Goal: Task Accomplishment & Management: Manage account settings

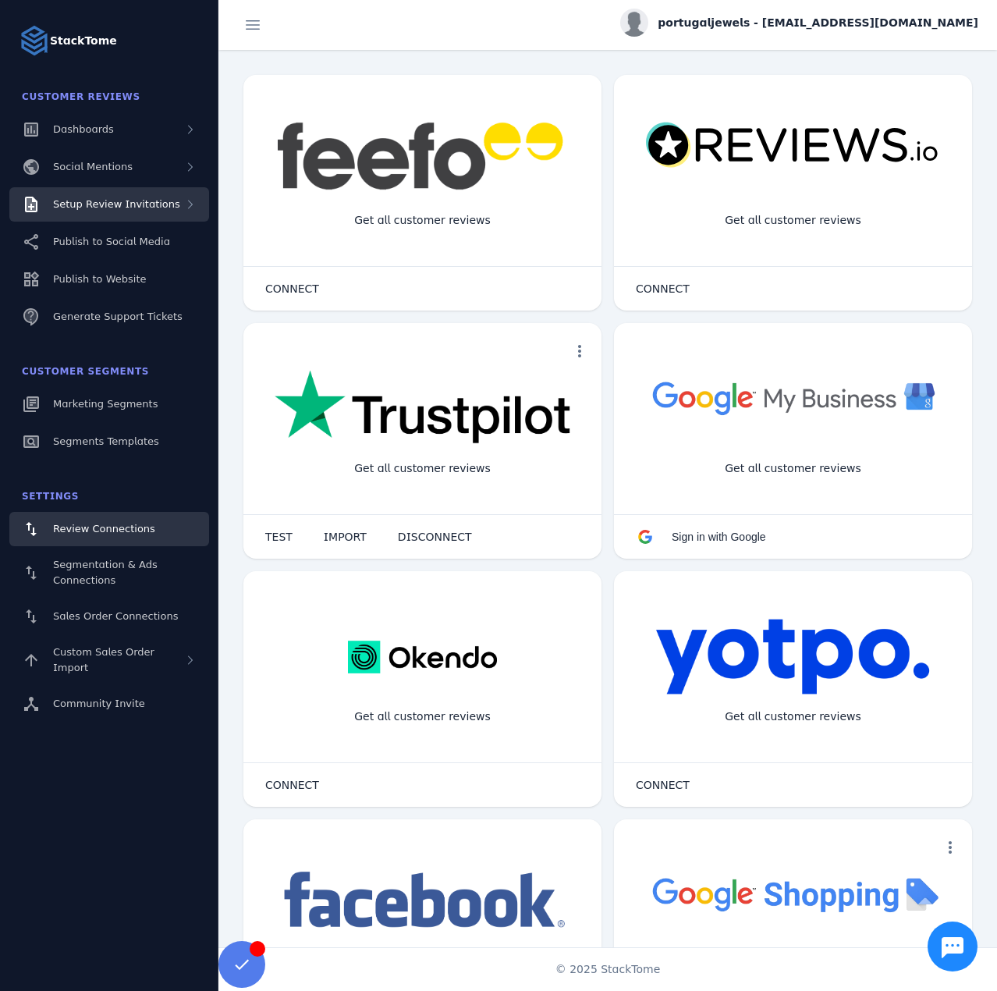
click at [104, 204] on span "Setup Review Invitations" at bounding box center [116, 204] width 127 height 12
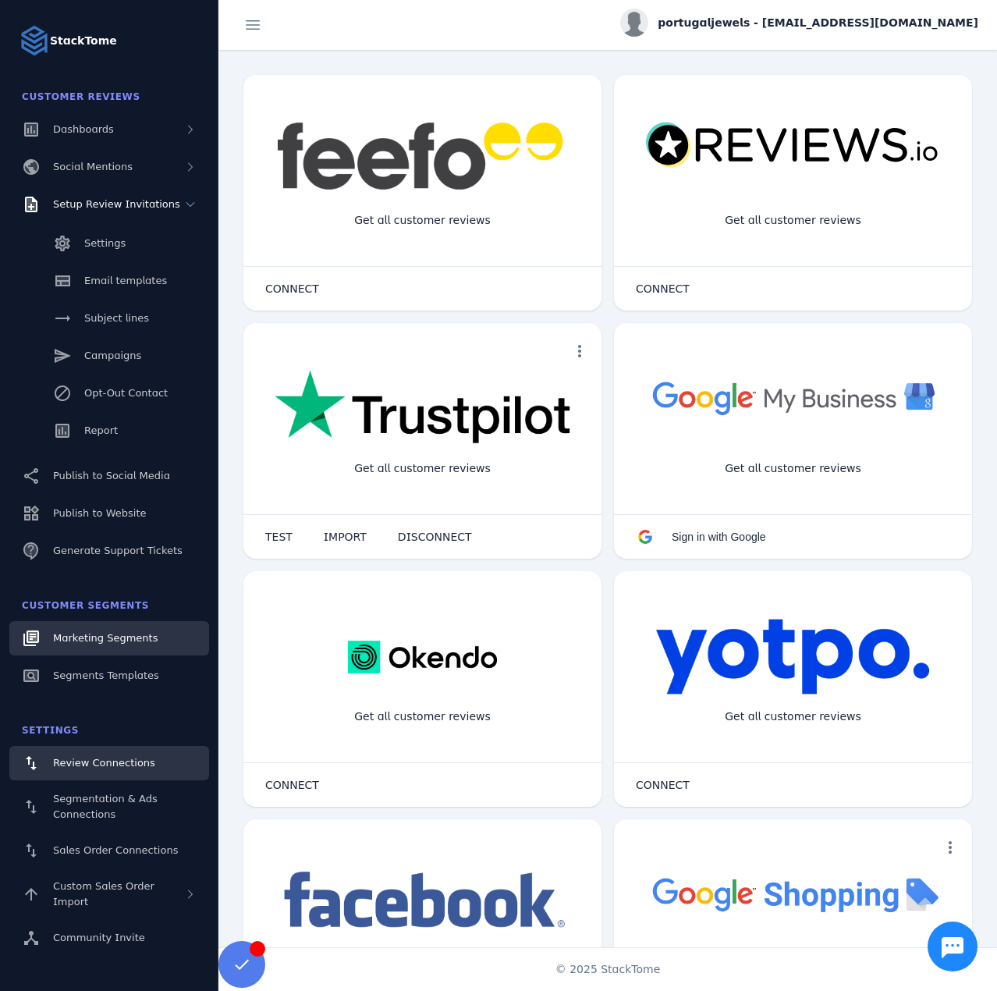
click at [120, 642] on span "Marketing Segments" at bounding box center [105, 638] width 105 height 12
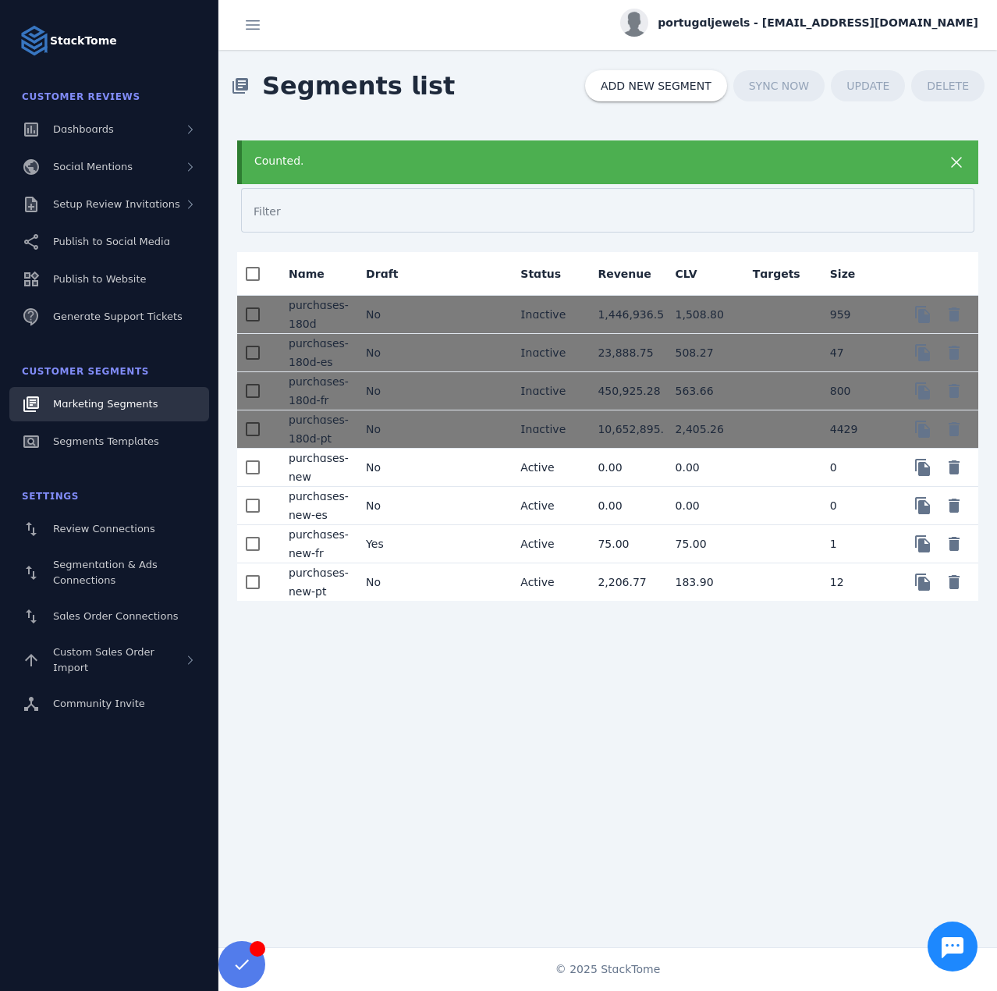
click at [452, 582] on mat-cell at bounding box center [469, 582] width 77 height 37
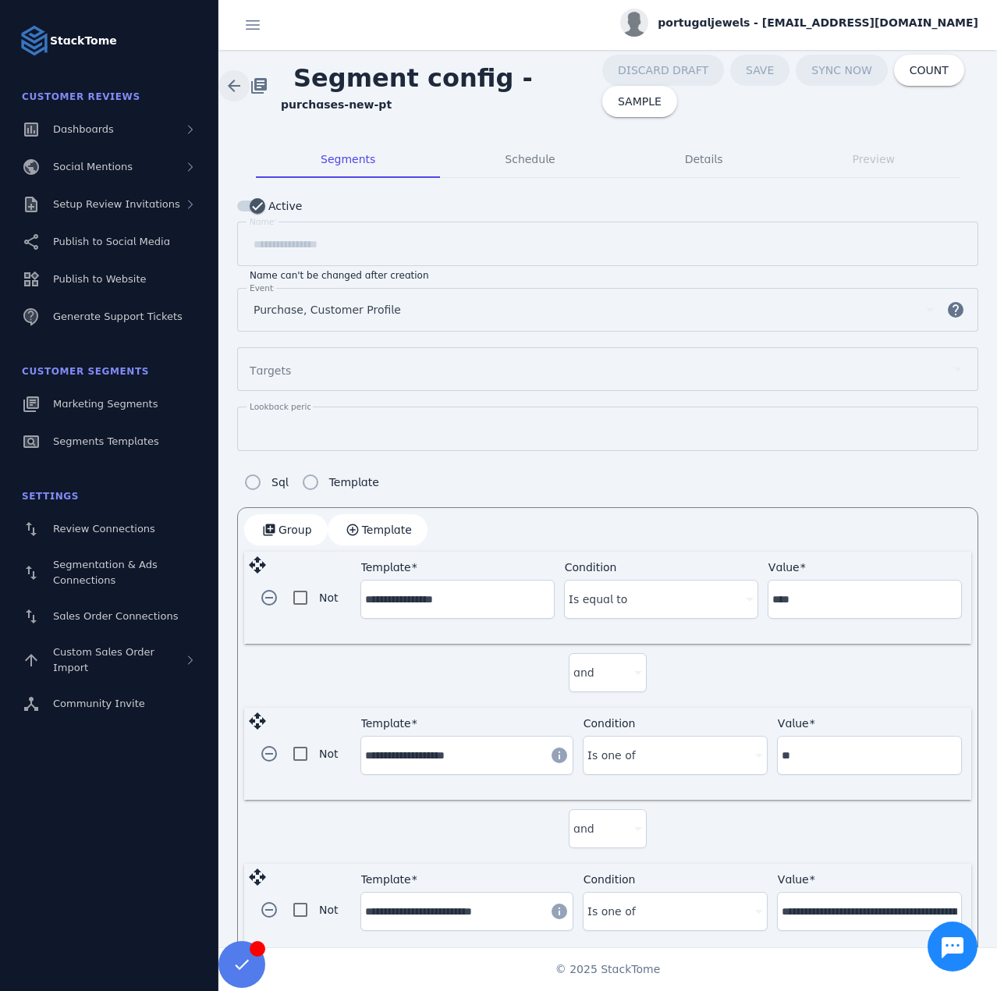
click at [234, 84] on span at bounding box center [233, 85] width 37 height 37
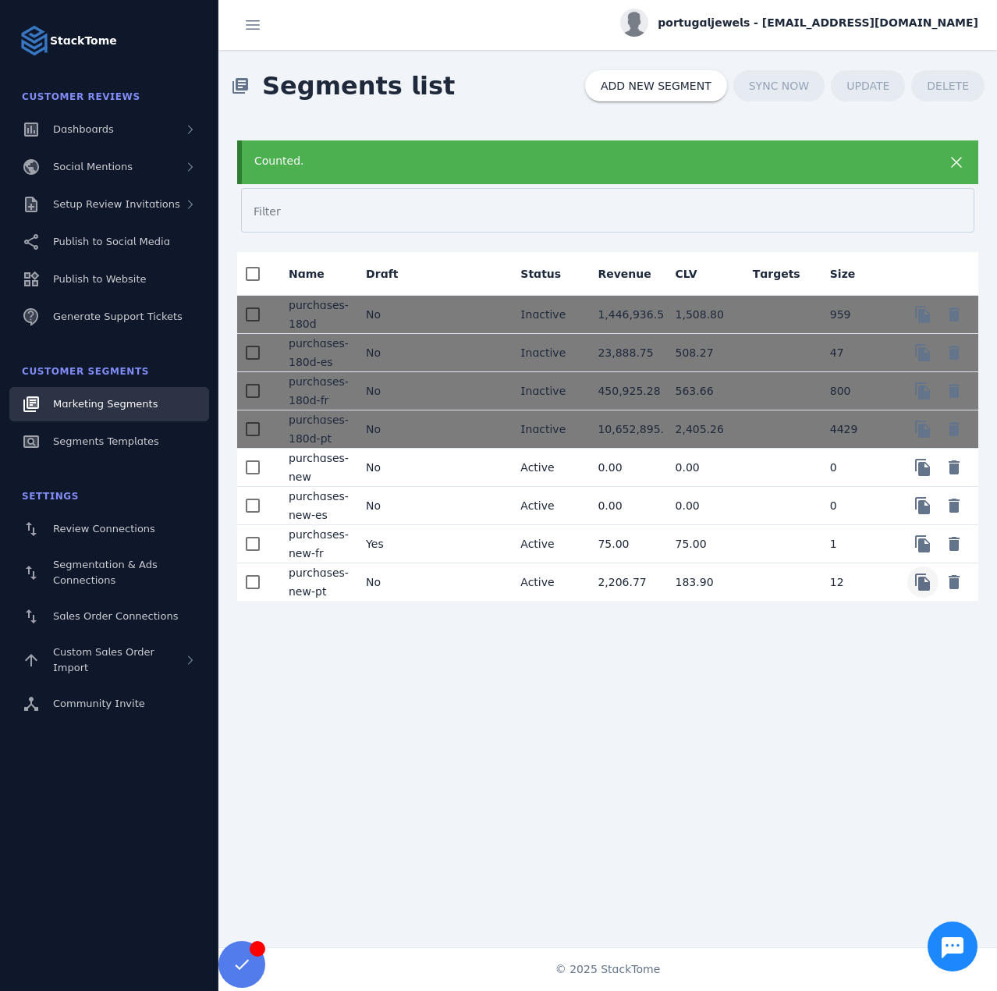
click at [924, 582] on span "Copy" at bounding box center [923, 582] width 37 height 37
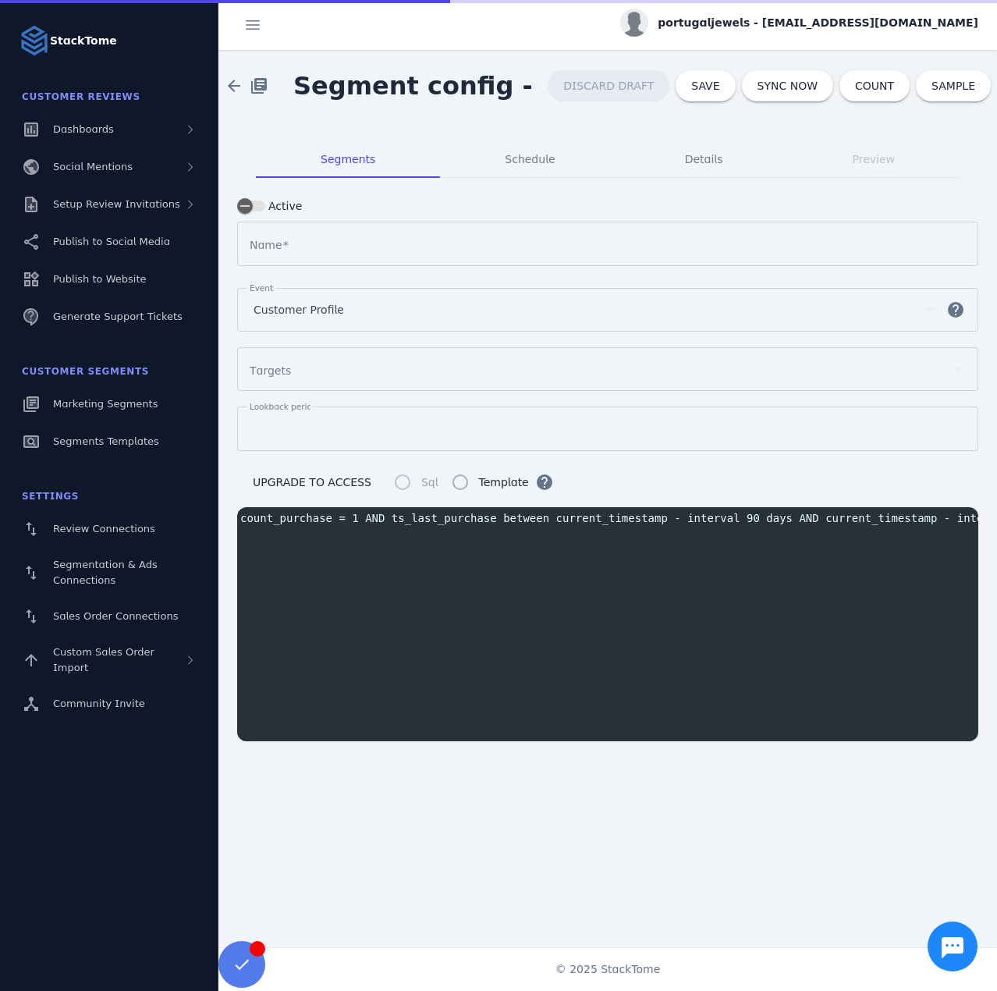
type input "**********"
type input "**"
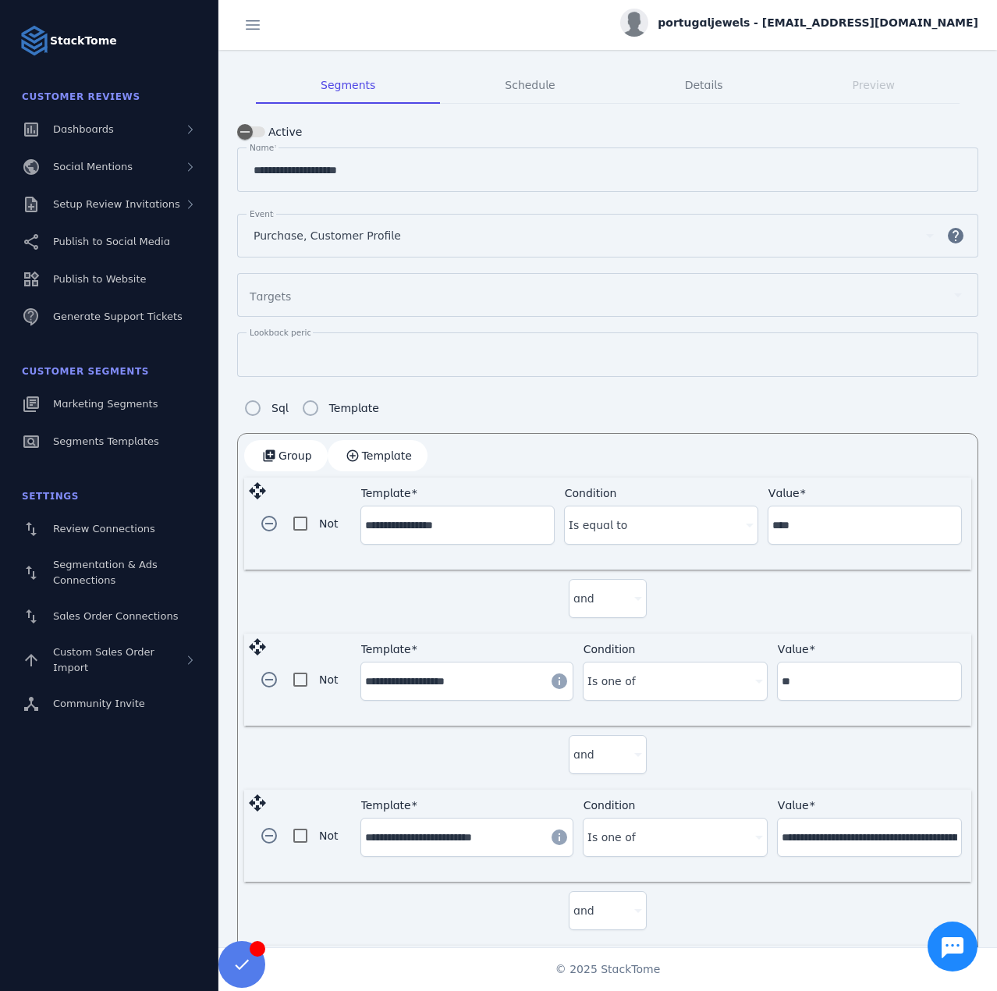
scroll to position [78, 0]
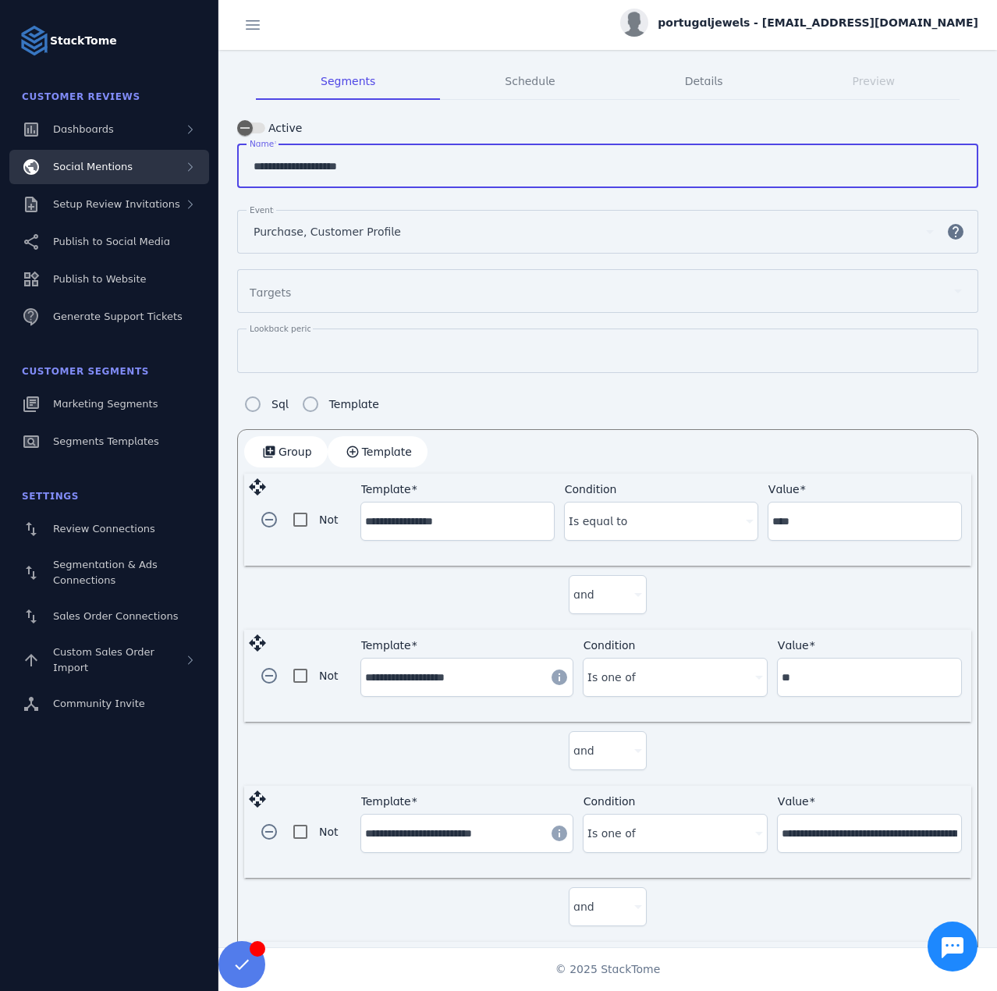
drag, startPoint x: 413, startPoint y: 161, endPoint x: 162, endPoint y: 162, distance: 250.5
click at [162, 162] on classic-layout "**********" at bounding box center [498, 495] width 997 height 991
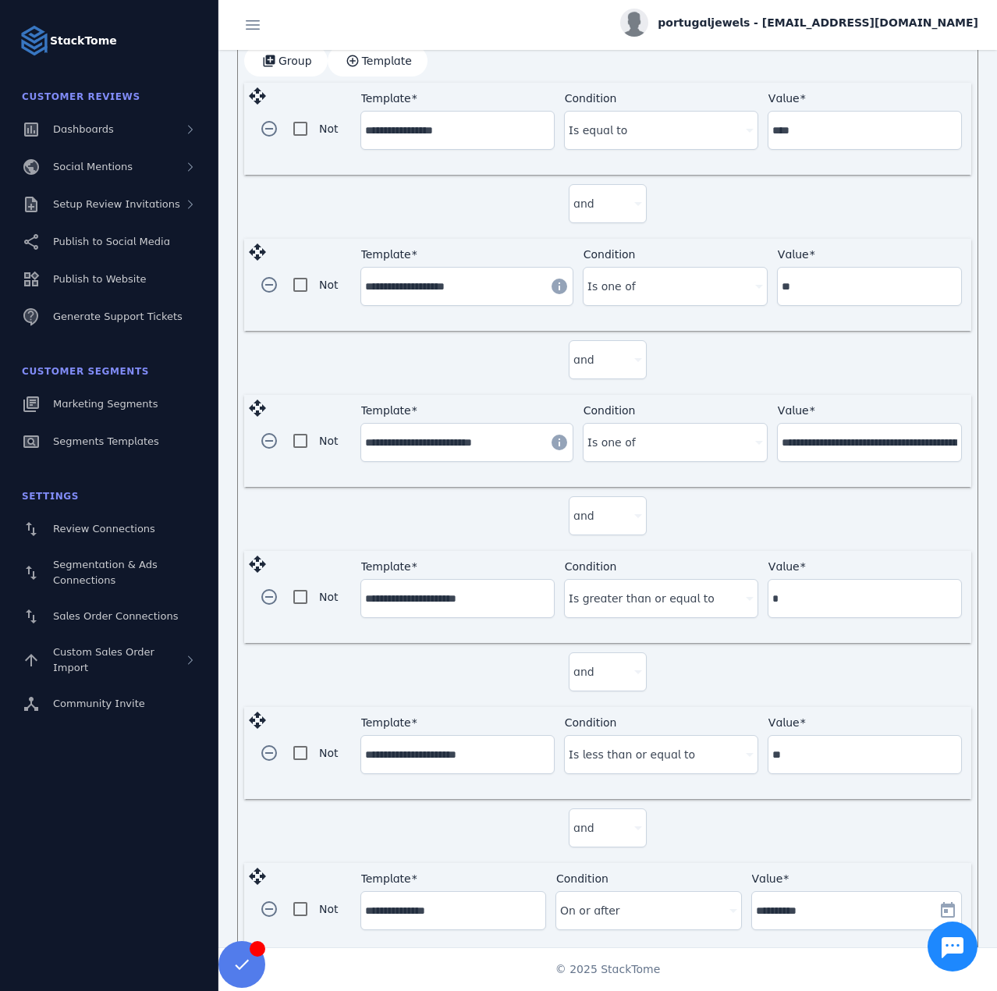
scroll to position [490, 0]
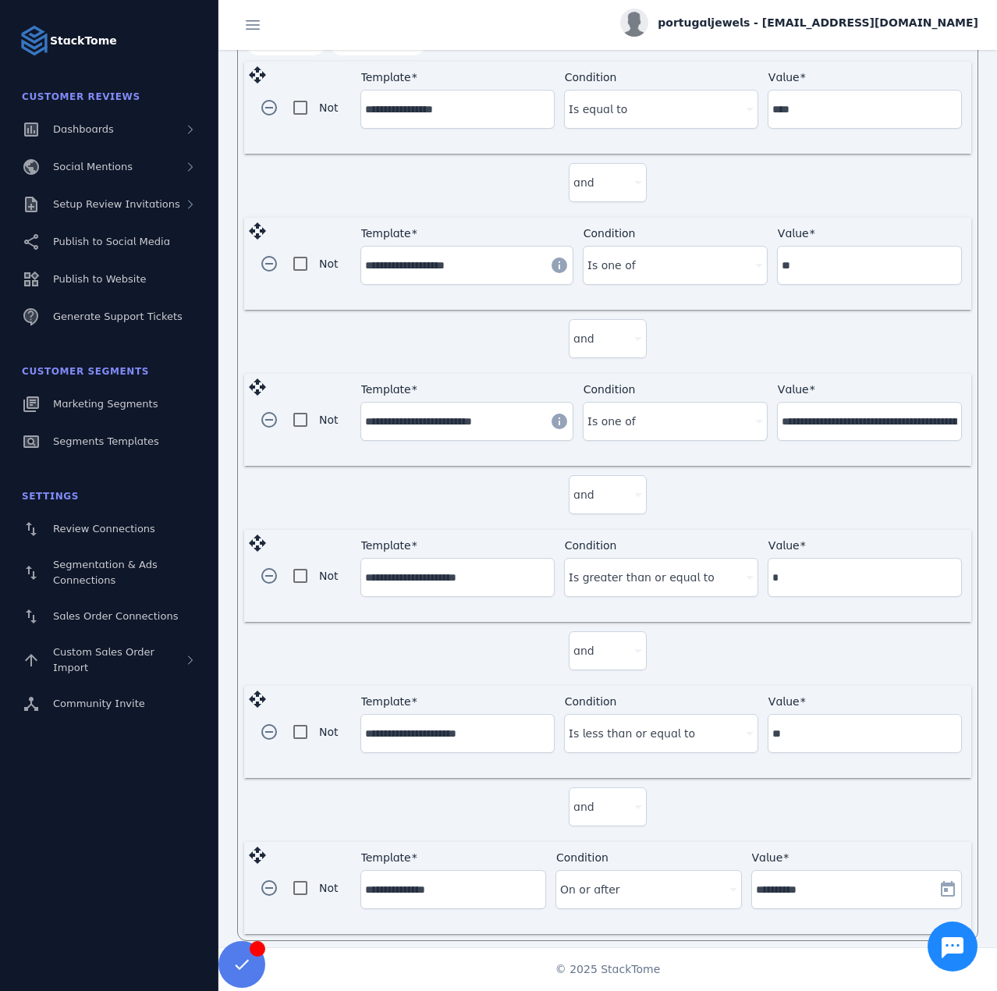
type input "****"
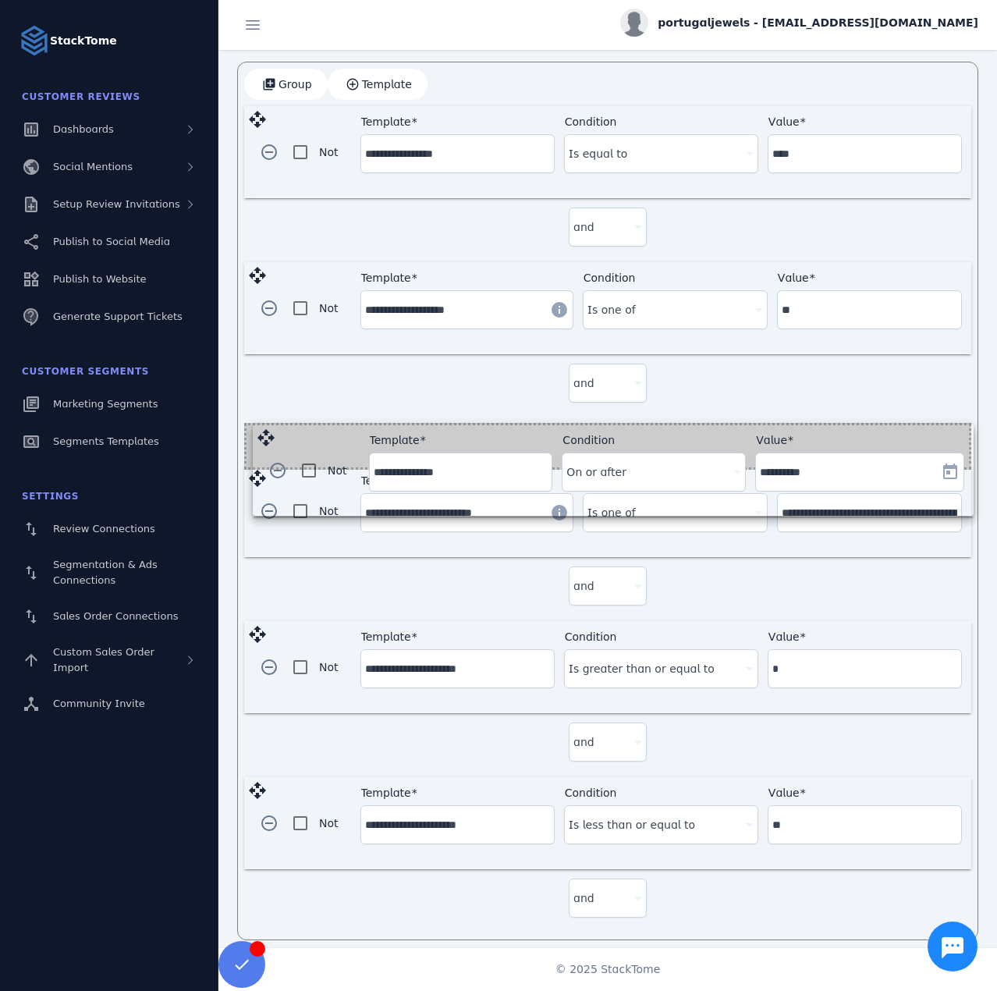
drag, startPoint x: 258, startPoint y: 843, endPoint x: 267, endPoint y: 437, distance: 405.9
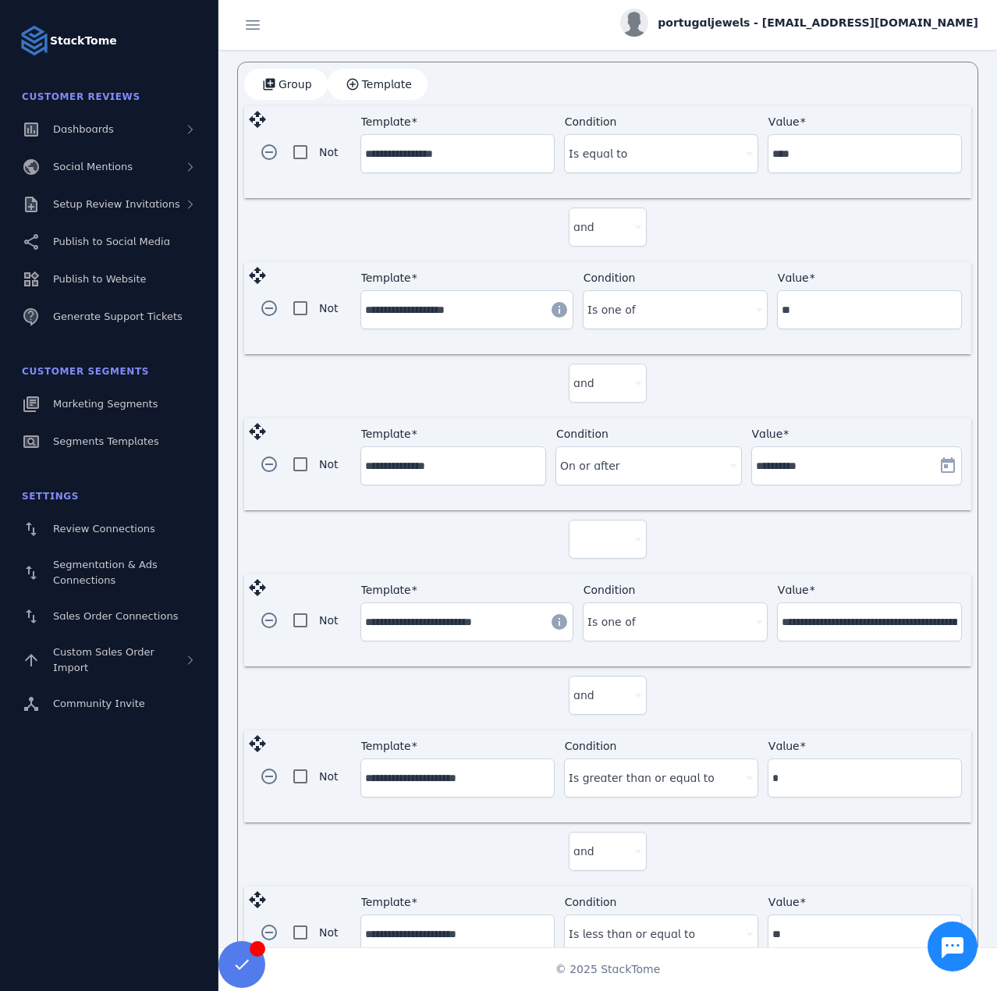
scroll to position [490, 0]
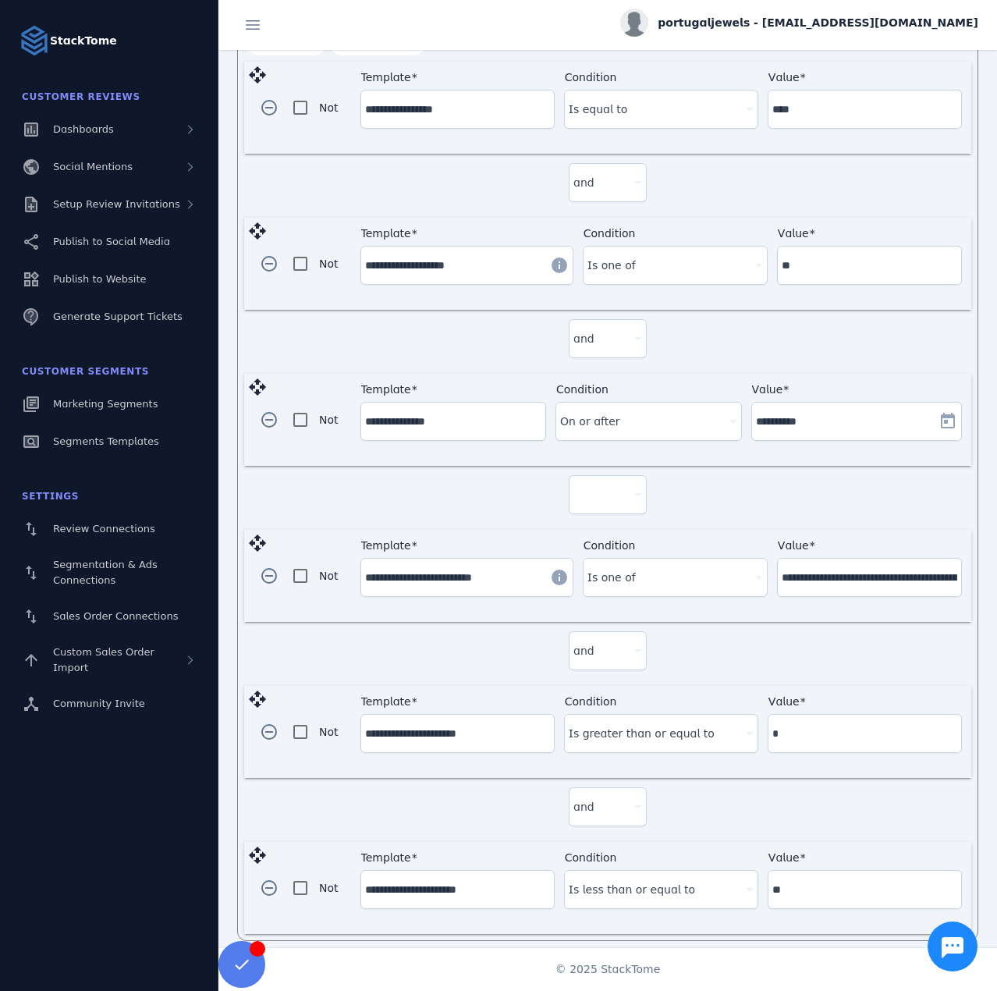
click at [609, 492] on div at bounding box center [601, 494] width 55 height 19
click at [258, 385] on div at bounding box center [498, 495] width 997 height 991
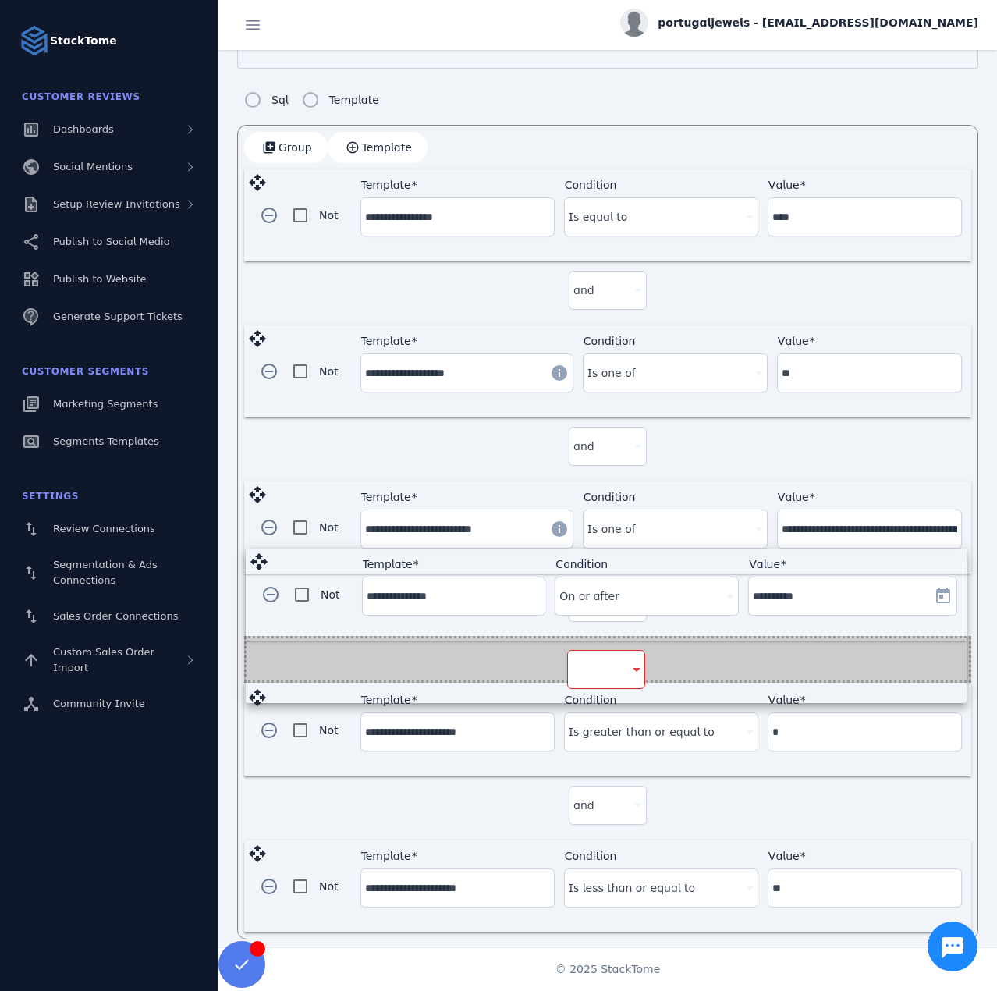
drag, startPoint x: 251, startPoint y: 377, endPoint x: 253, endPoint y: 559, distance: 181.9
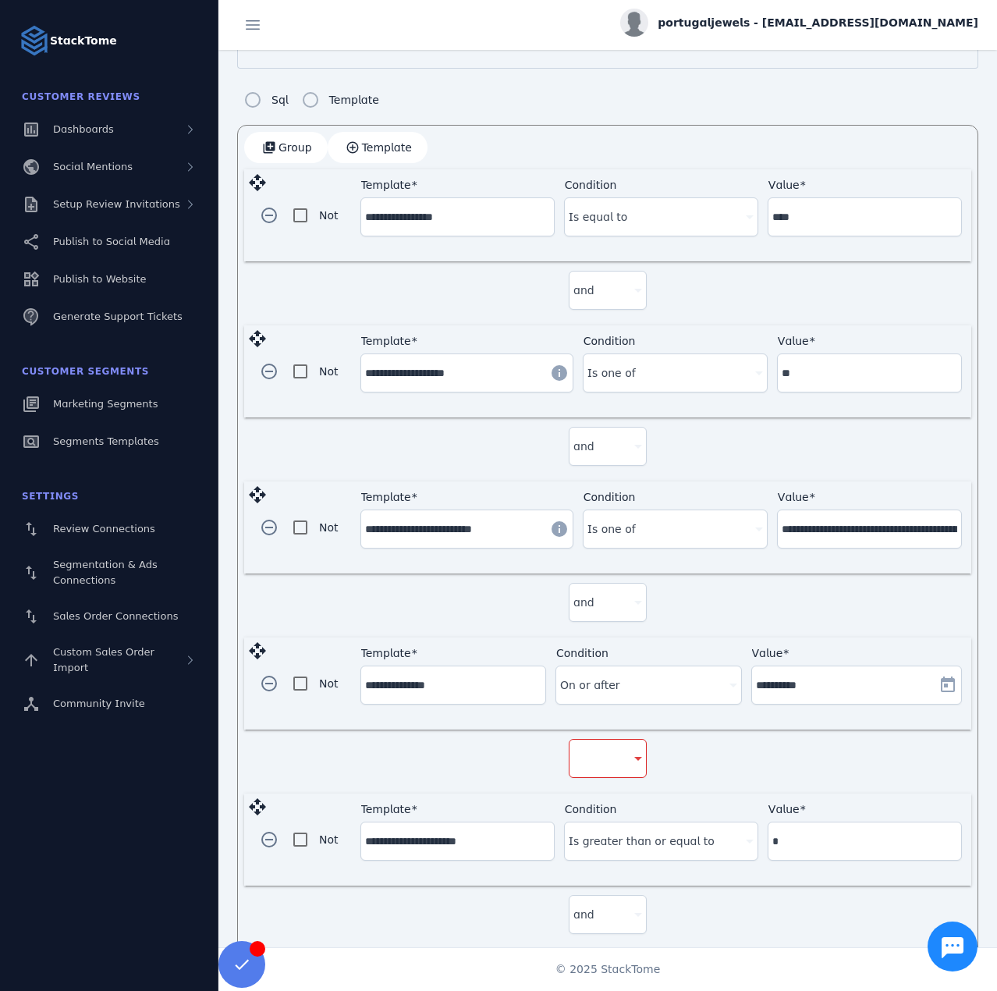
scroll to position [490, 0]
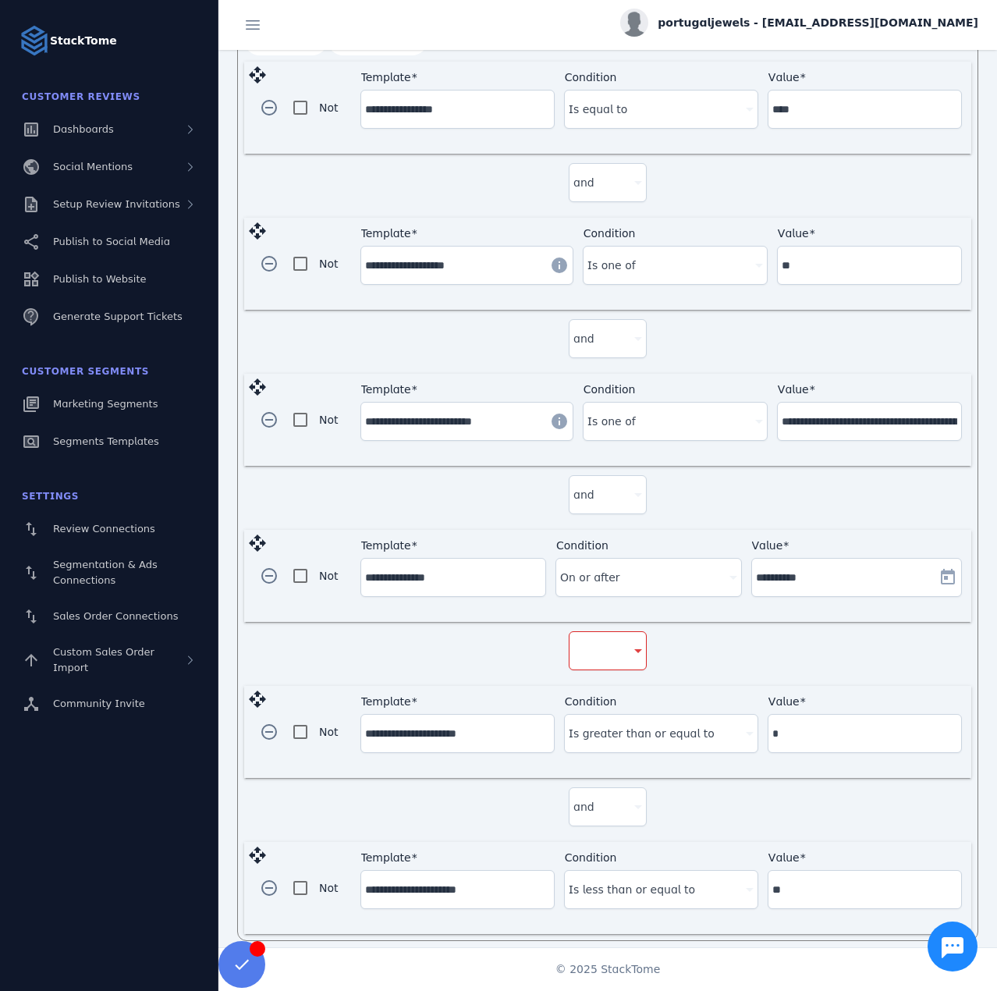
click at [618, 642] on div at bounding box center [601, 651] width 55 height 19
click at [588, 683] on span "and" at bounding box center [588, 686] width 21 height 19
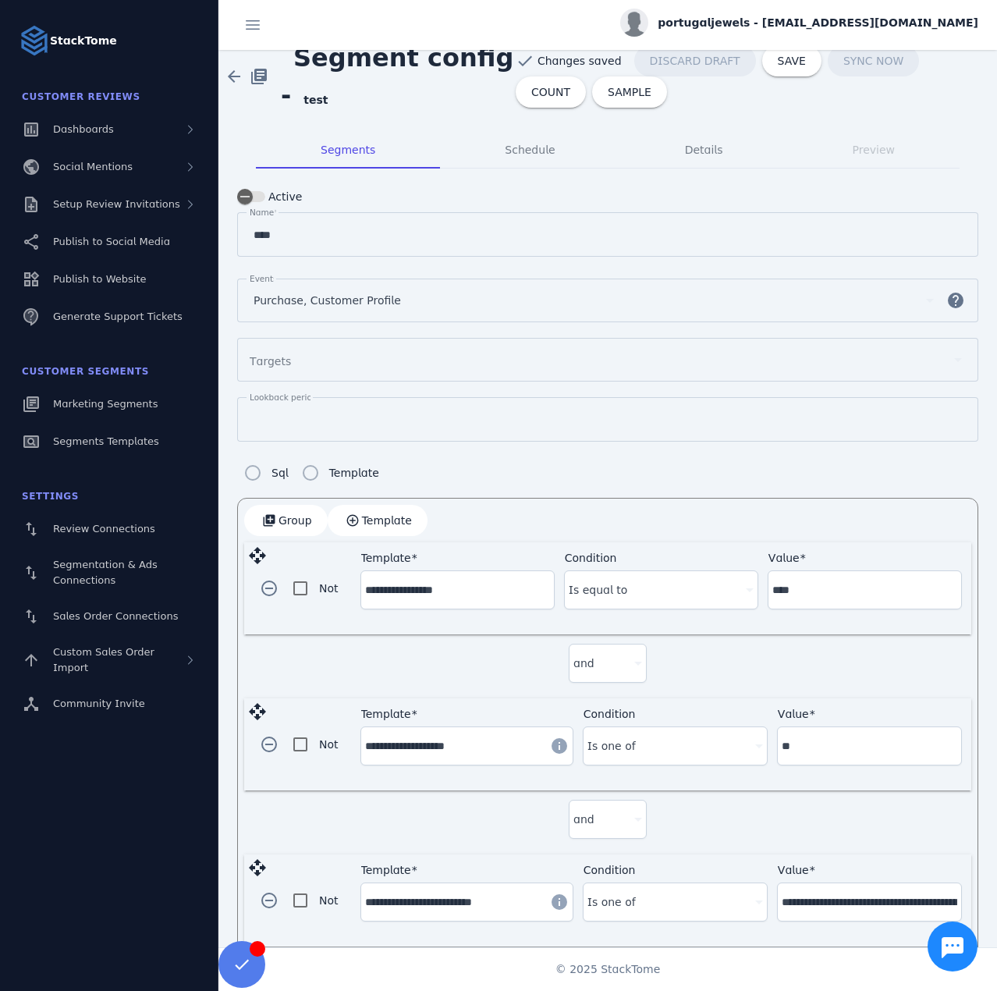
scroll to position [0, 0]
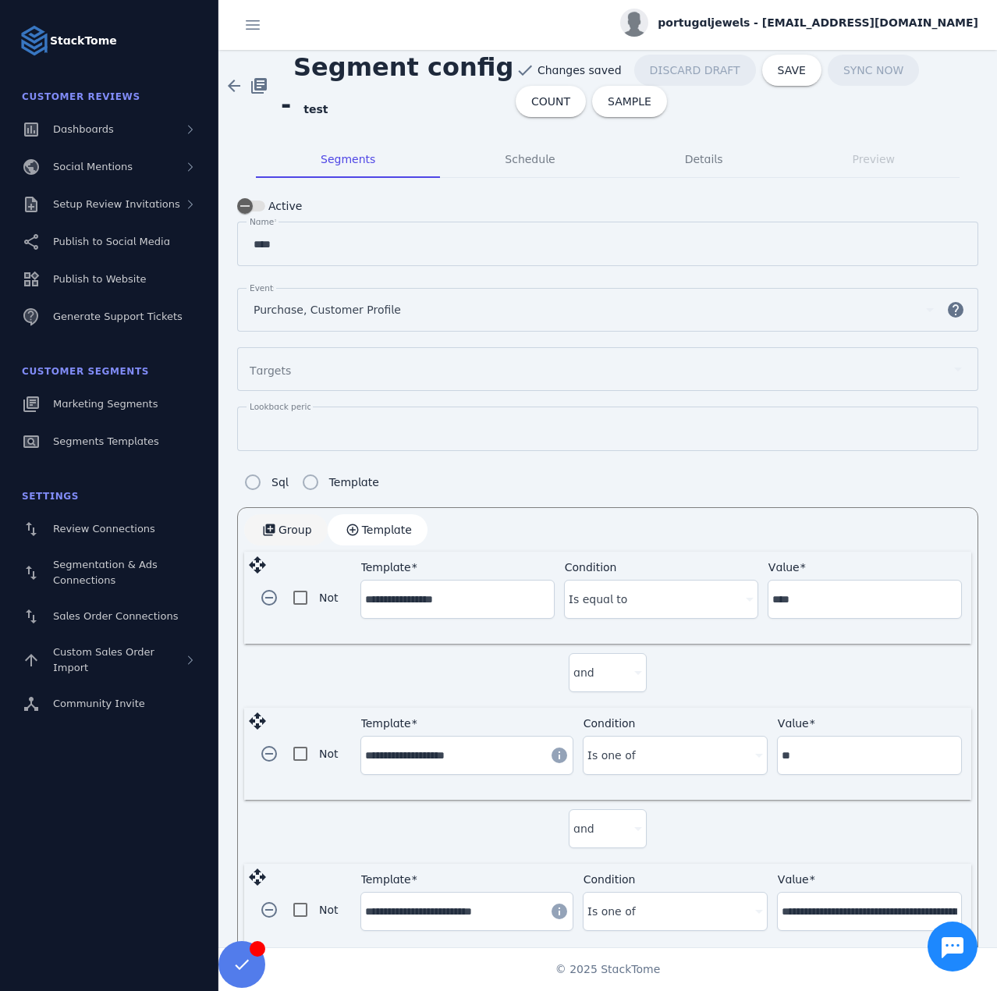
click at [292, 526] on span "Group" at bounding box center [296, 529] width 34 height 11
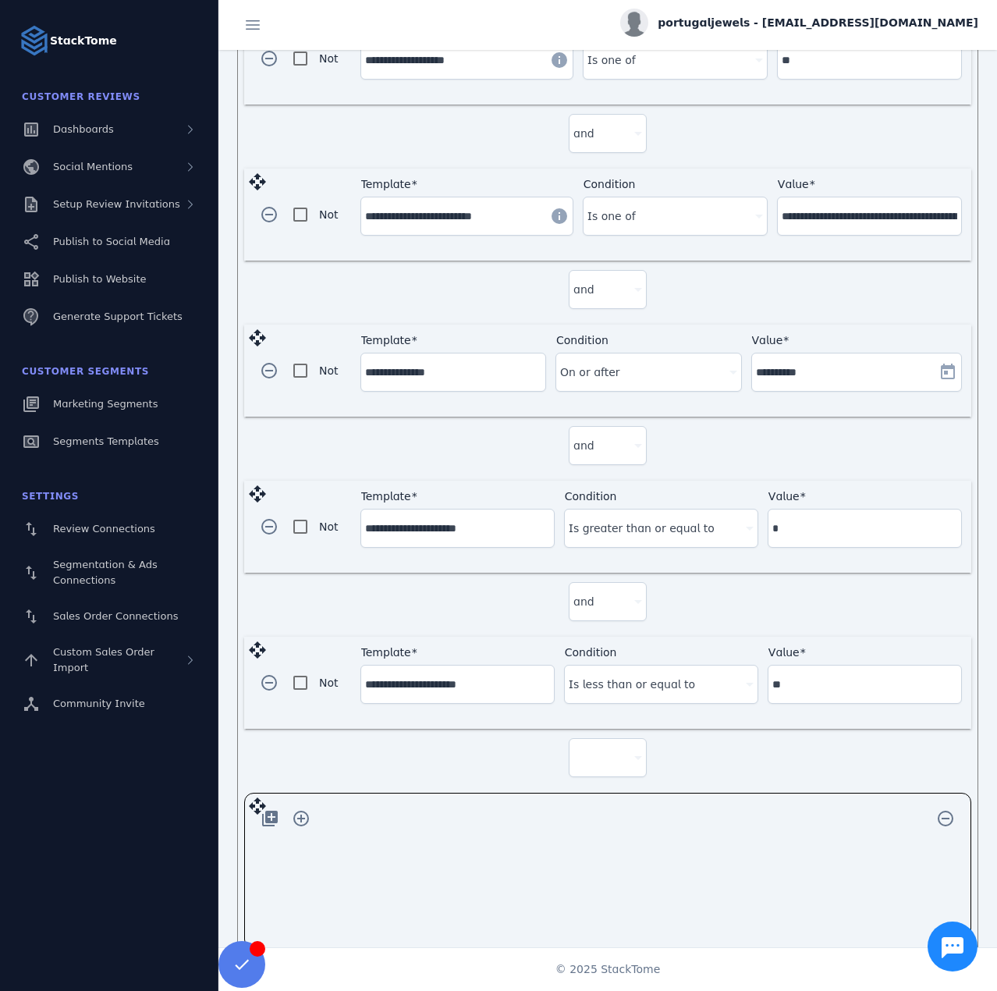
scroll to position [709, 0]
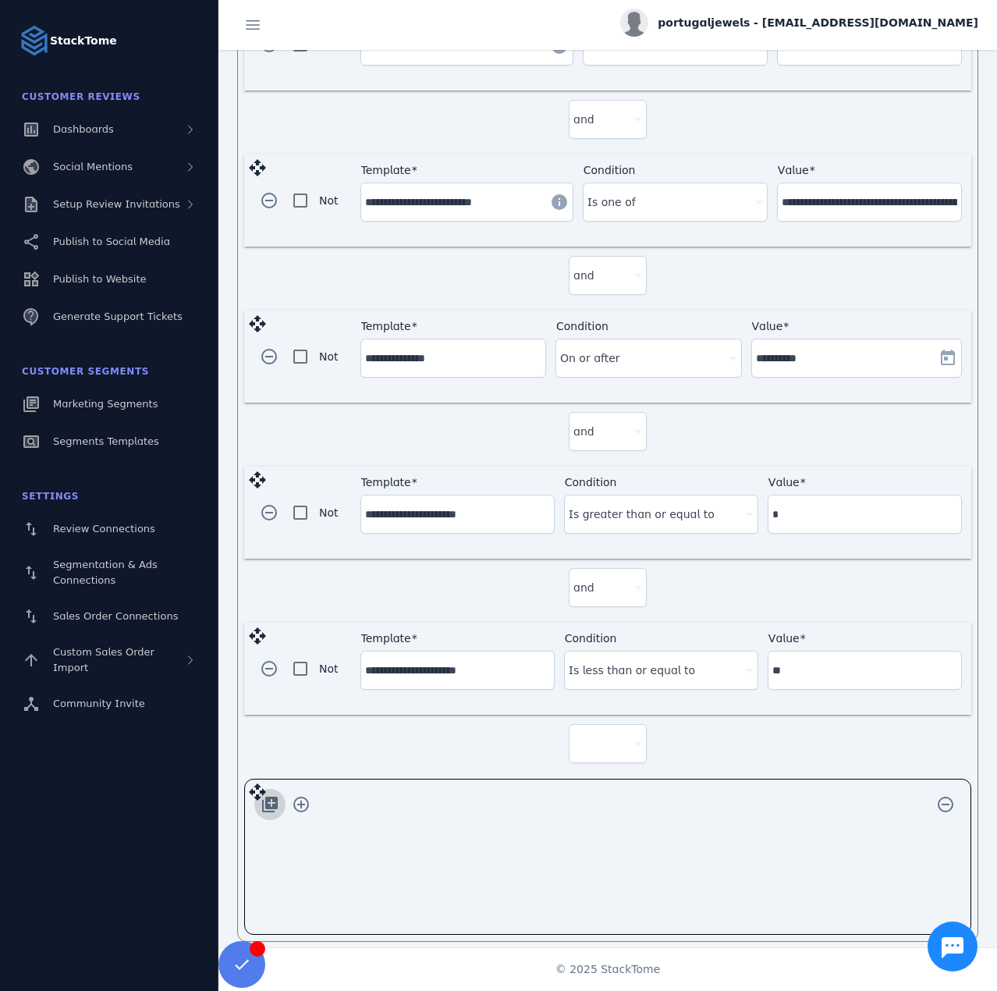
click at [279, 792] on span "button" at bounding box center [269, 804] width 37 height 37
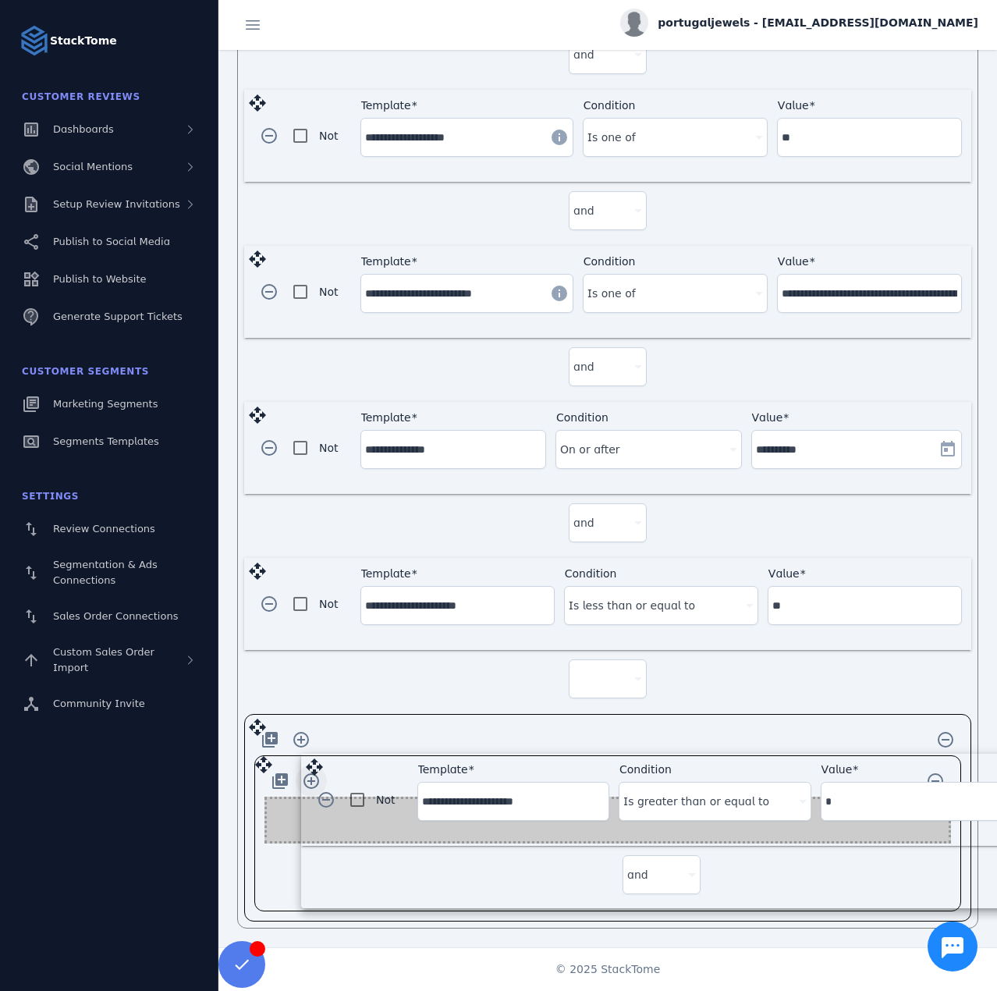
scroll to position [606, 0]
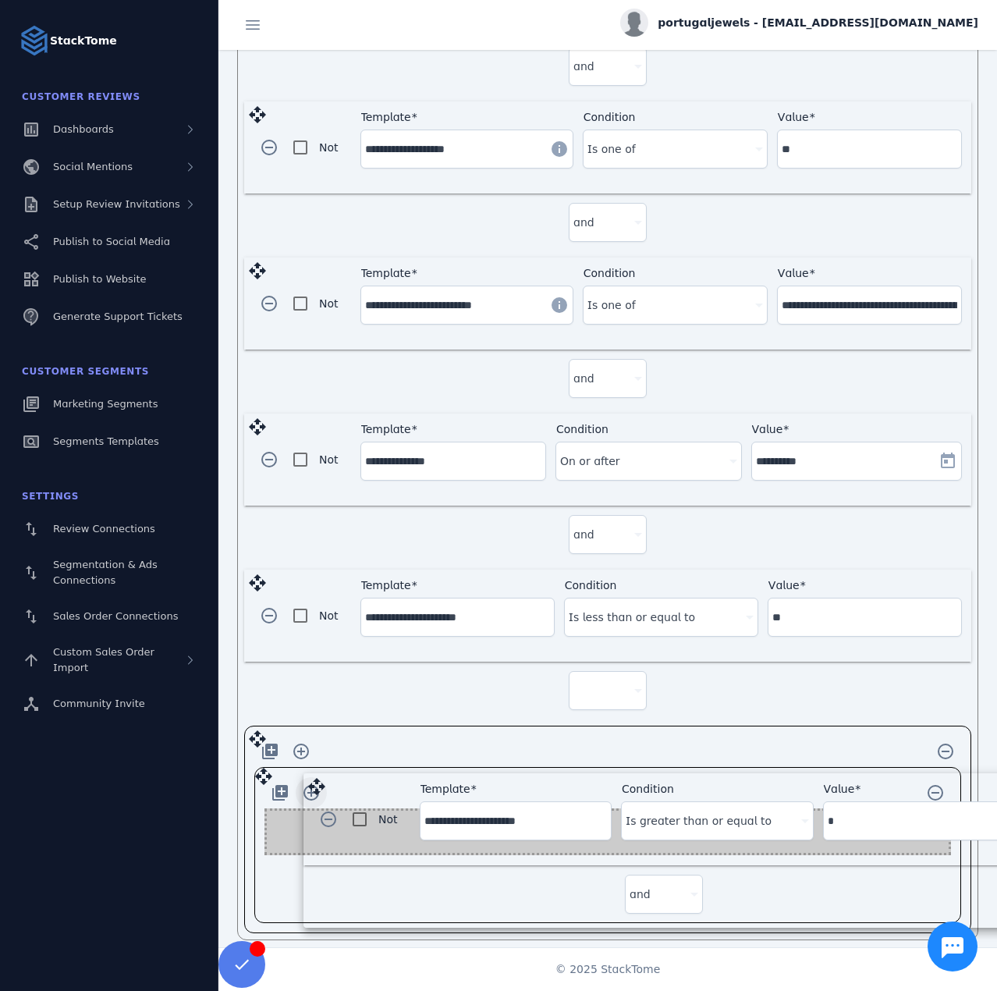
drag, startPoint x: 258, startPoint y: 419, endPoint x: 318, endPoint y: 788, distance: 373.1
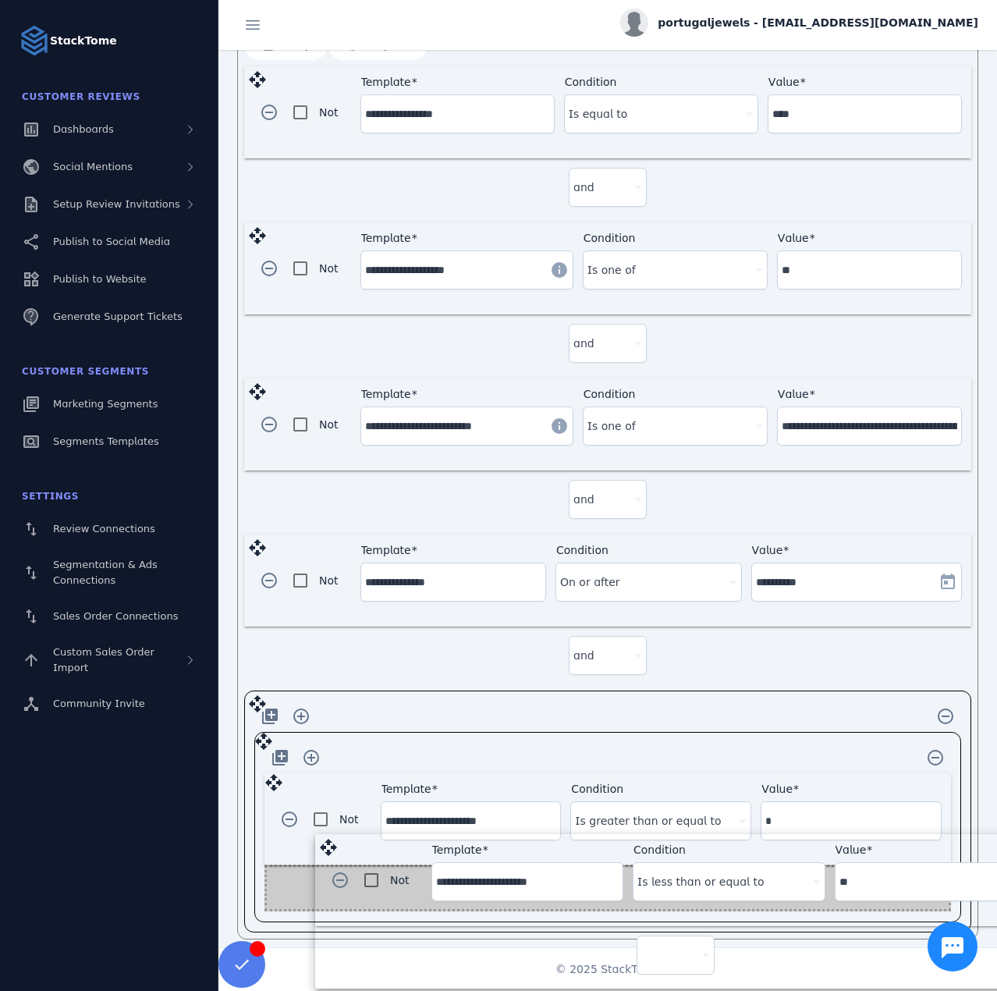
drag, startPoint x: 256, startPoint y: 568, endPoint x: 327, endPoint y: 843, distance: 283.8
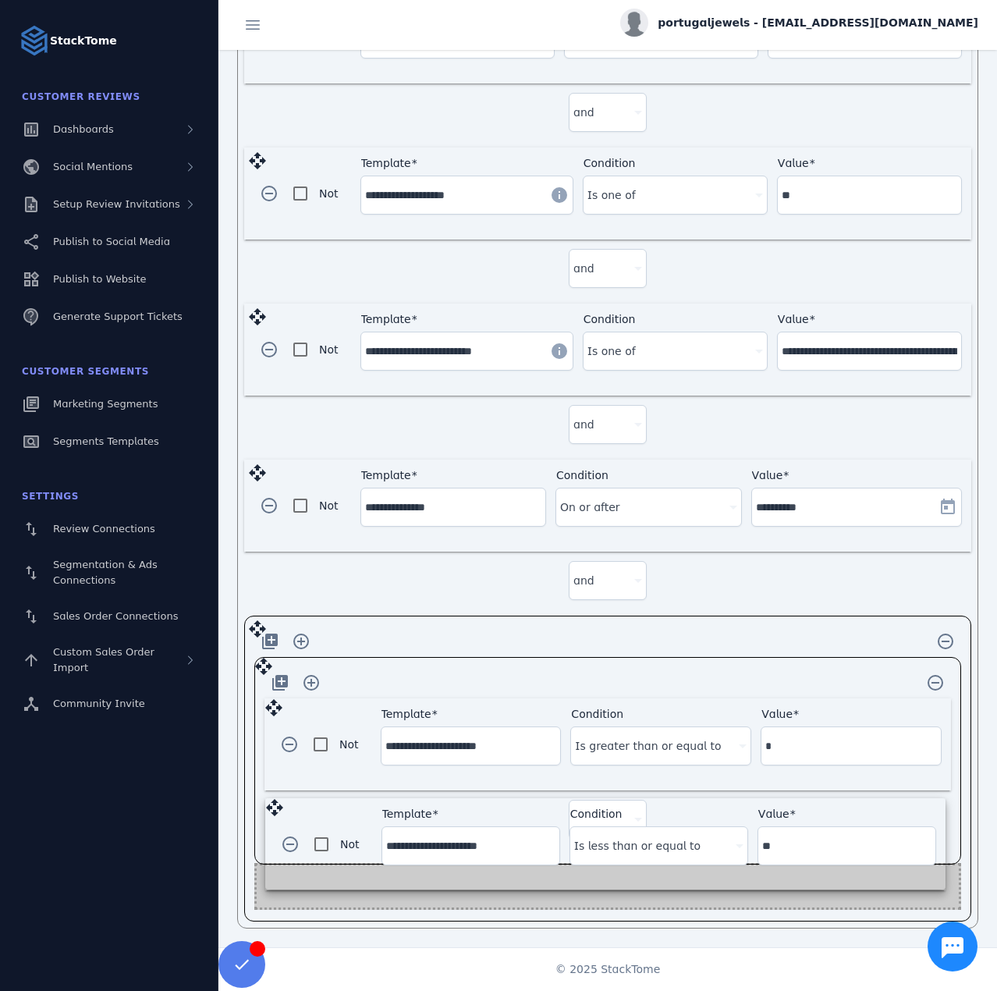
scroll to position [549, 0]
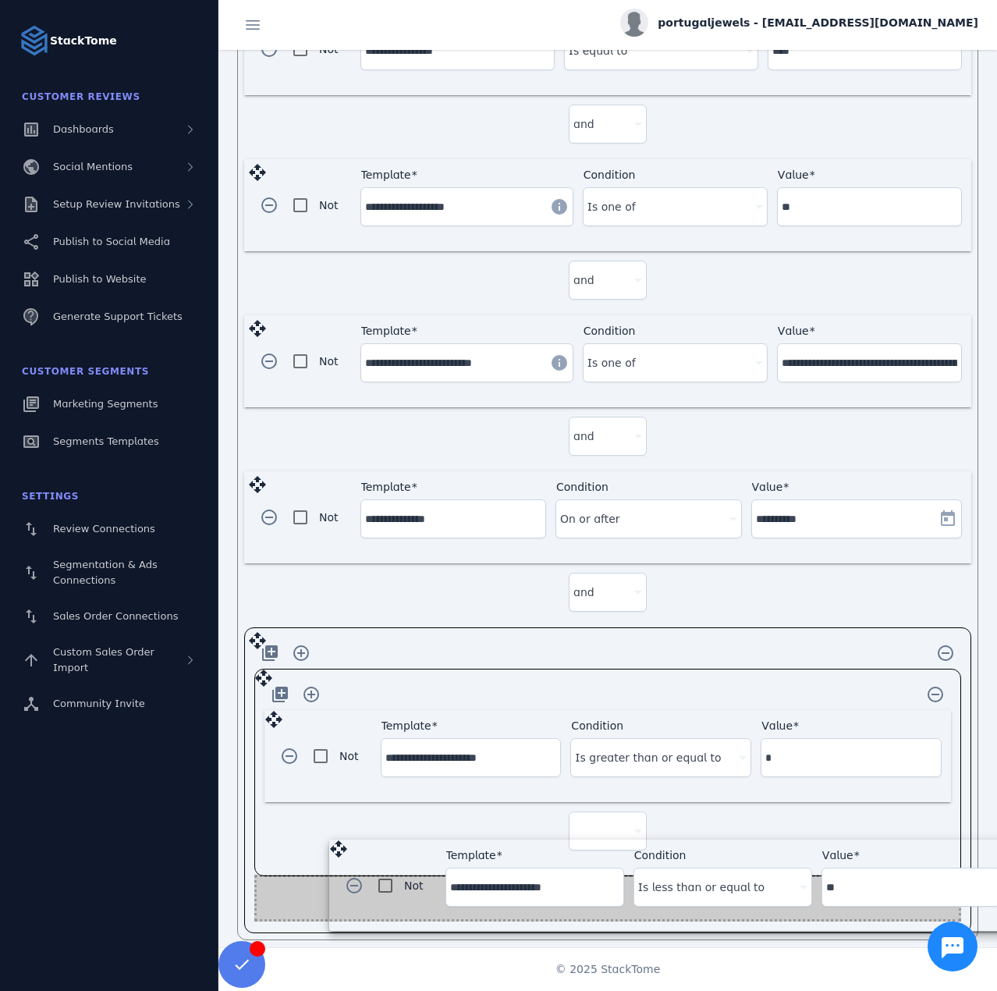
drag, startPoint x: 272, startPoint y: 820, endPoint x: 337, endPoint y: 849, distance: 70.9
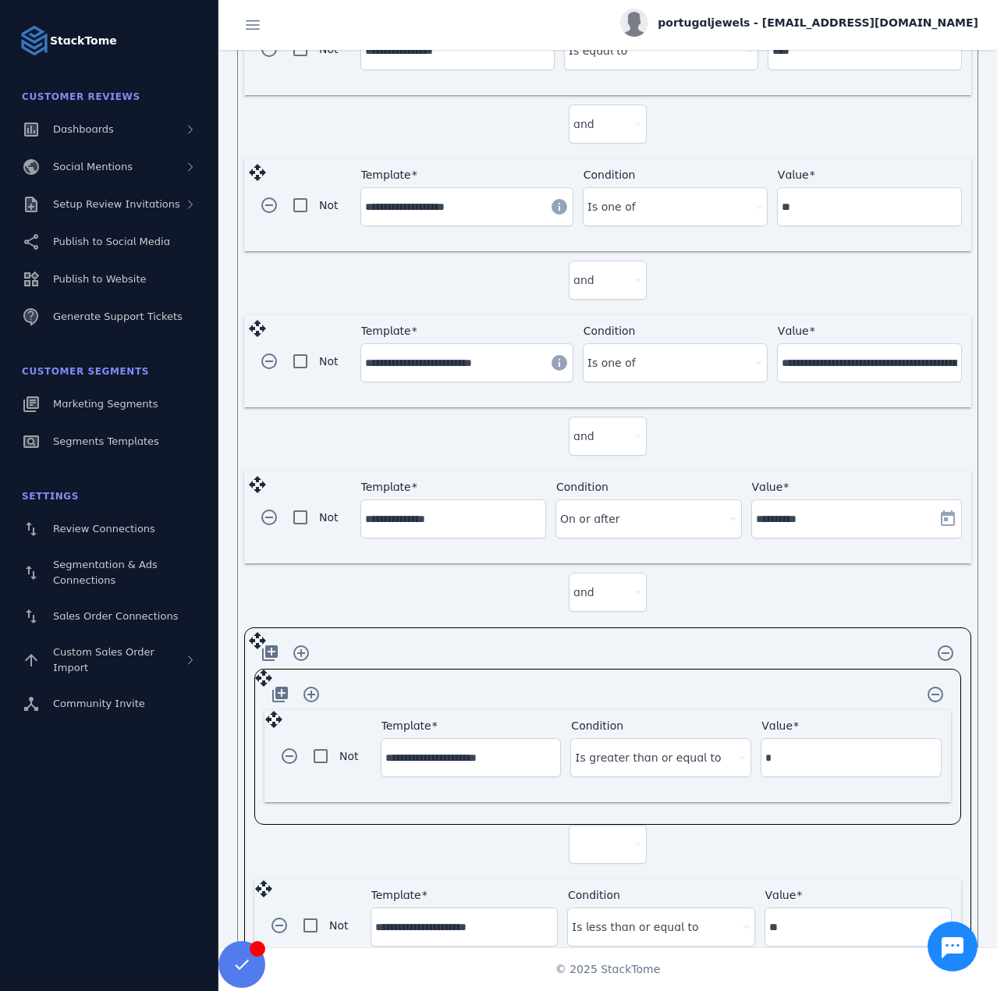
scroll to position [597, 0]
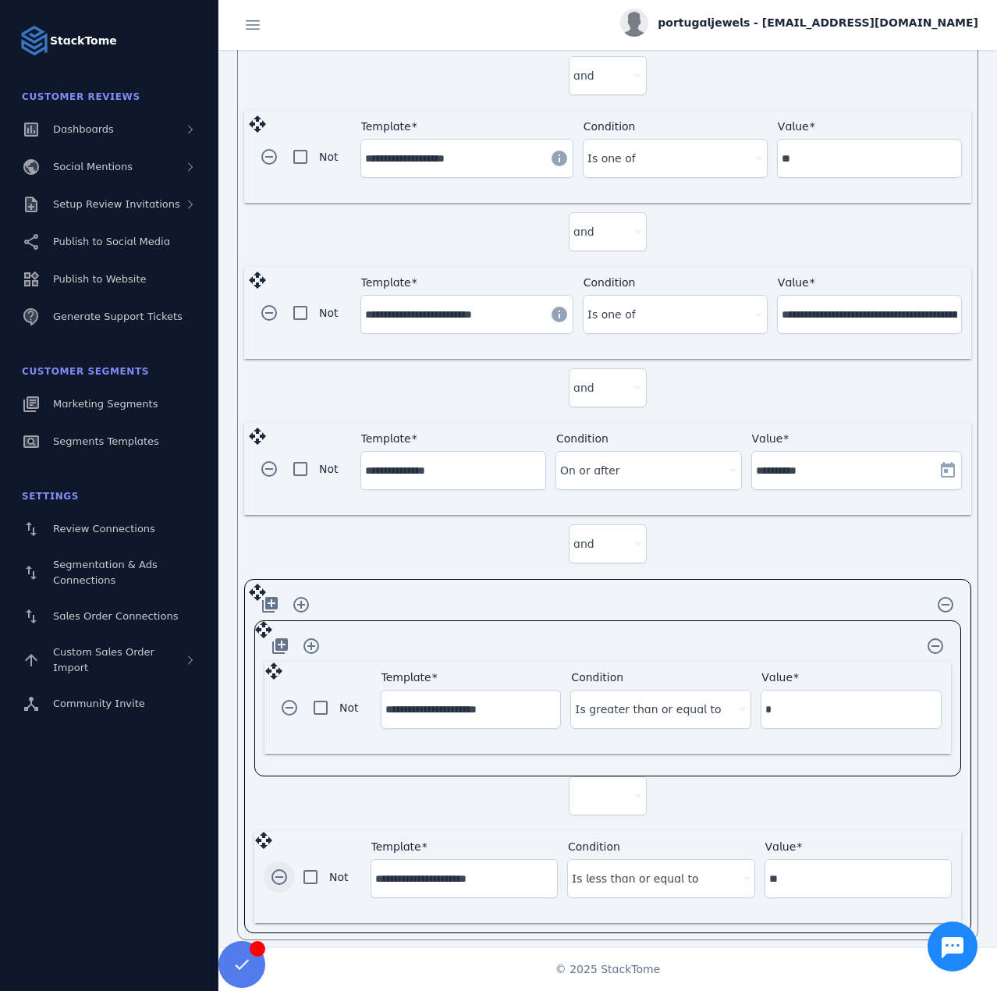
click at [281, 862] on span "button" at bounding box center [279, 877] width 37 height 37
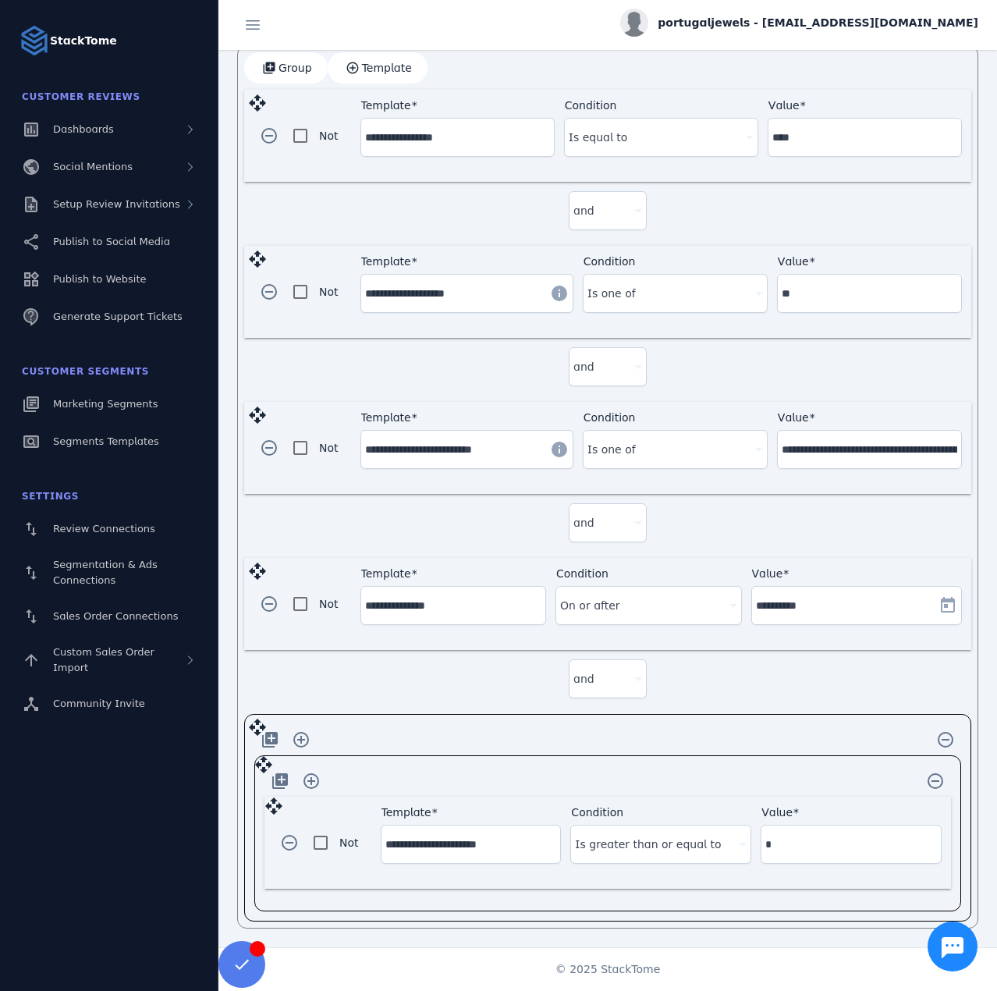
scroll to position [452, 0]
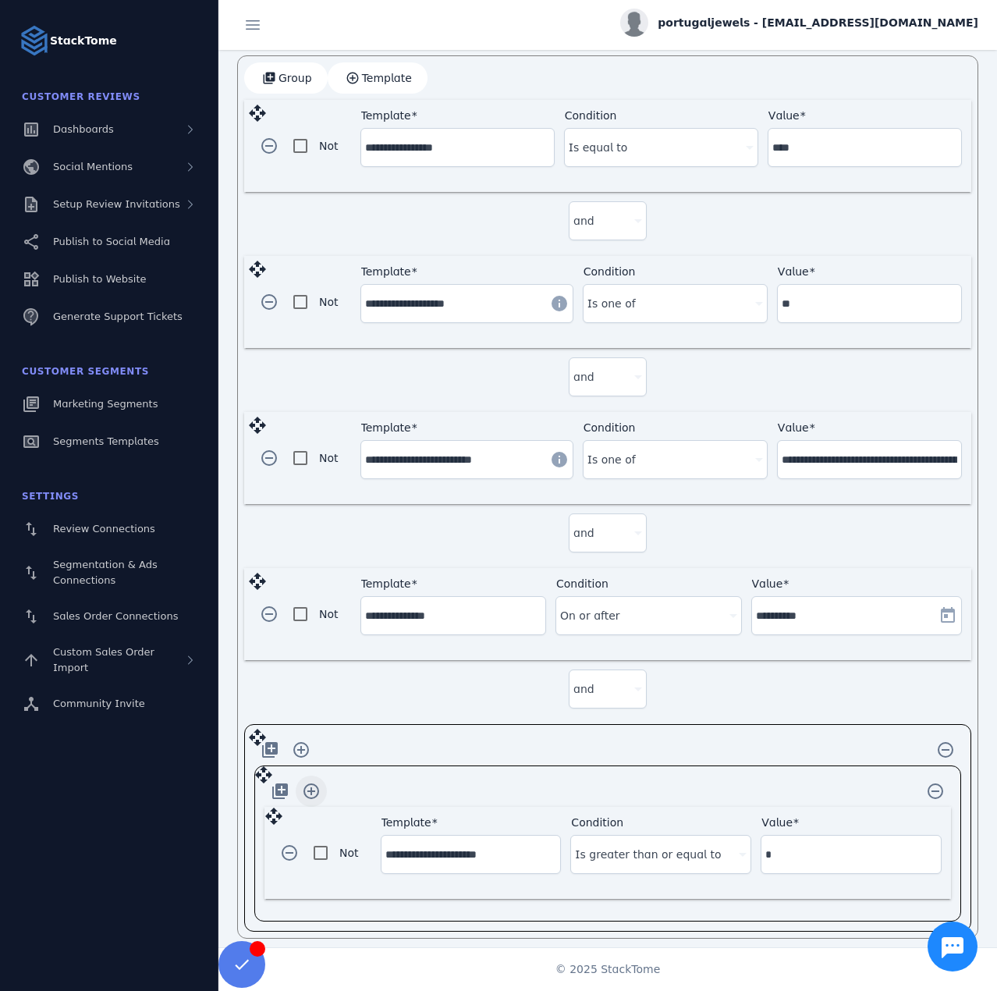
click at [315, 788] on span "button" at bounding box center [311, 791] width 37 height 37
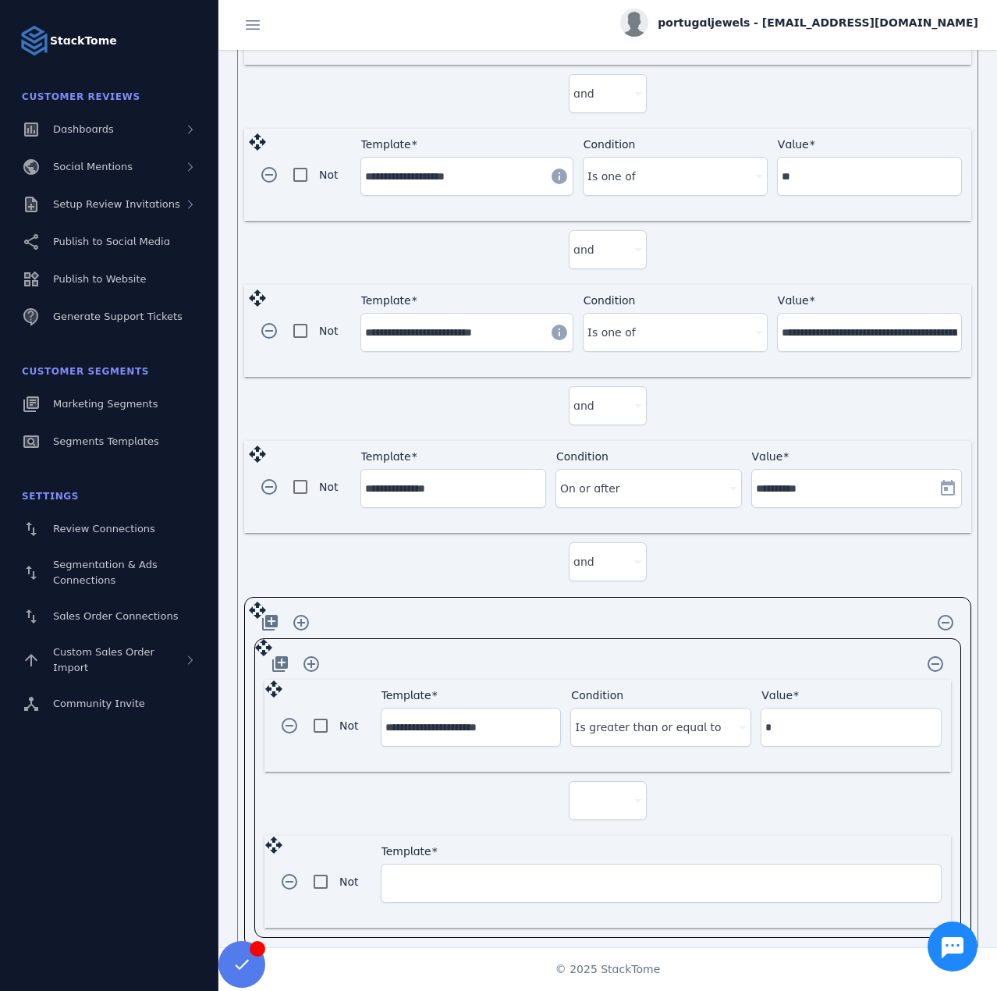
scroll to position [593, 0]
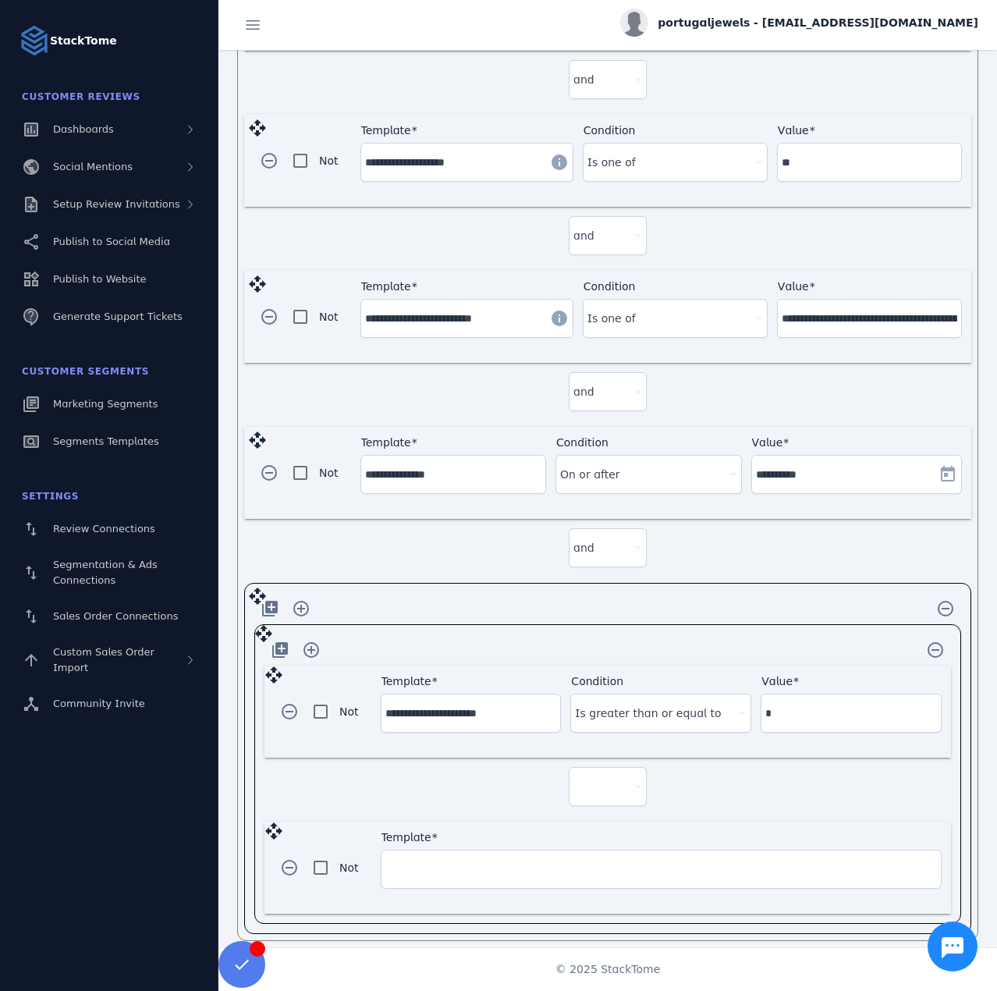
click at [596, 777] on div at bounding box center [601, 786] width 55 height 19
click at [594, 816] on span "and" at bounding box center [588, 820] width 21 height 19
click at [468, 860] on input "Template" at bounding box center [662, 869] width 552 height 19
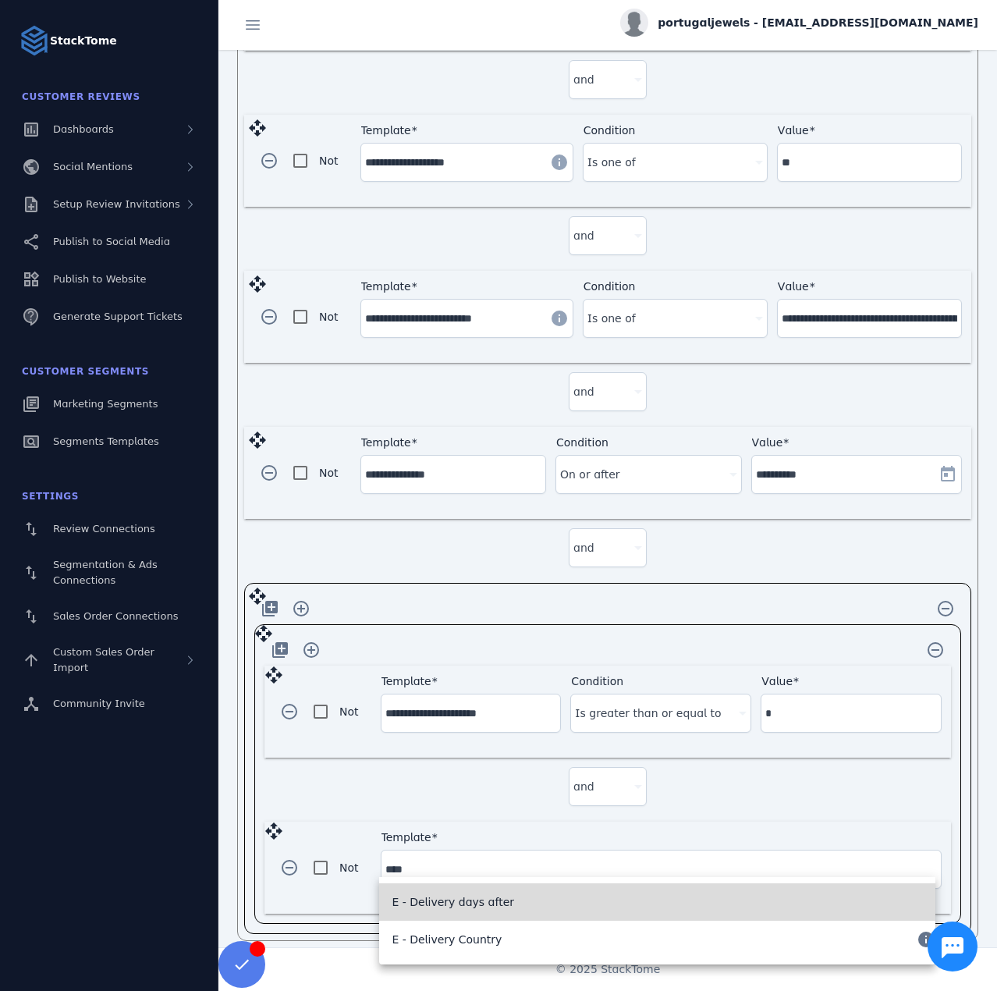
click at [491, 899] on span "E - Delivery days after" at bounding box center [453, 902] width 123 height 19
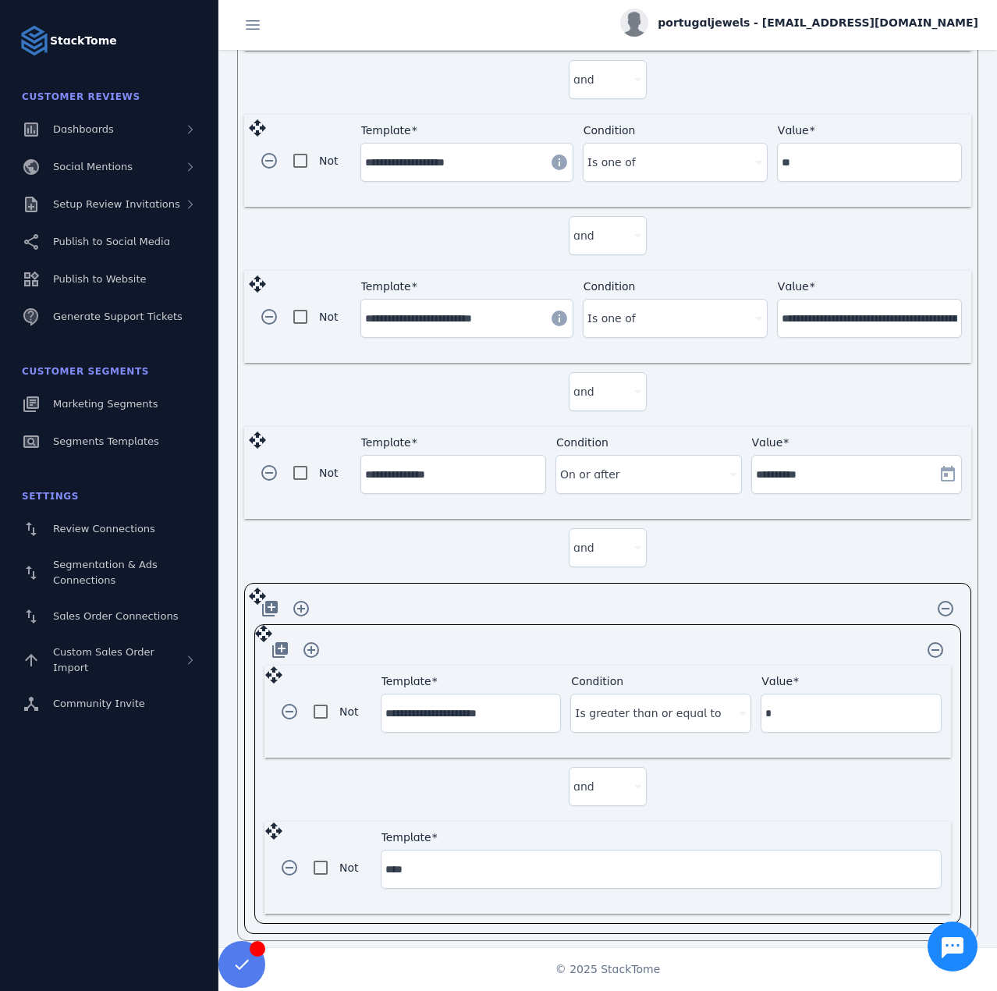
type input "**********"
click at [610, 865] on div at bounding box center [654, 869] width 158 height 19
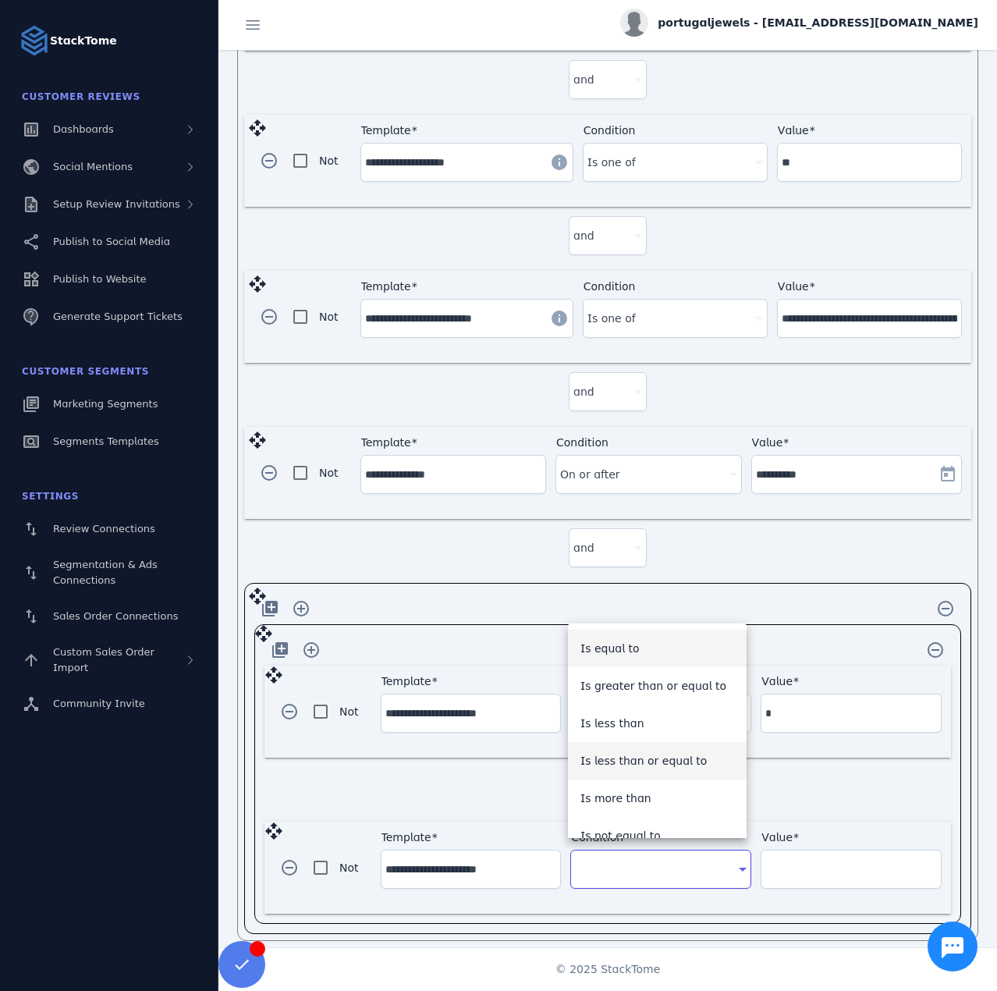
click at [652, 759] on span "Is less than or equal to" at bounding box center [644, 761] width 127 height 19
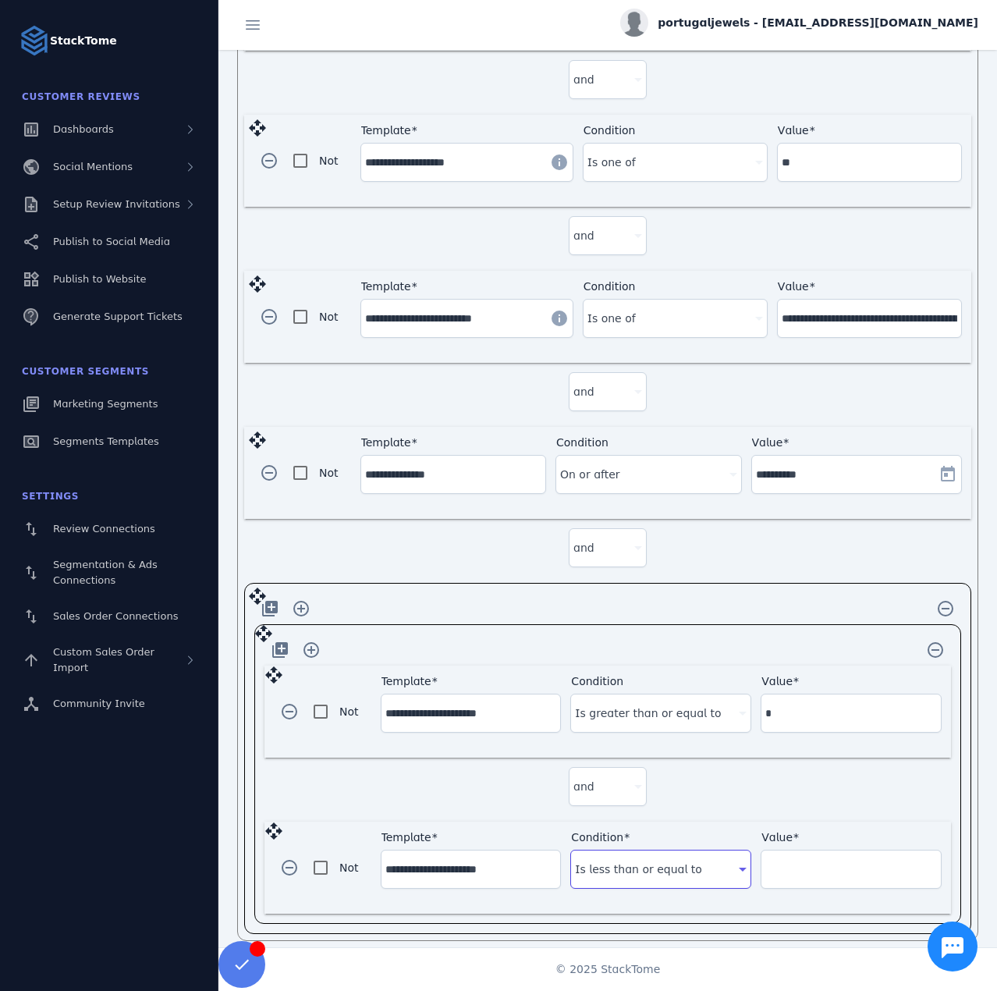
click at [791, 862] on input "Value" at bounding box center [852, 869] width 172 height 19
type input "**"
click at [724, 790] on div "and" at bounding box center [608, 790] width 687 height 64
click at [274, 602] on span "button" at bounding box center [269, 608] width 37 height 37
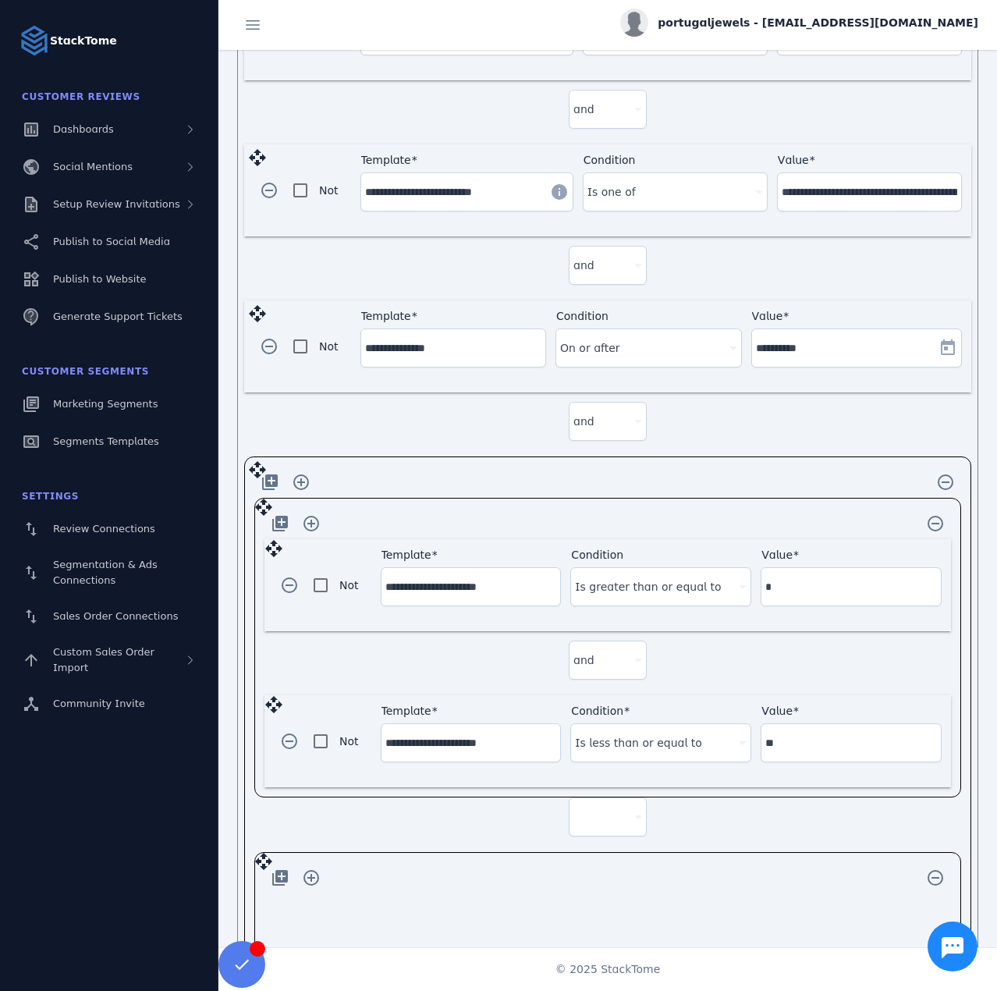
scroll to position [803, 0]
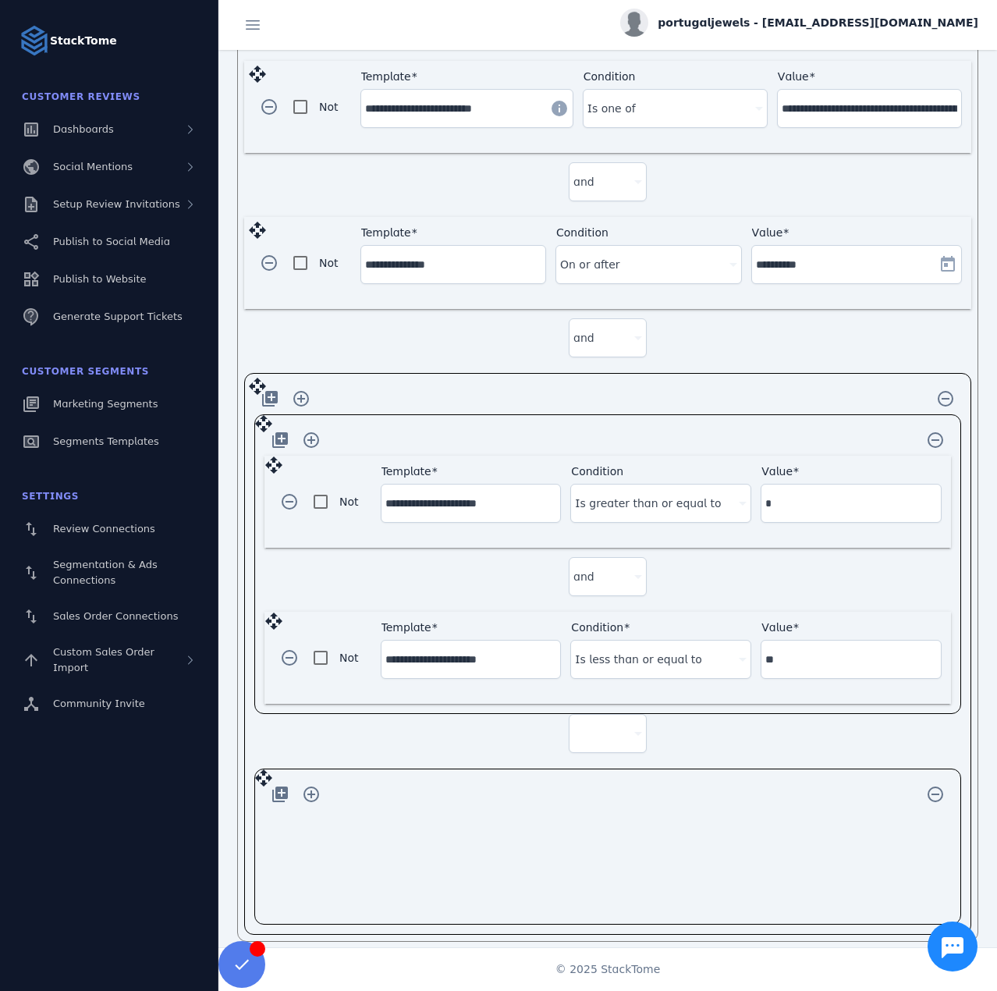
click at [593, 724] on div at bounding box center [601, 733] width 55 height 19
click at [594, 802] on mat-option "or" at bounding box center [605, 802] width 78 height 37
click at [311, 784] on span "button" at bounding box center [311, 794] width 37 height 37
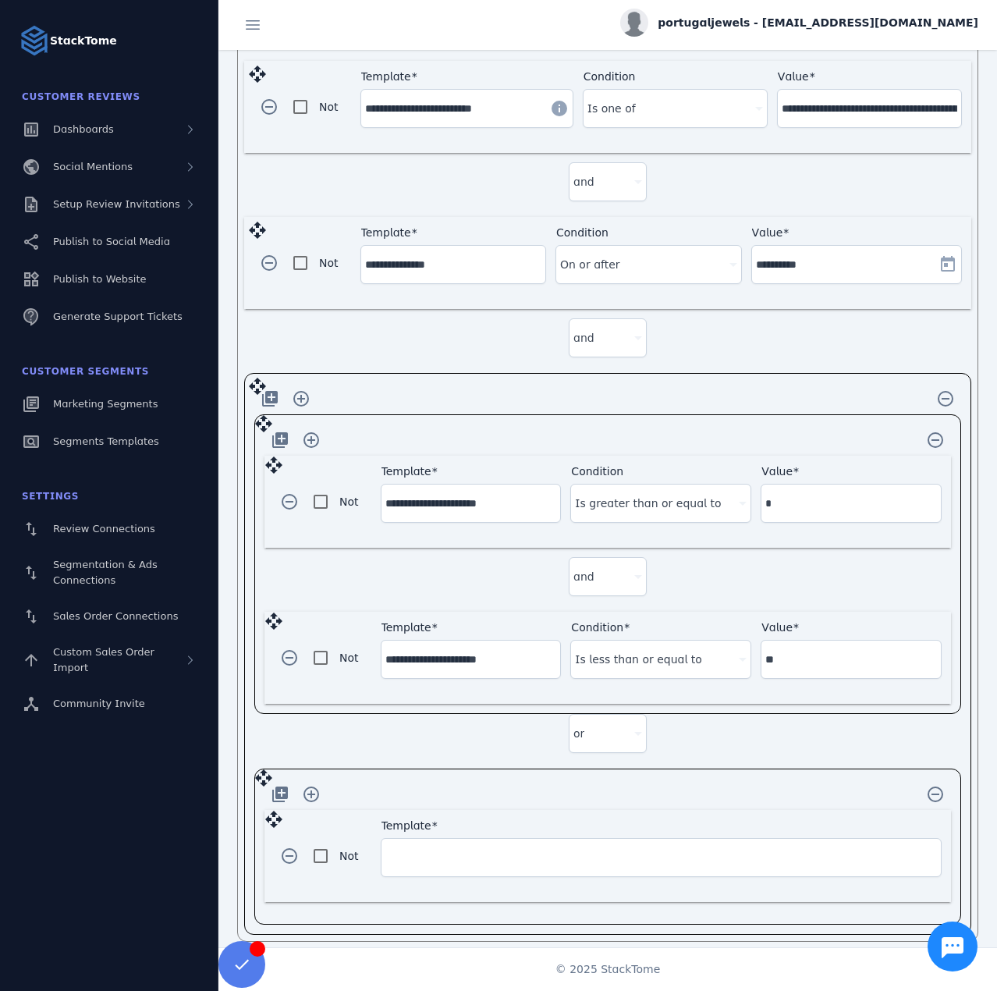
click at [440, 848] on input "Template" at bounding box center [662, 857] width 552 height 19
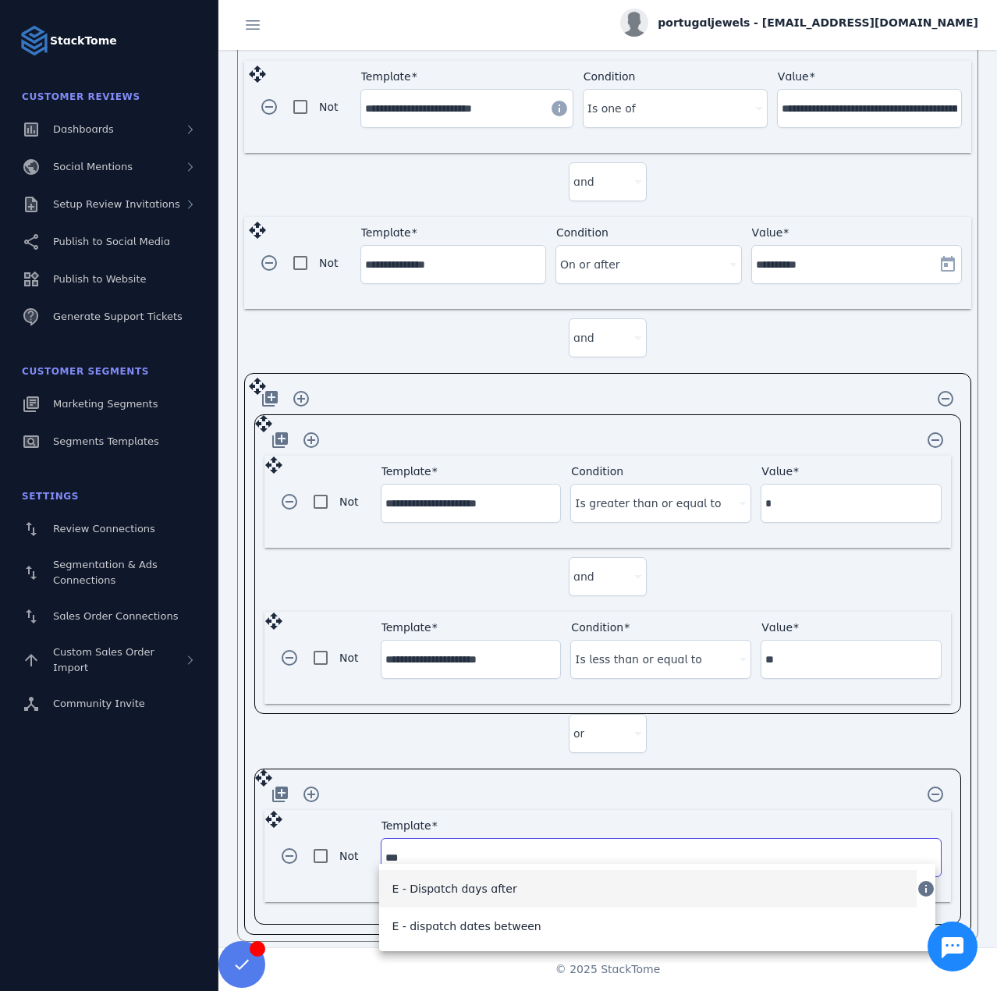
click at [464, 894] on span "E - Dispatch days after" at bounding box center [454, 889] width 125 height 19
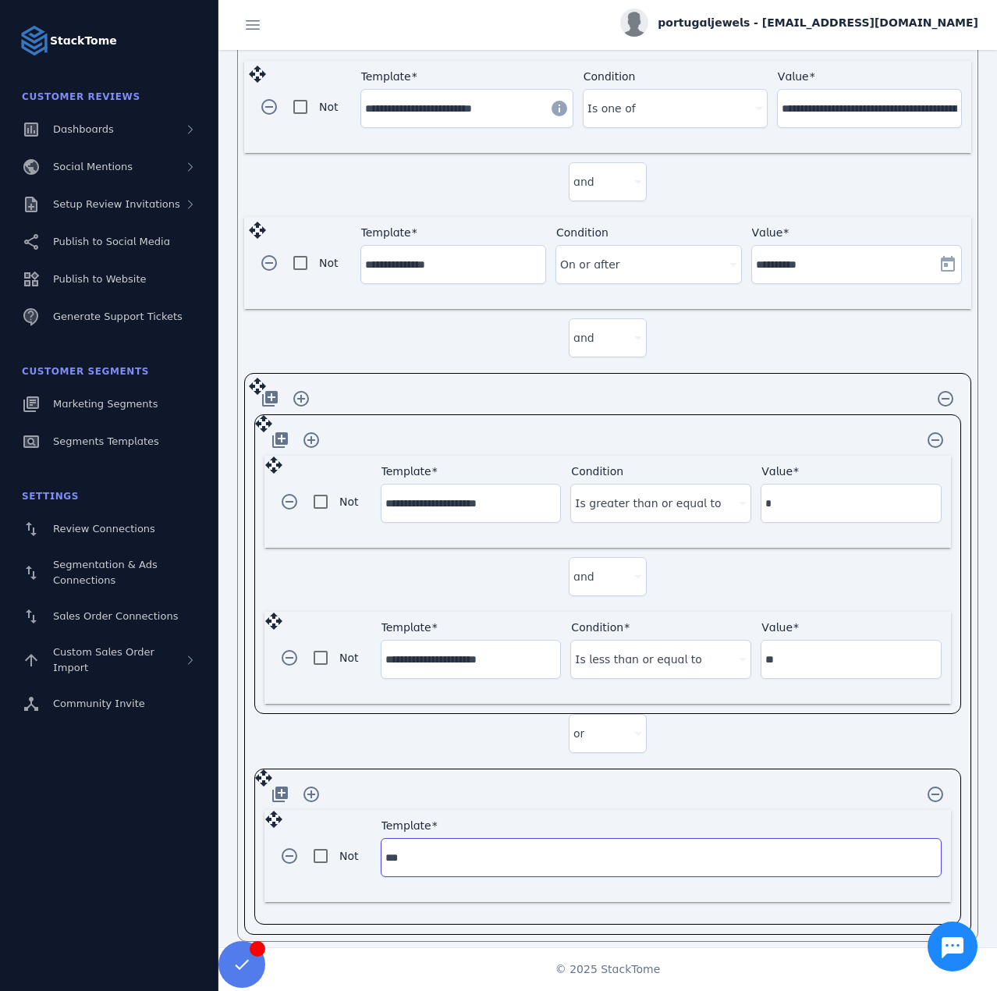
type input "**********"
click at [641, 858] on div "Condition" at bounding box center [675, 857] width 162 height 37
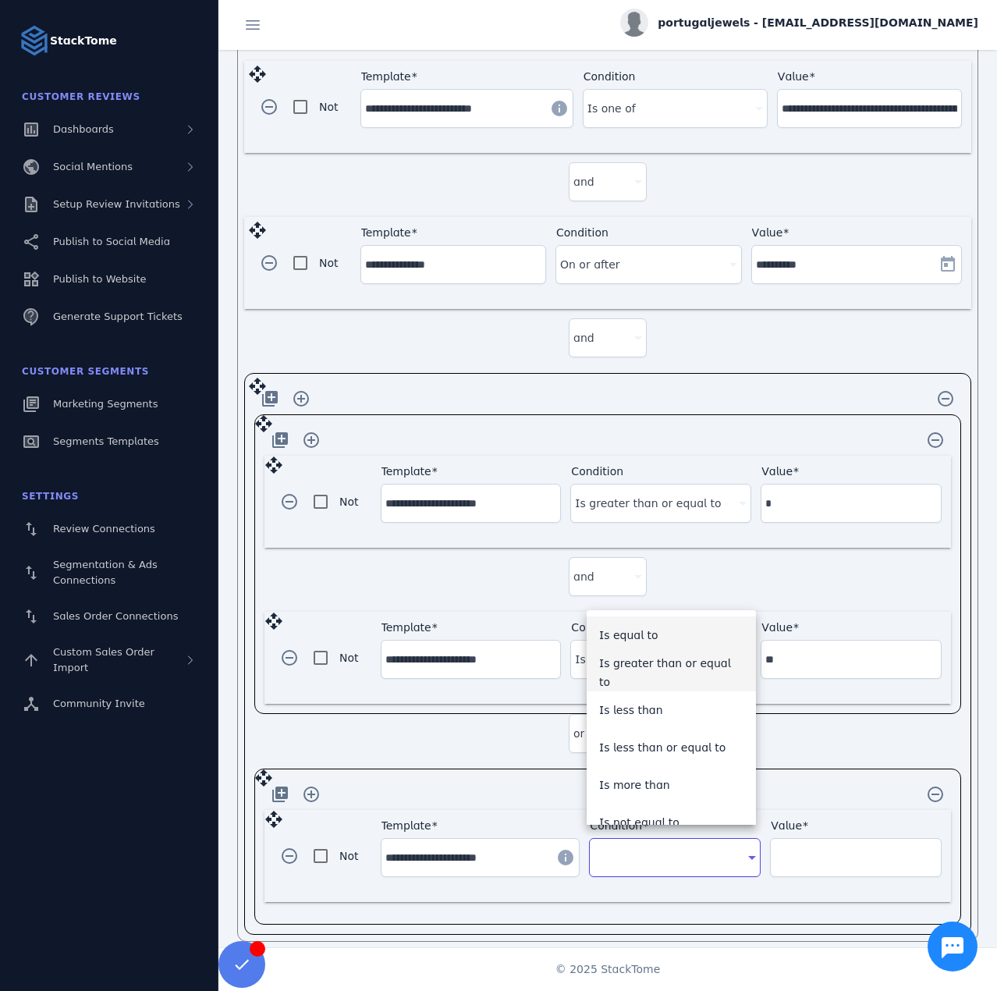
click at [652, 677] on span "Is greater than or equal to" at bounding box center [671, 672] width 145 height 37
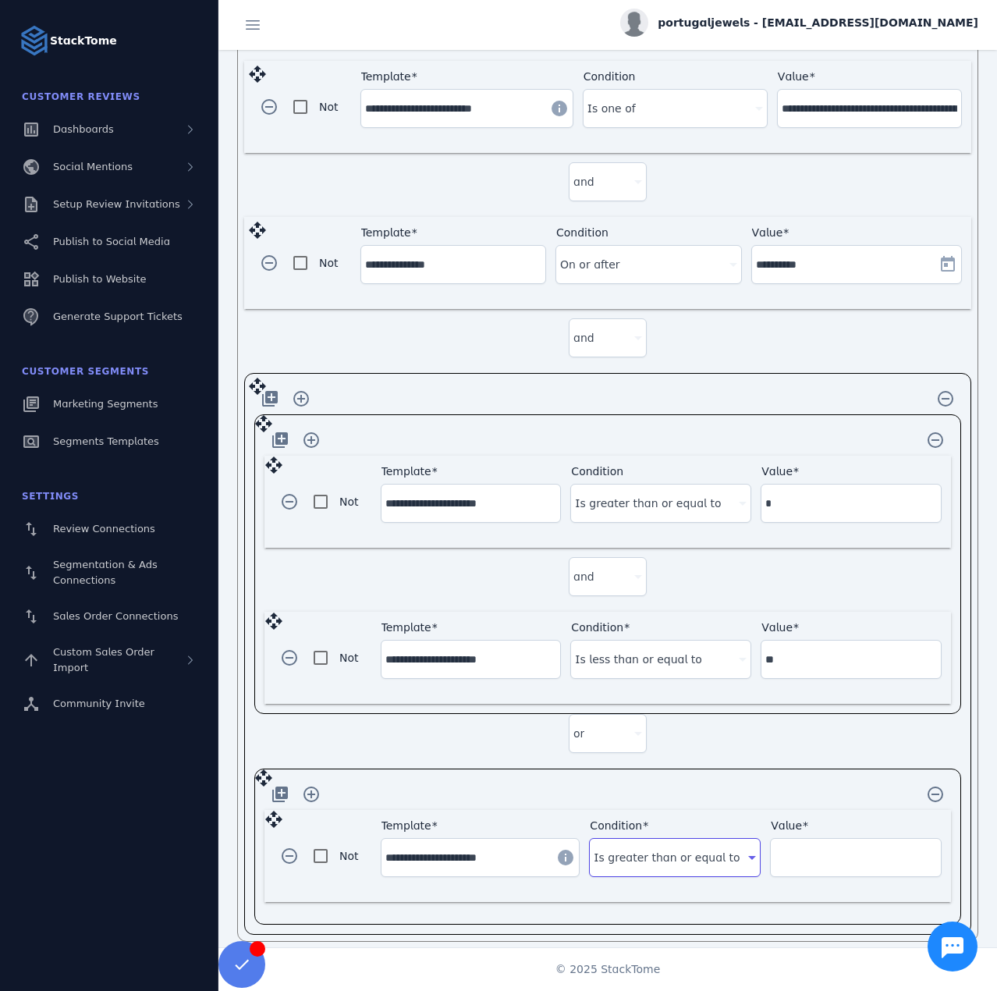
click at [814, 848] on input "Value" at bounding box center [856, 857] width 162 height 19
type input "**"
click at [727, 779] on div "add_to_photos add_circle_outline remove_circle_outline" at bounding box center [608, 794] width 687 height 31
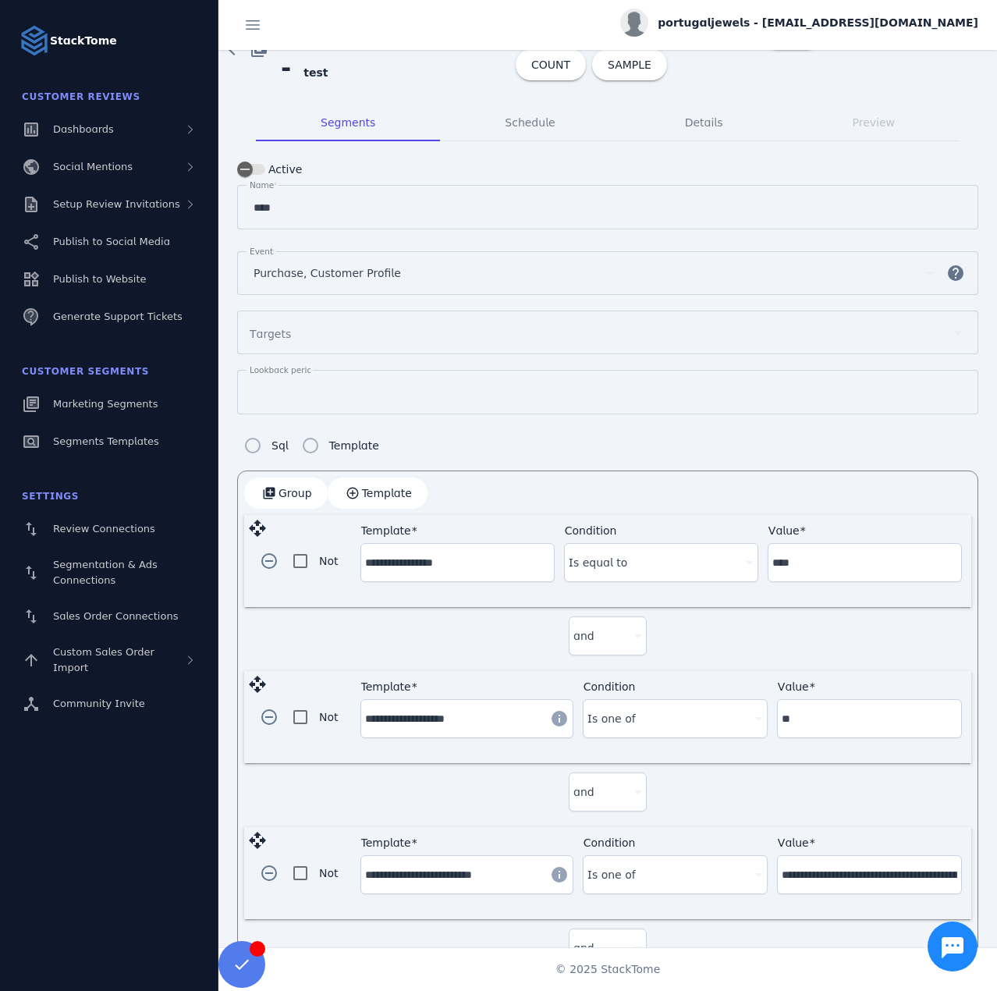
scroll to position [0, 0]
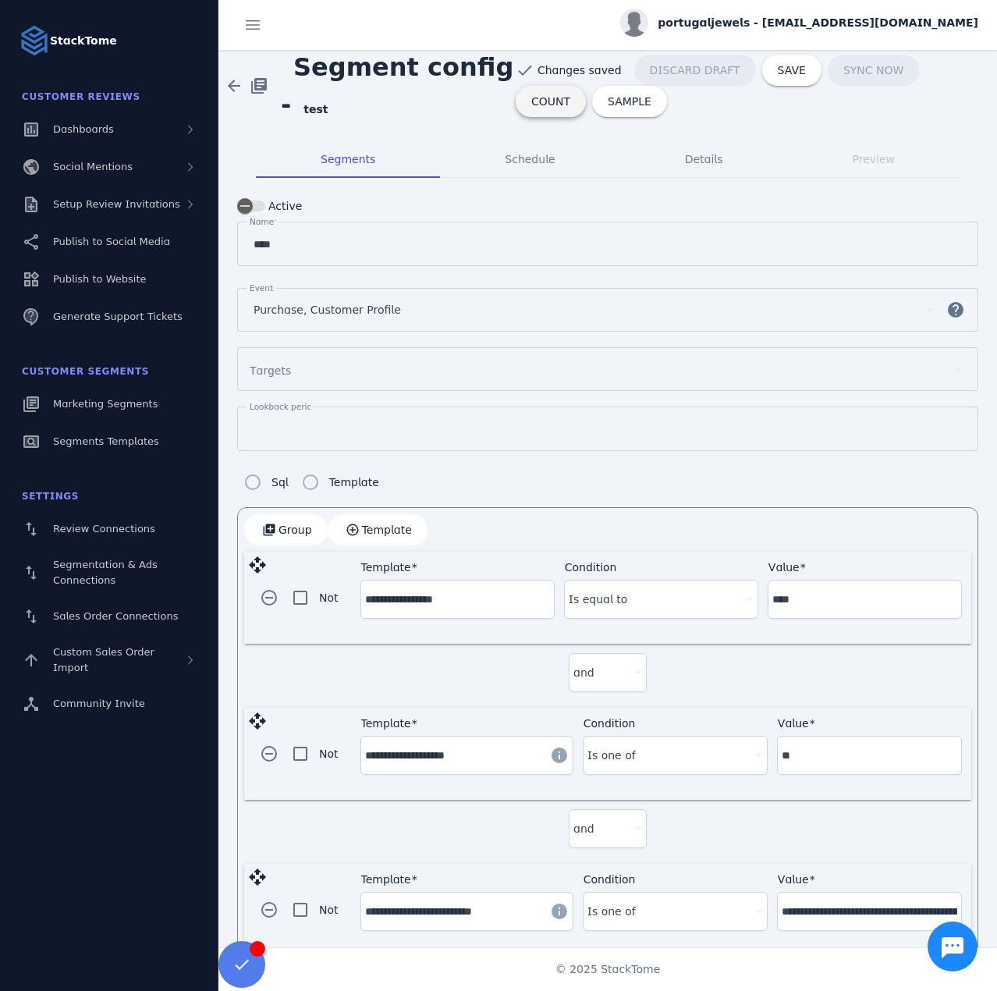
click at [571, 96] on span "COUNT" at bounding box center [551, 101] width 39 height 11
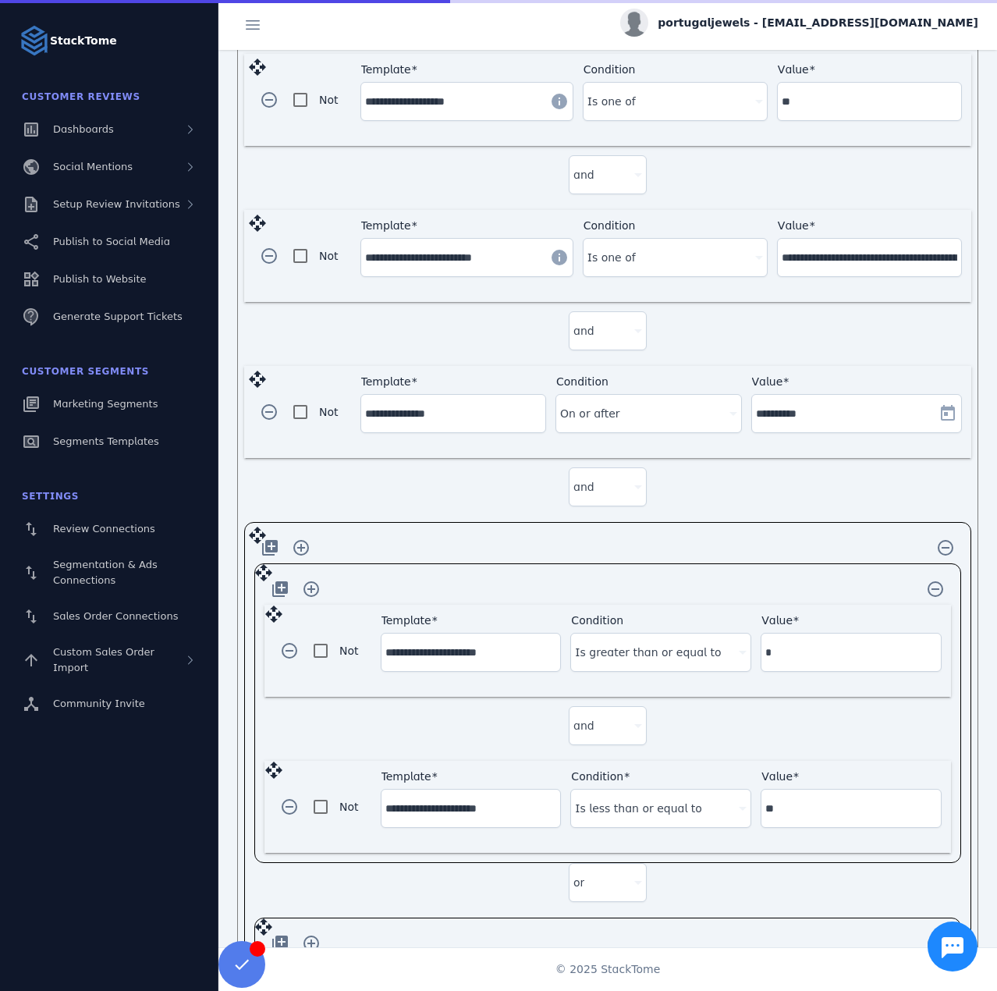
scroll to position [847, 0]
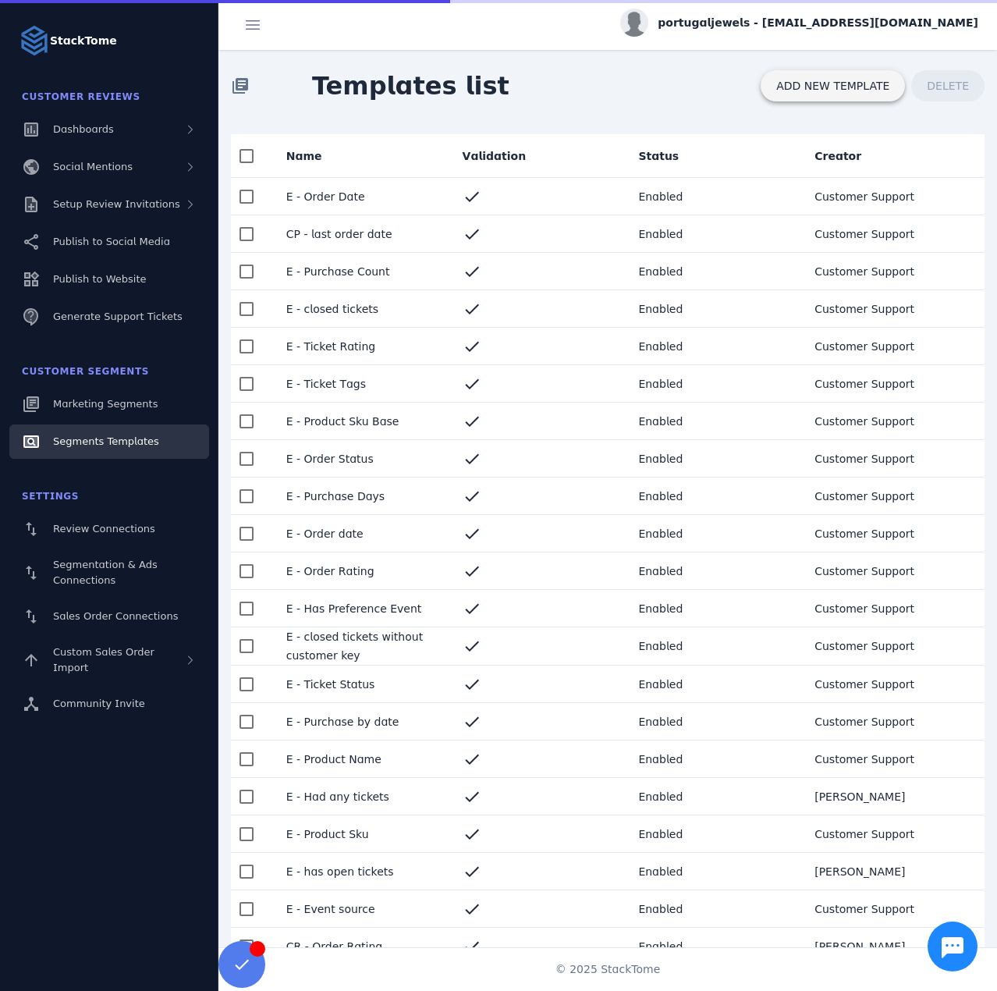
click at [816, 94] on span at bounding box center [833, 85] width 144 height 37
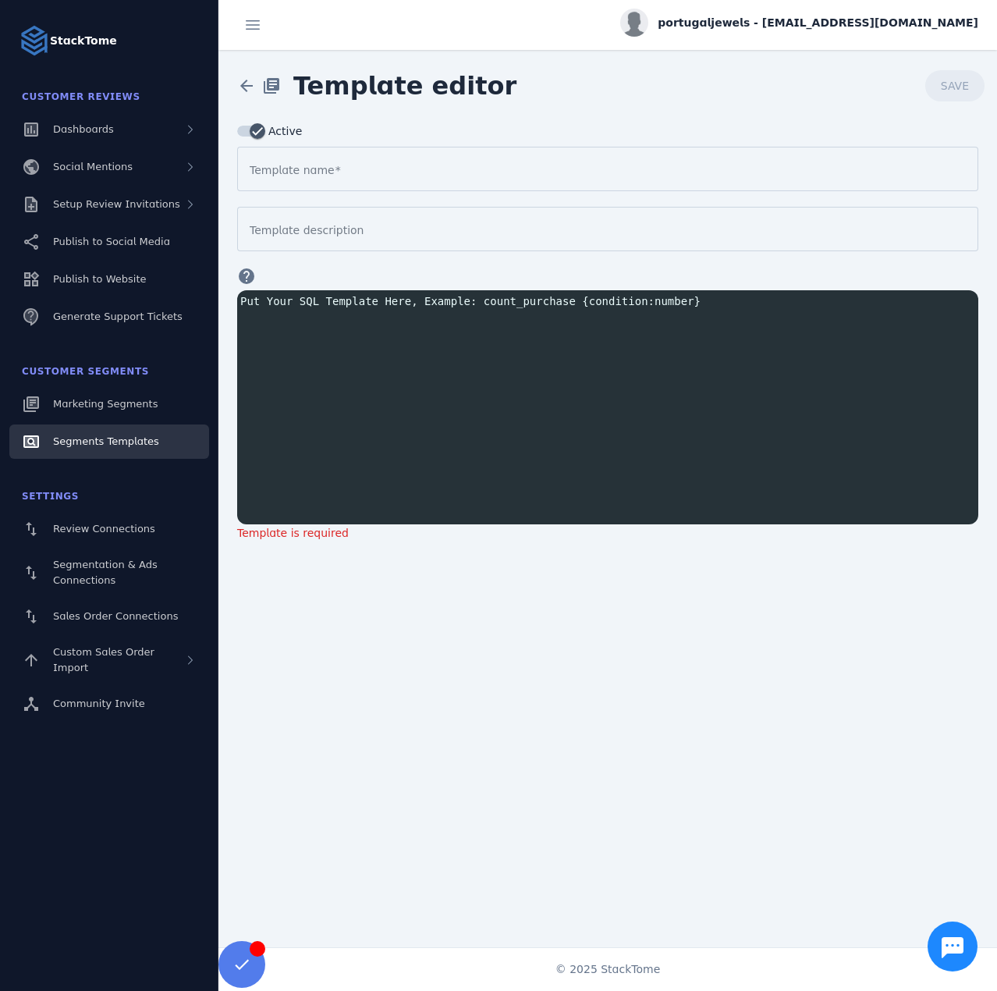
click at [310, 175] on mat-label "Template name" at bounding box center [292, 170] width 85 height 12
click at [310, 175] on input "Template name" at bounding box center [608, 169] width 716 height 19
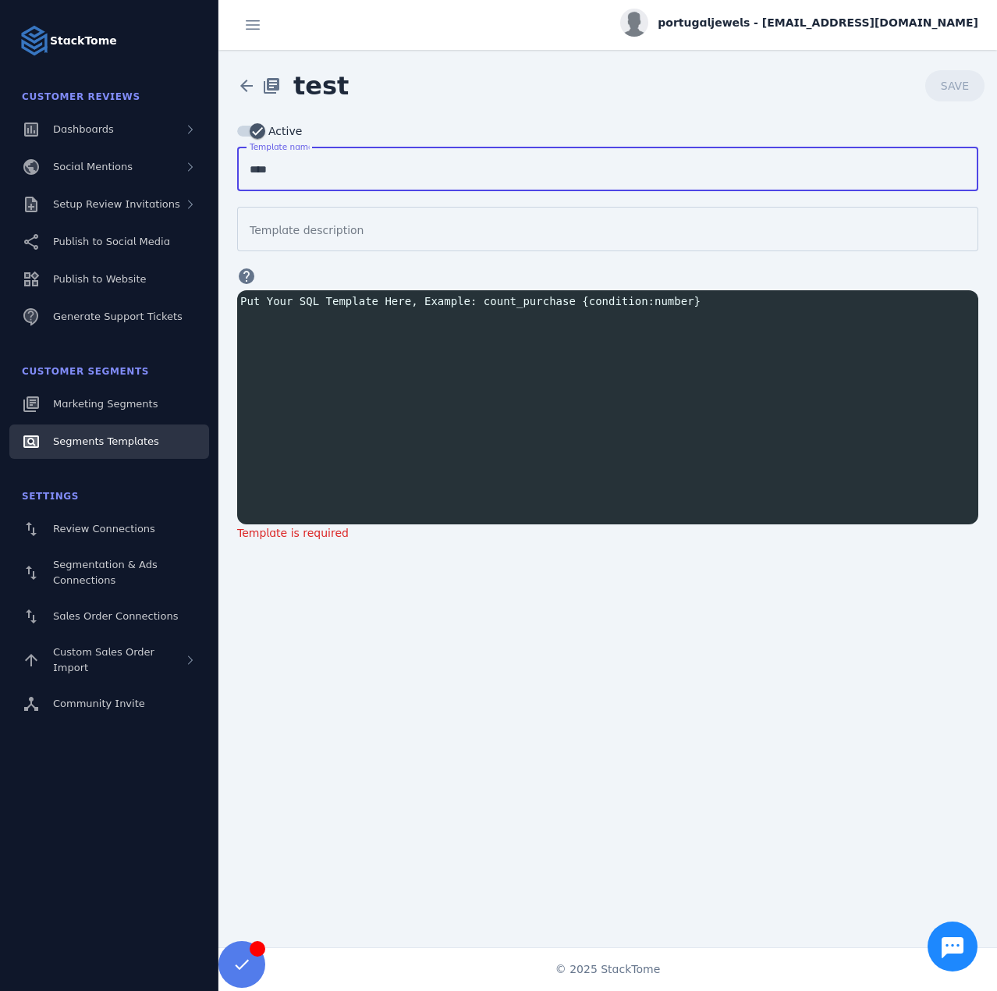
type input "****"
click at [284, 295] on pre "​" at bounding box center [611, 301] width 748 height 16
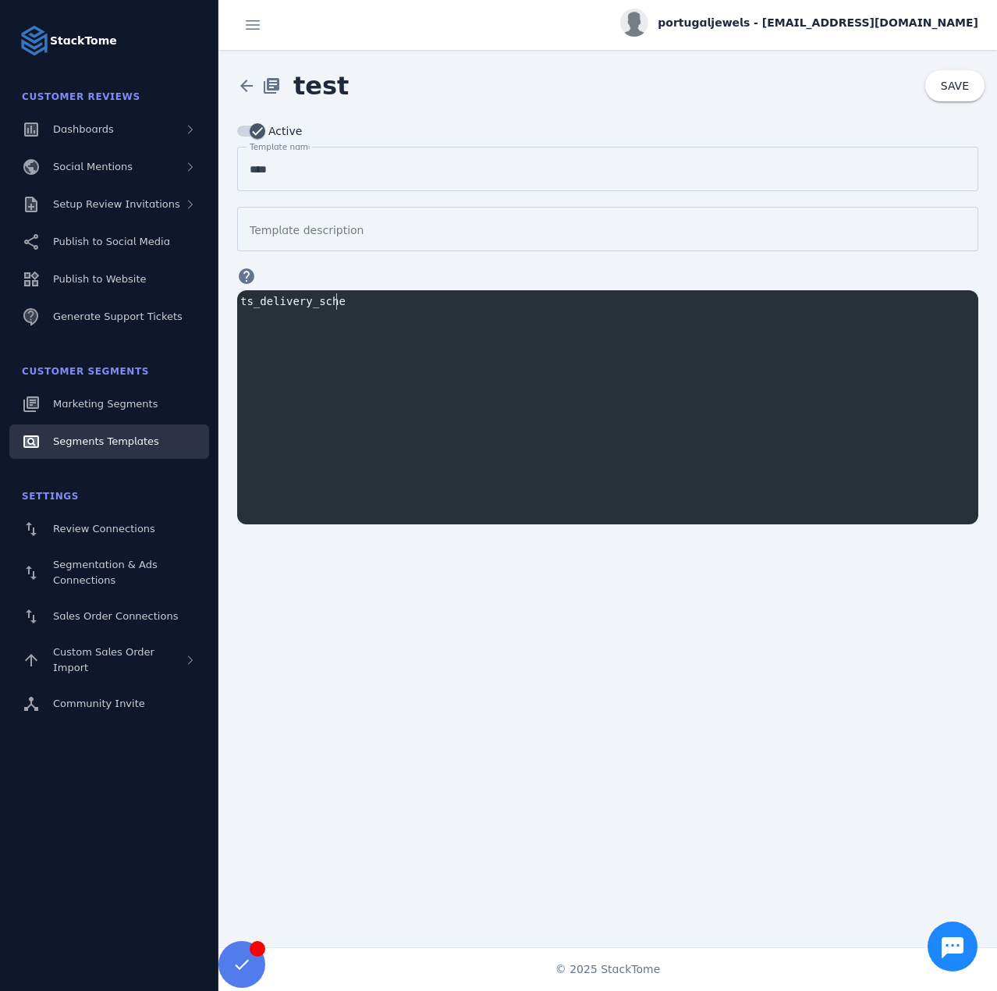
type textarea "**********"
click at [945, 94] on span at bounding box center [955, 85] width 59 height 37
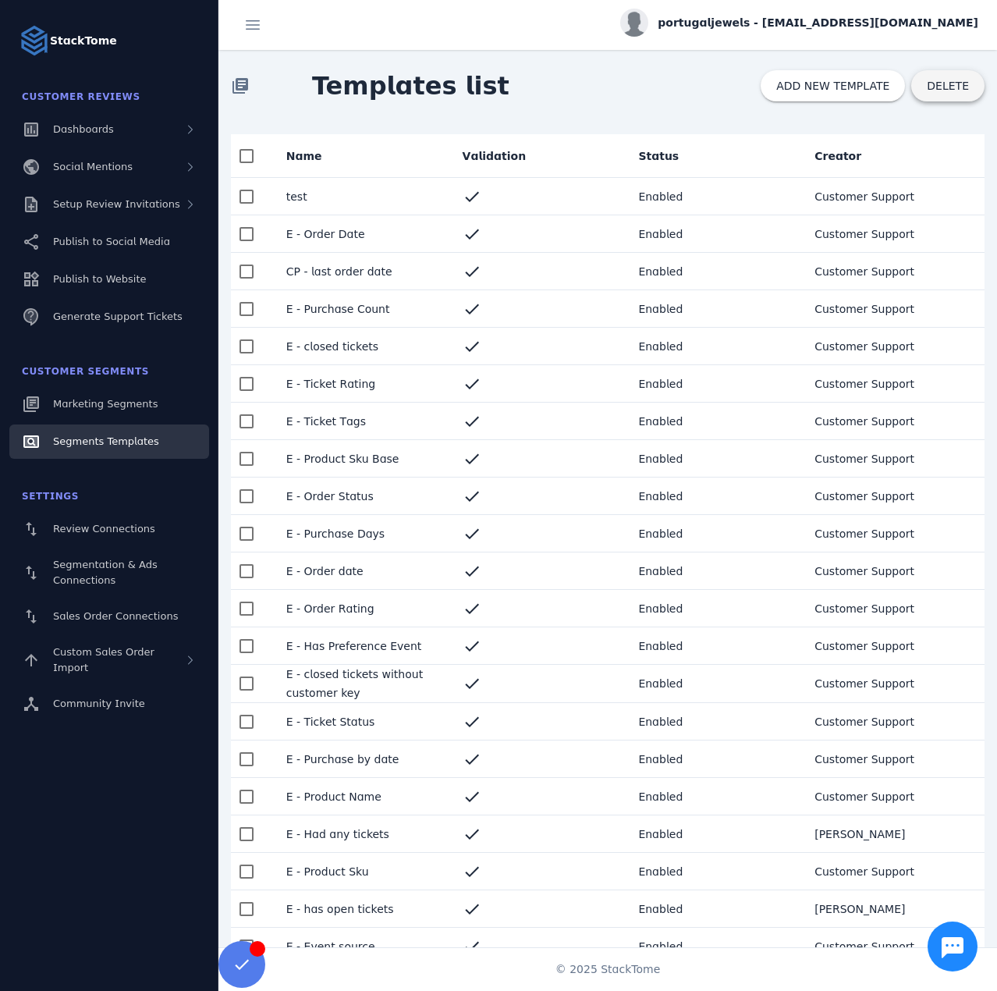
click at [933, 91] on span "DELETE" at bounding box center [948, 85] width 42 height 11
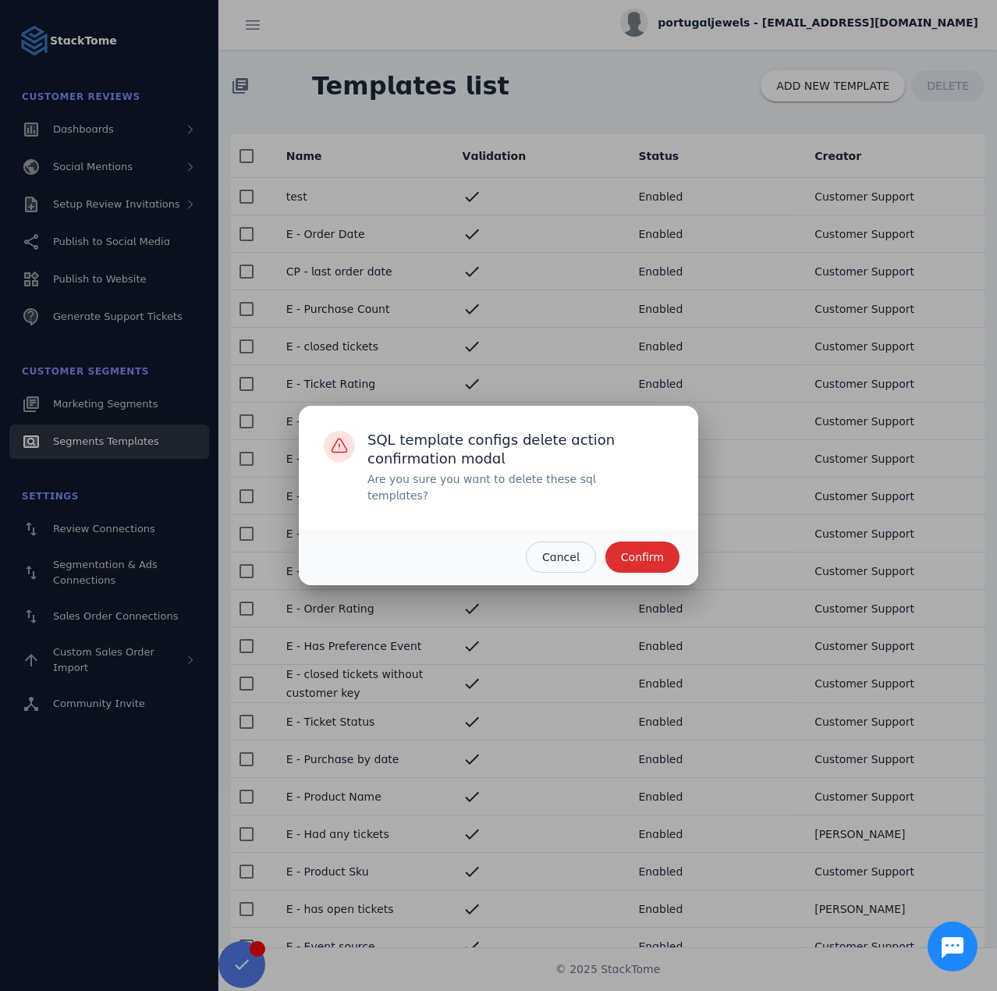
click at [631, 558] on span "button" at bounding box center [643, 557] width 74 height 37
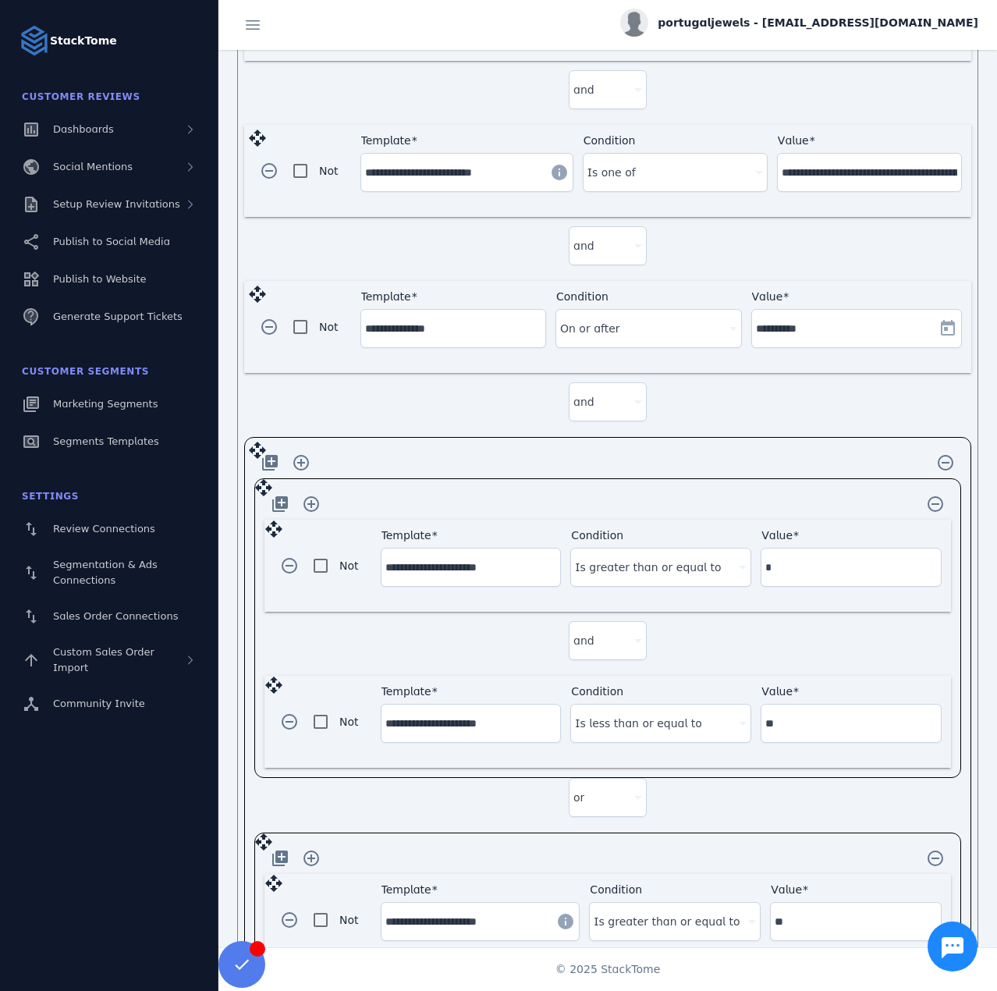
scroll to position [847, 0]
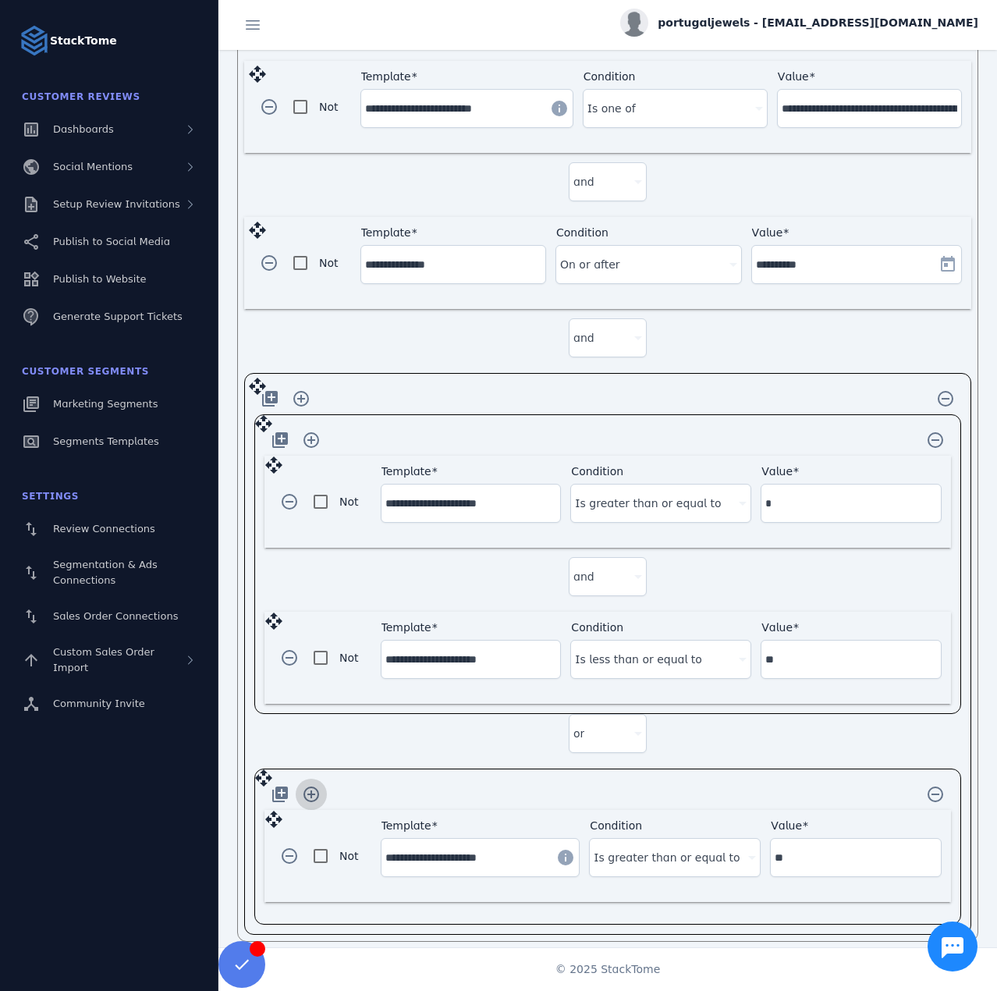
click at [304, 784] on span "button" at bounding box center [311, 794] width 37 height 37
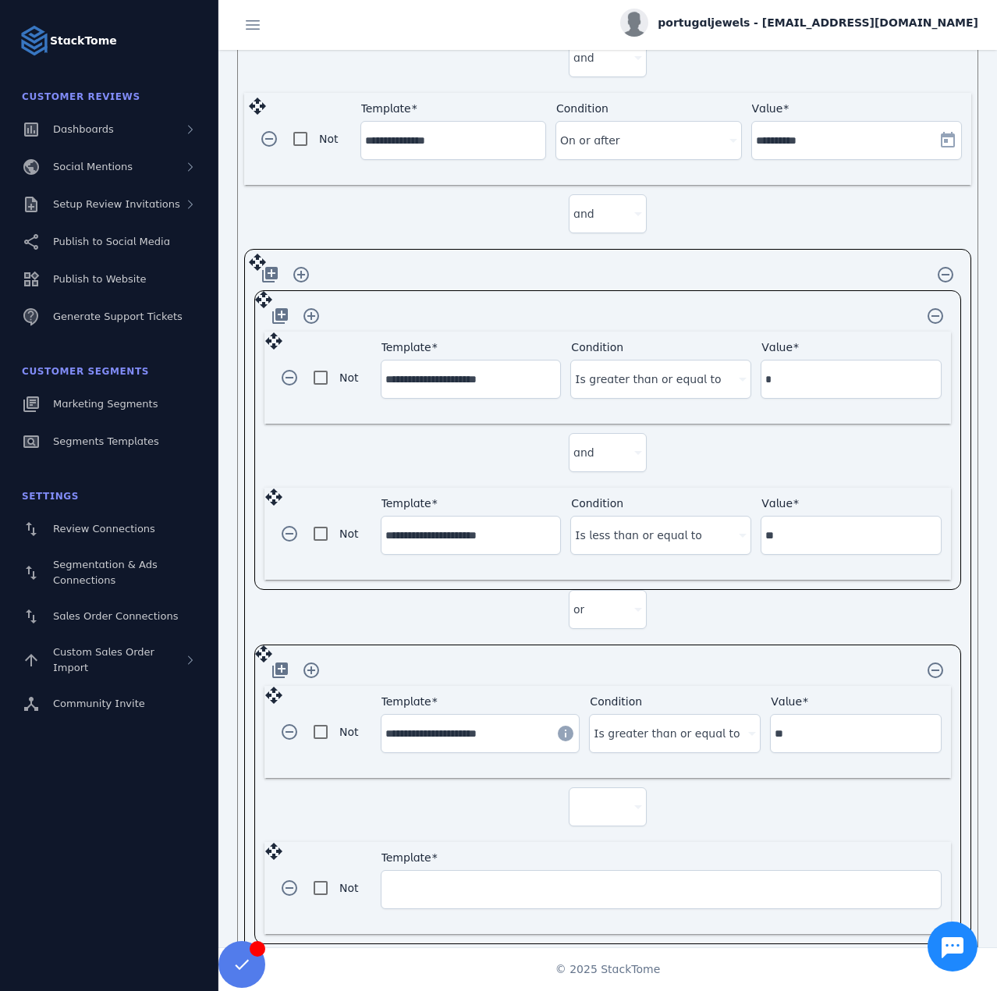
scroll to position [988, 0]
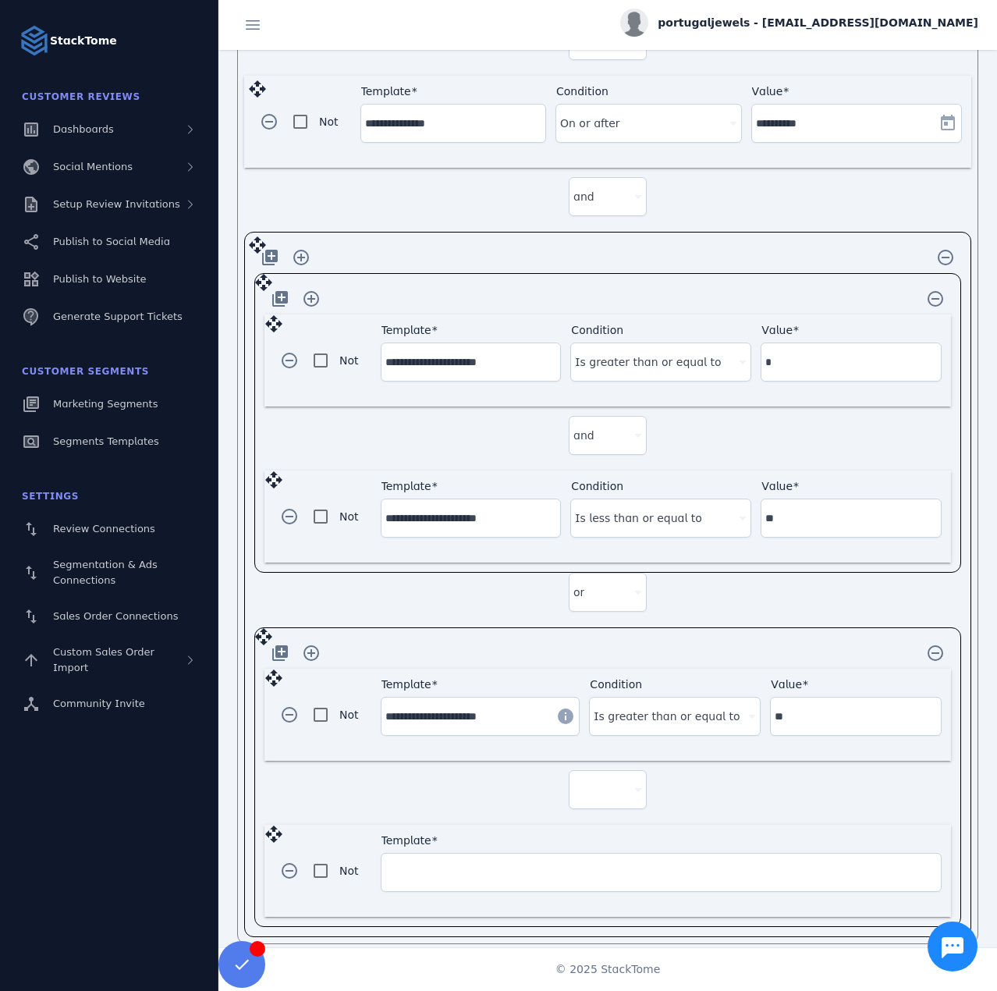
click at [608, 792] on div at bounding box center [608, 789] width 69 height 37
click at [607, 818] on mat-option "and" at bounding box center [605, 820] width 78 height 37
click at [519, 863] on input "Template" at bounding box center [662, 872] width 552 height 19
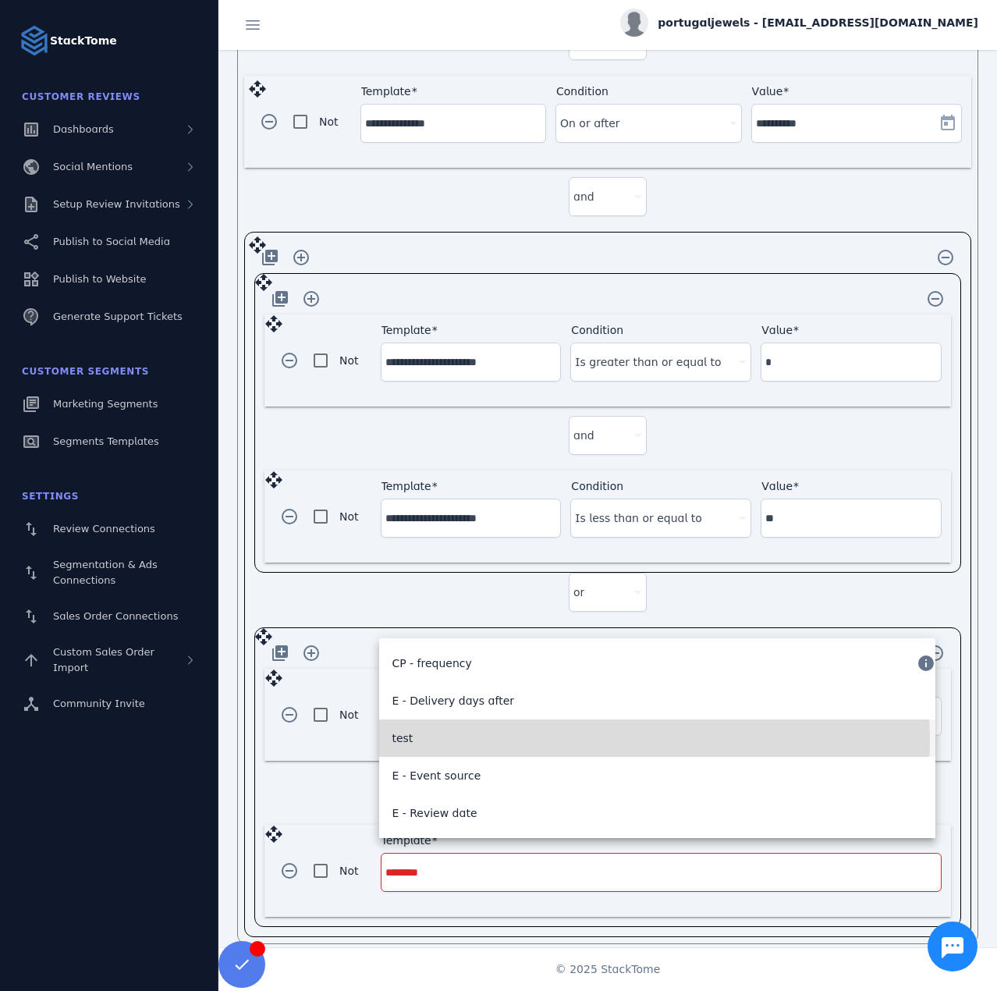
click at [414, 741] on mat-option "test" at bounding box center [657, 738] width 556 height 37
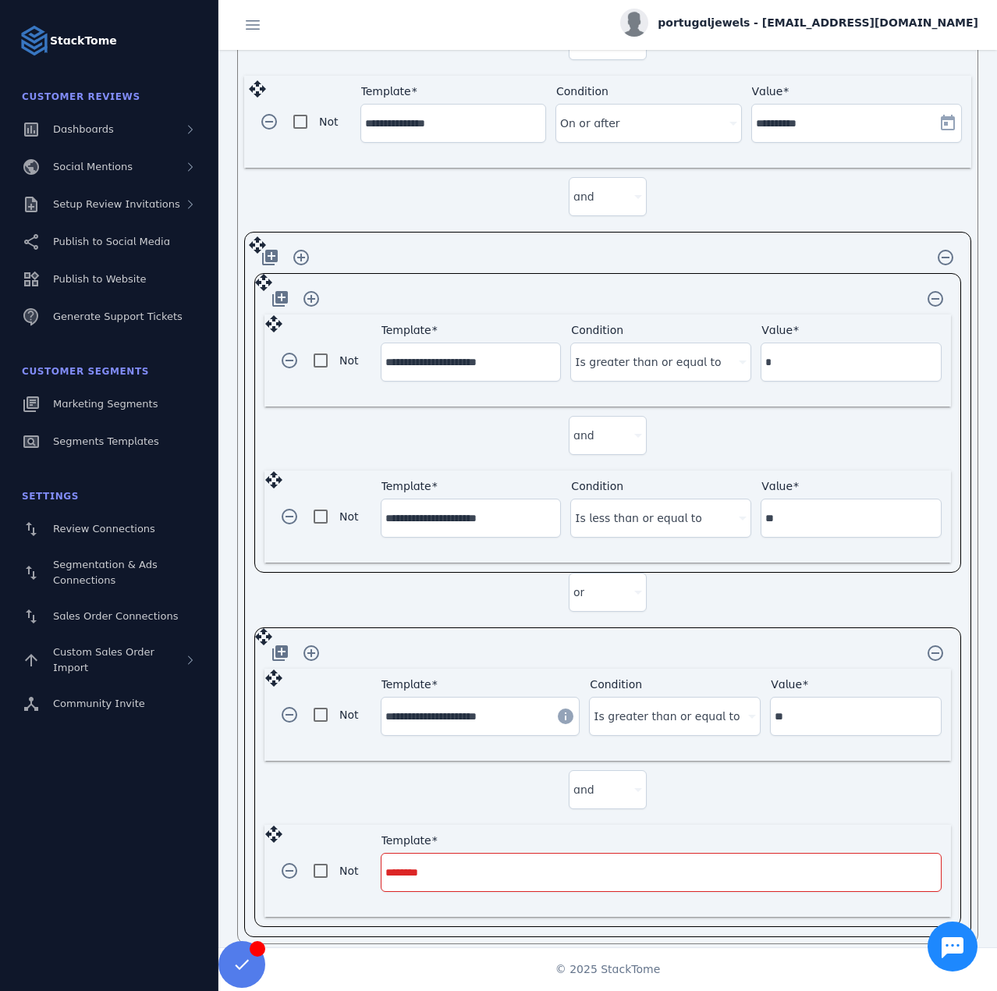
type input "****"
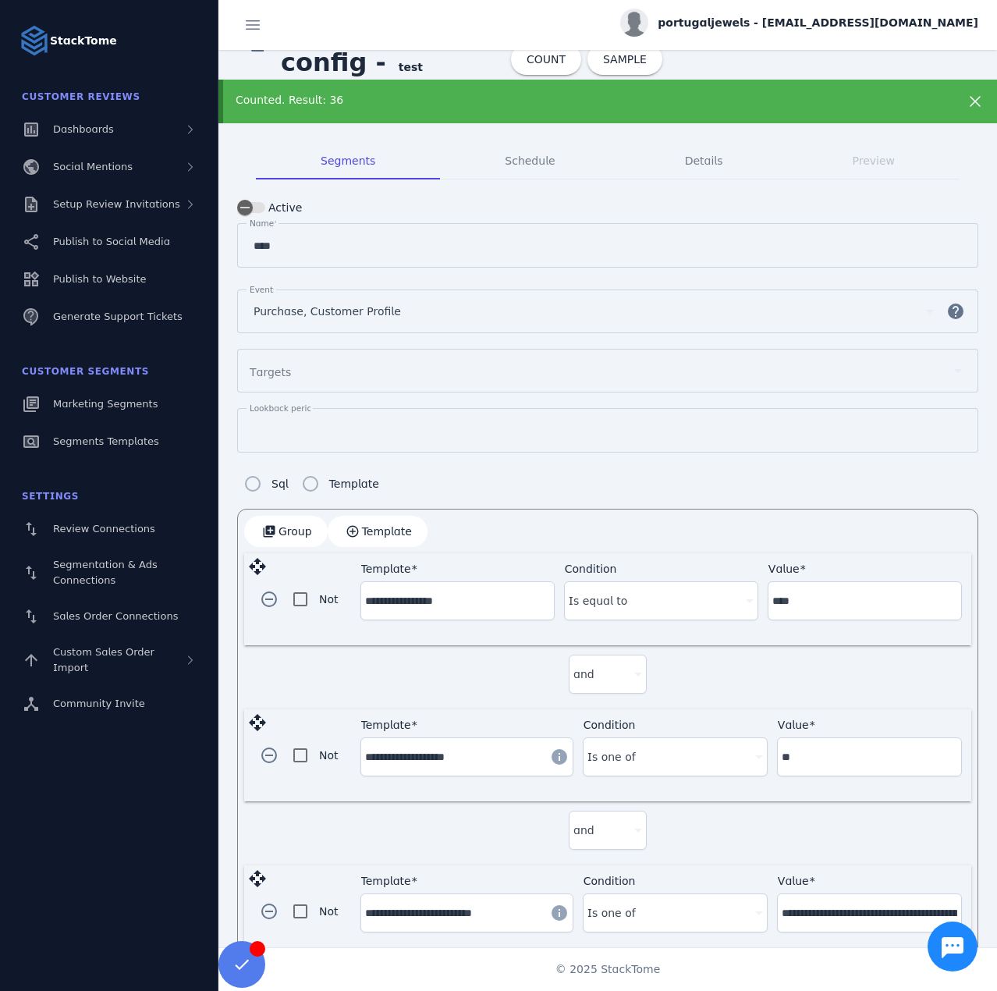
scroll to position [0, 0]
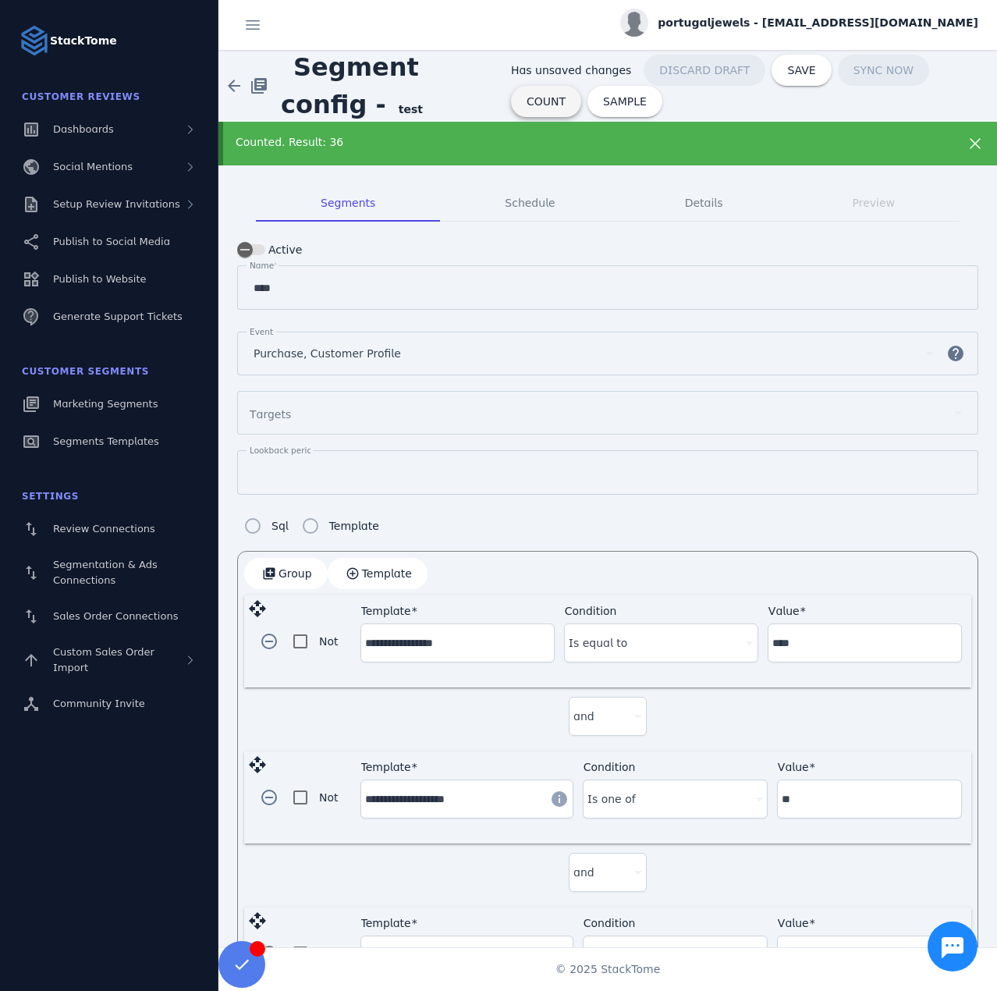
click at [566, 96] on span "COUNT" at bounding box center [546, 101] width 39 height 11
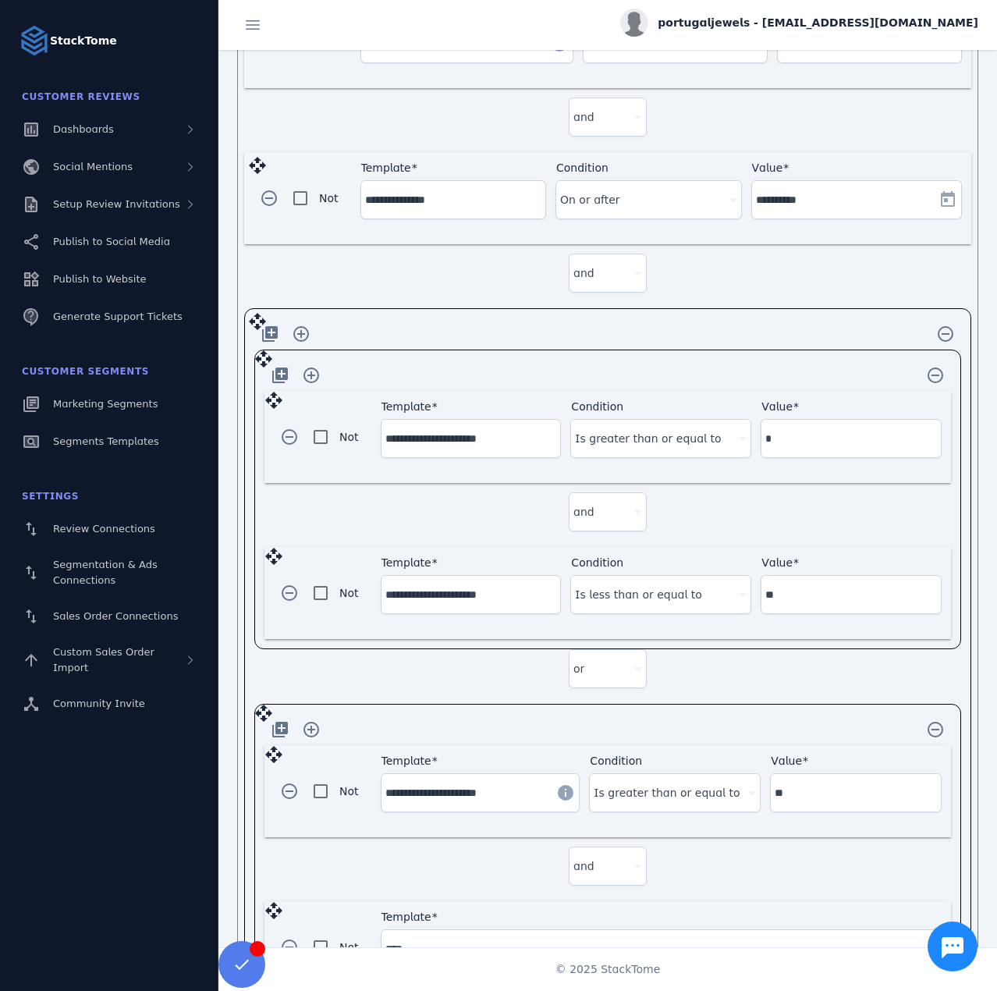
scroll to position [988, 0]
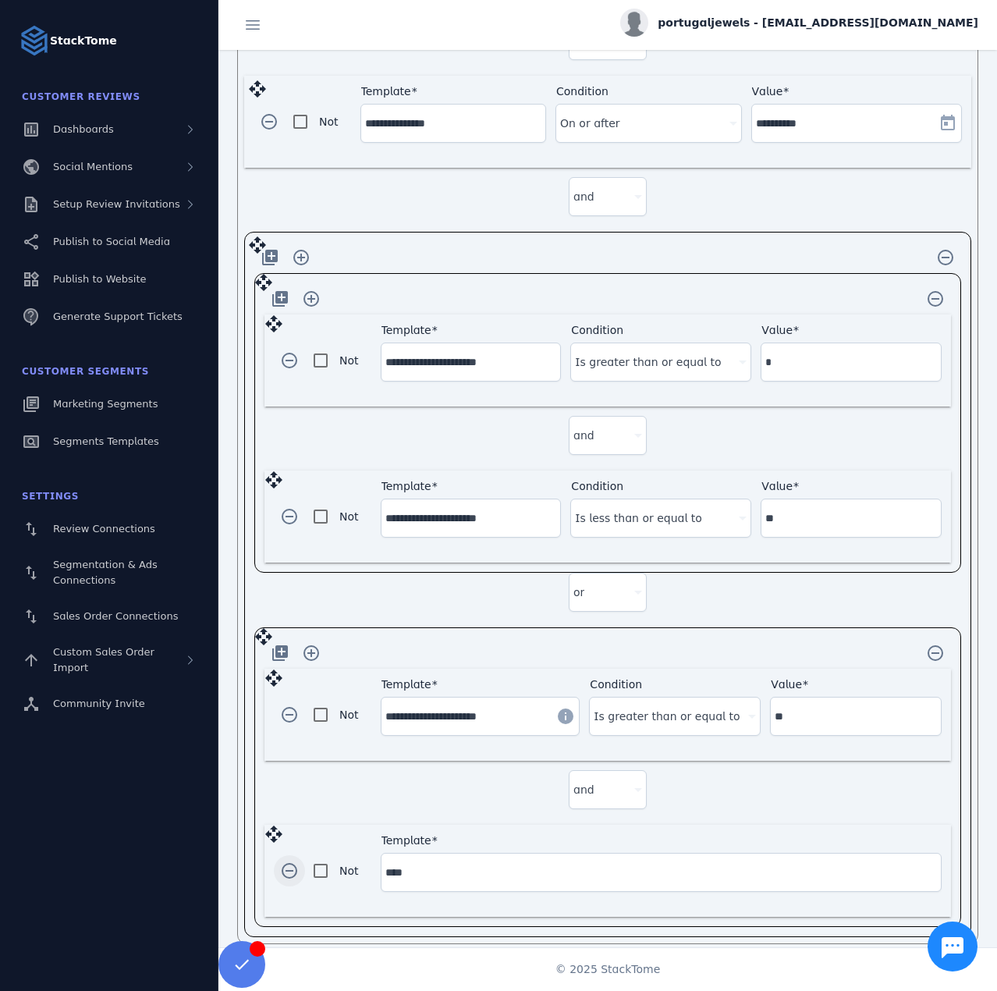
click at [290, 852] on span "button" at bounding box center [289, 870] width 37 height 37
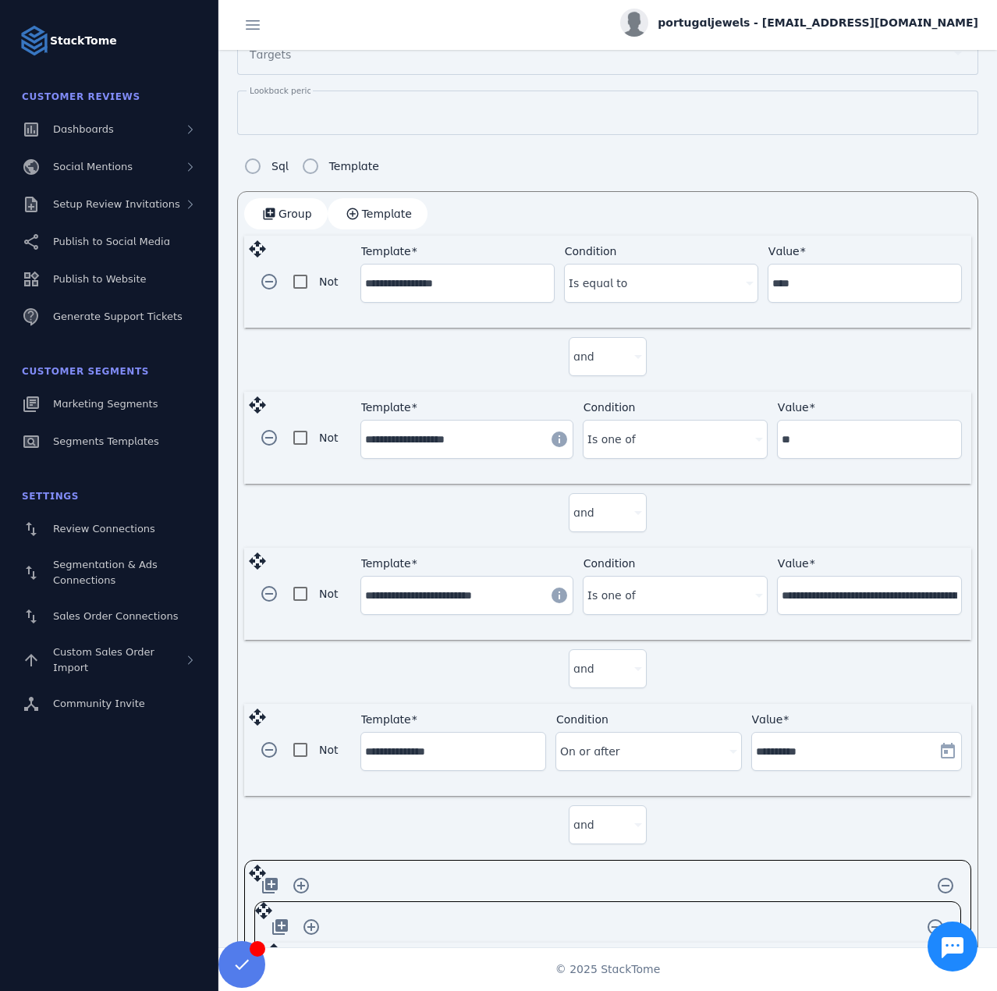
scroll to position [0, 0]
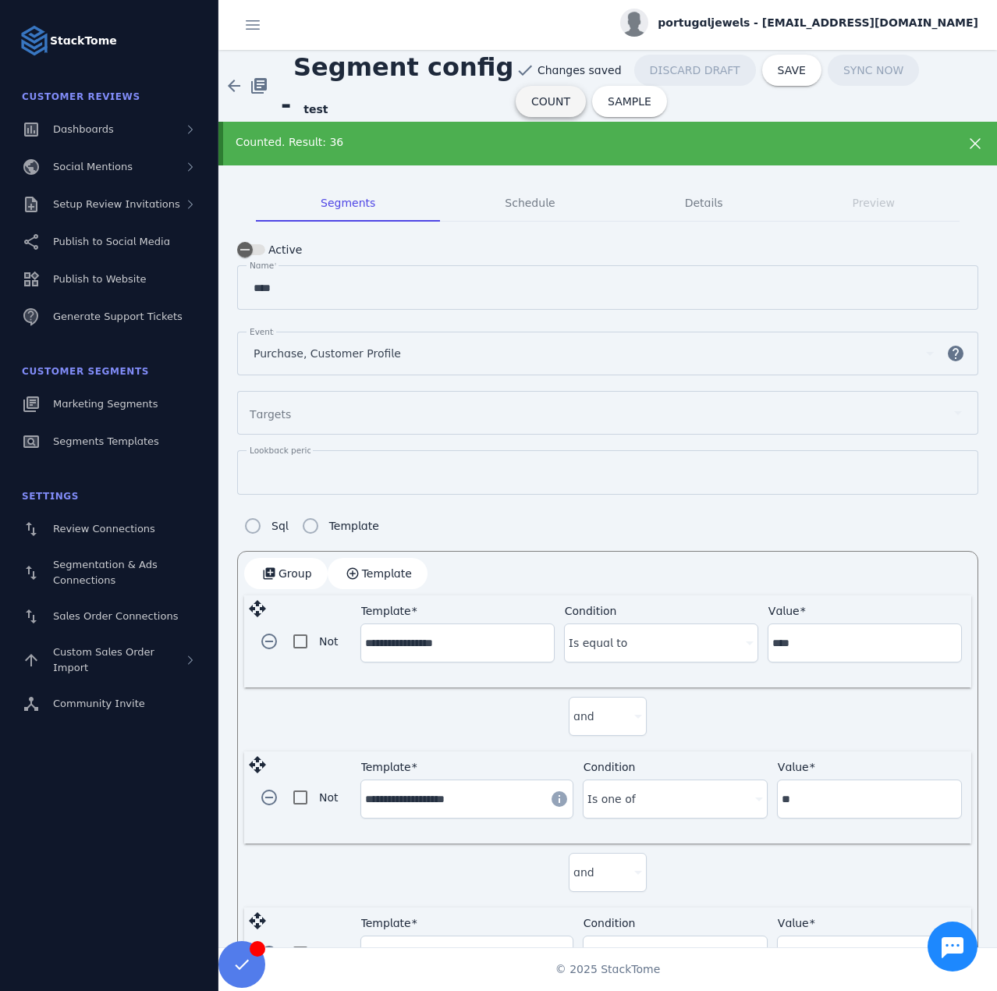
click at [586, 83] on span at bounding box center [551, 101] width 70 height 37
click at [390, 112] on span "Segment config - test" at bounding box center [398, 85] width 235 height 75
click at [763, 80] on span at bounding box center [792, 70] width 59 height 37
type input "****"
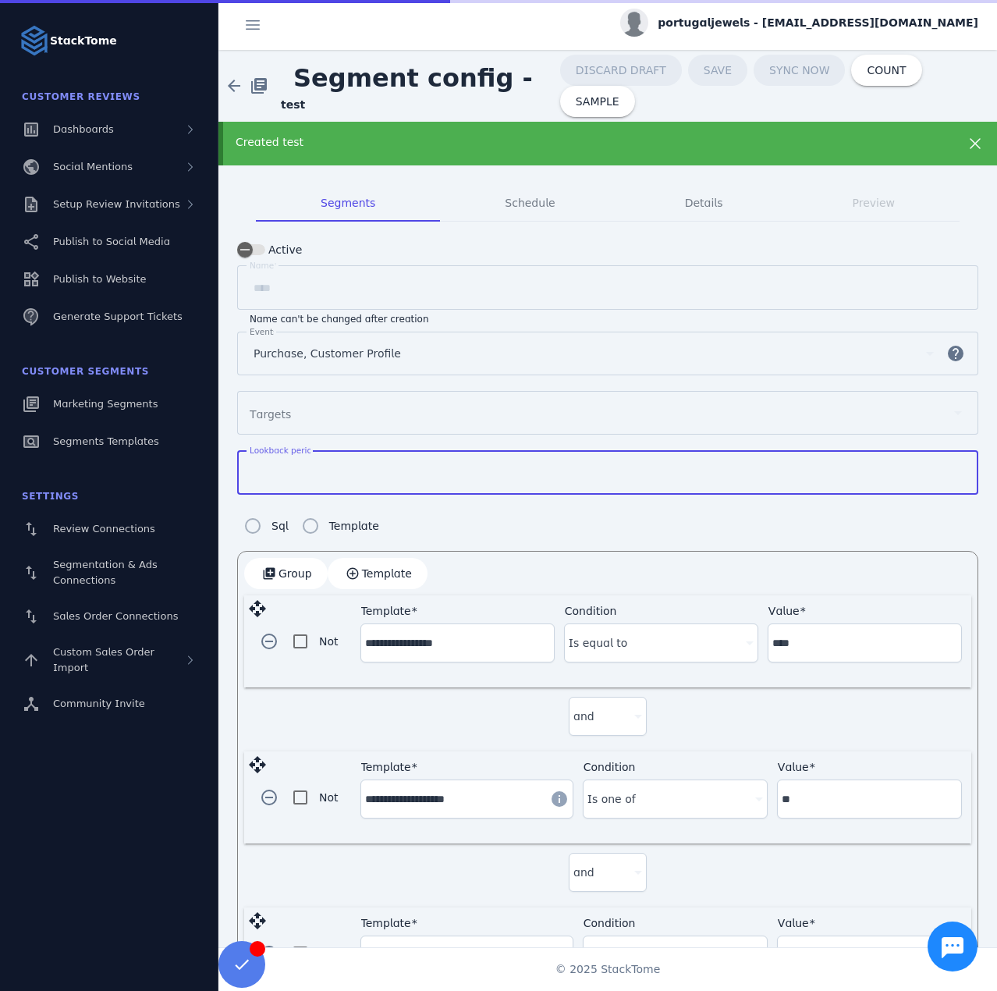
drag, startPoint x: 290, startPoint y: 471, endPoint x: 239, endPoint y: 471, distance: 50.7
click at [239, 471] on div "Lookback period **" at bounding box center [607, 472] width 741 height 44
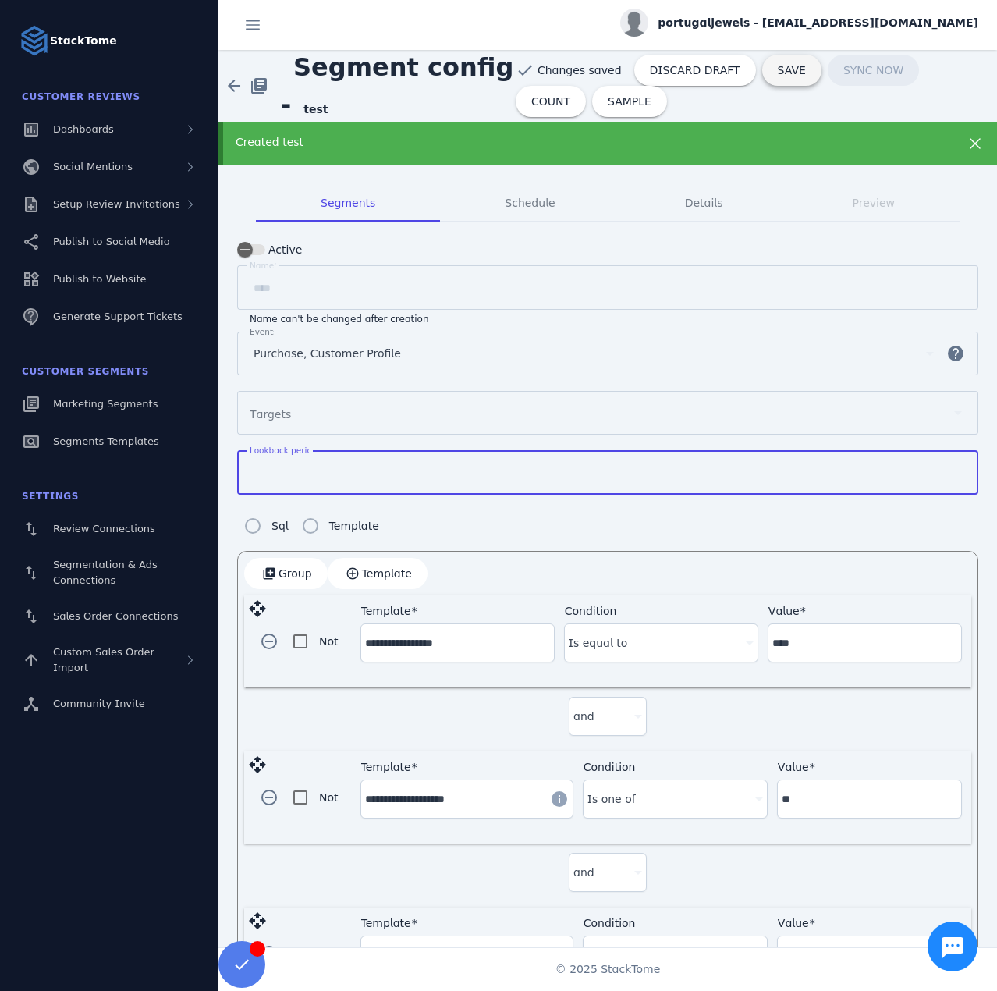
type input "**"
click at [766, 84] on span at bounding box center [792, 70] width 59 height 37
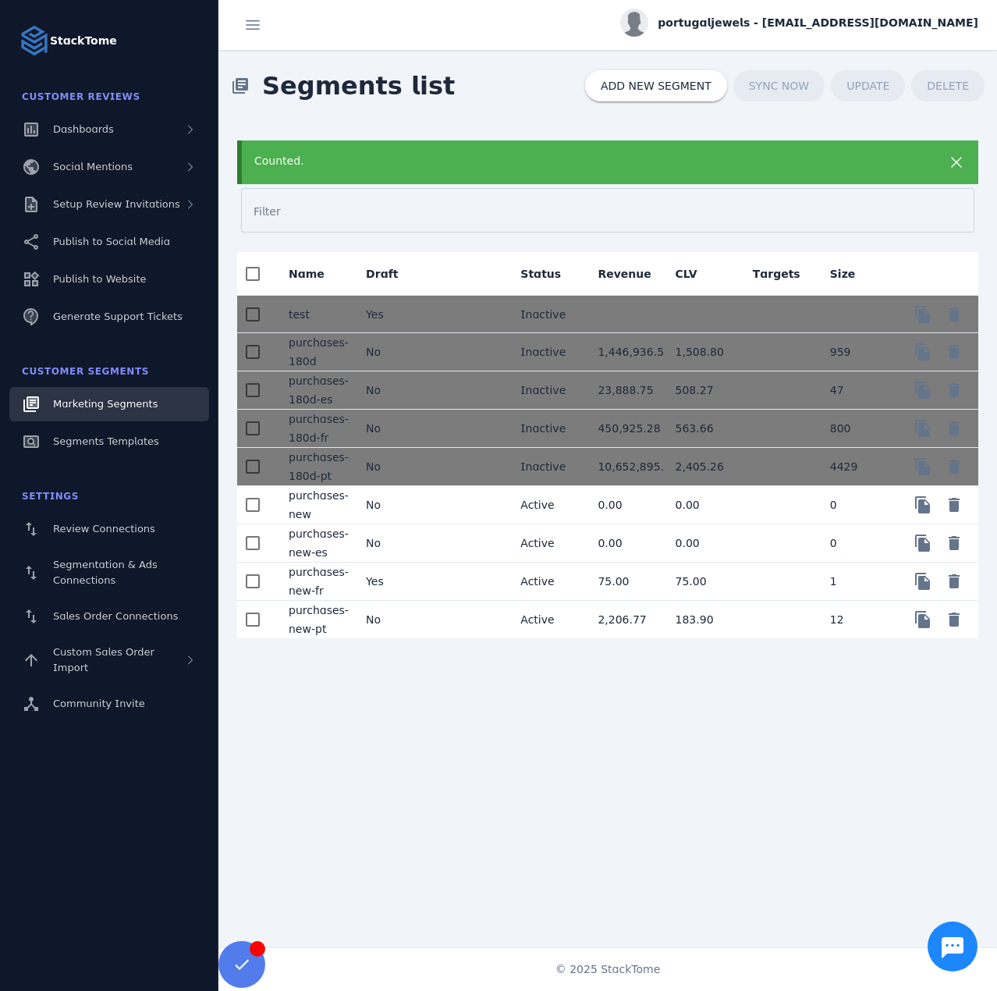
click at [407, 621] on mat-cell "No" at bounding box center [392, 619] width 77 height 37
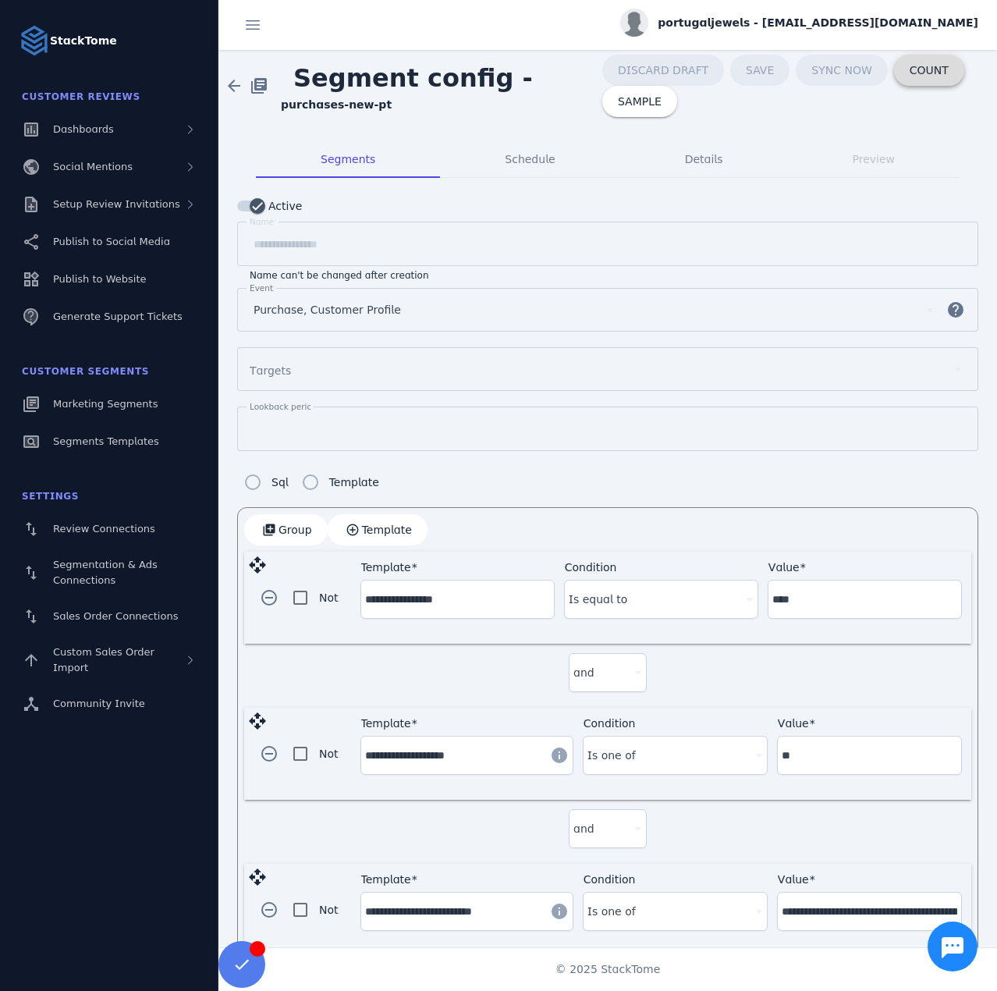
click at [910, 75] on span "COUNT" at bounding box center [929, 70] width 39 height 11
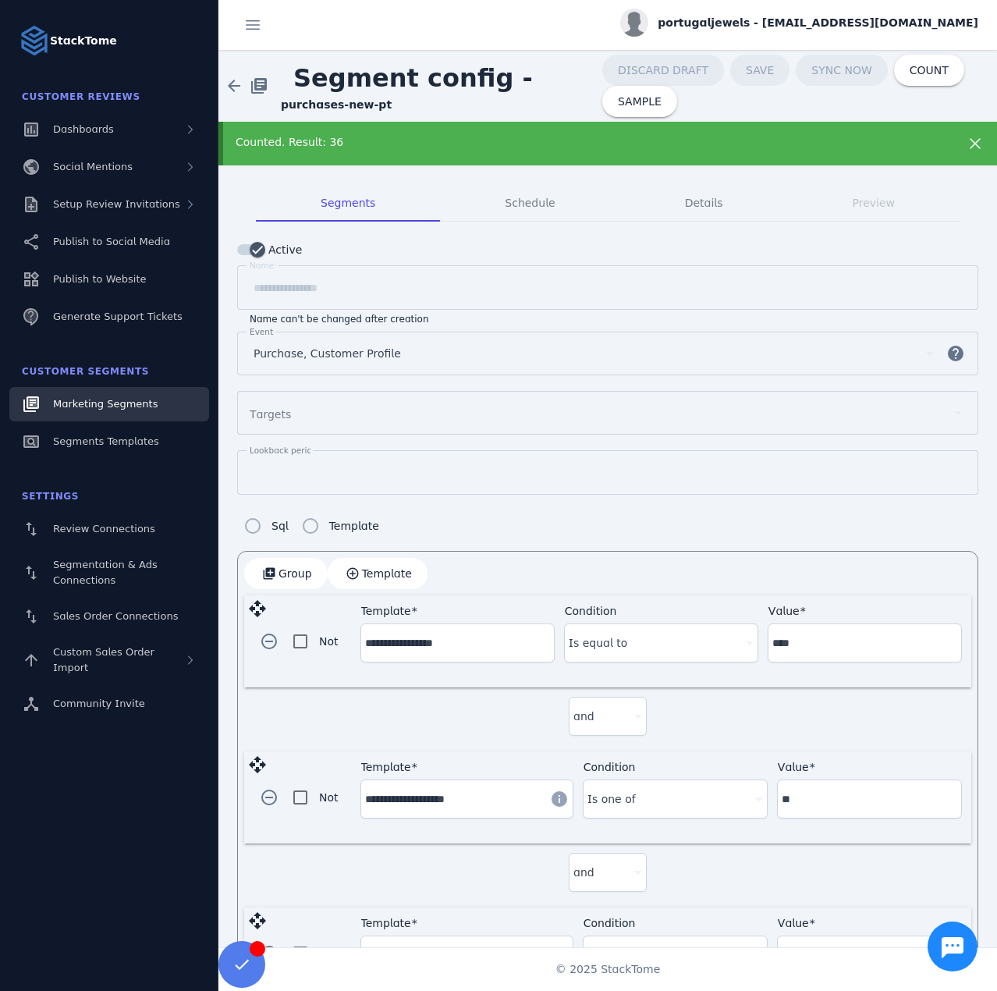
click at [127, 420] on link "Marketing Segments" at bounding box center [109, 404] width 200 height 34
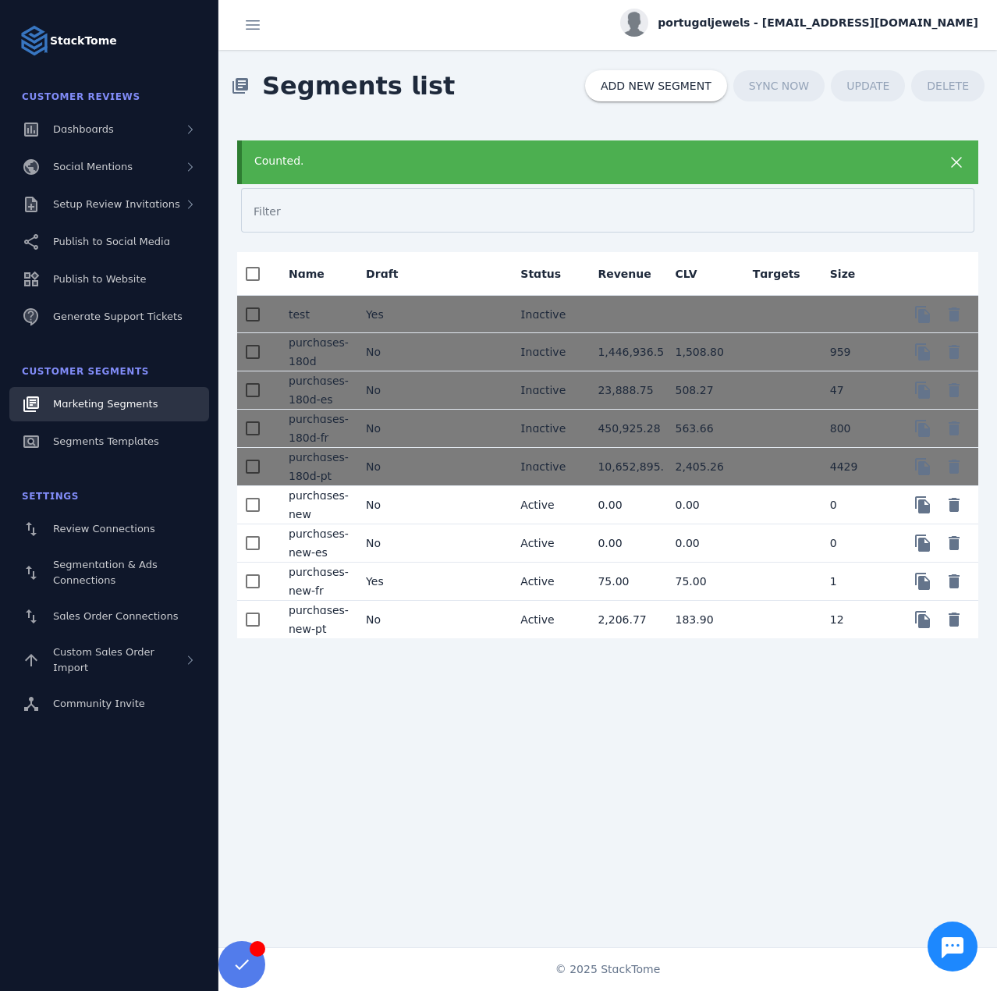
click at [411, 506] on mat-cell "No" at bounding box center [392, 505] width 77 height 38
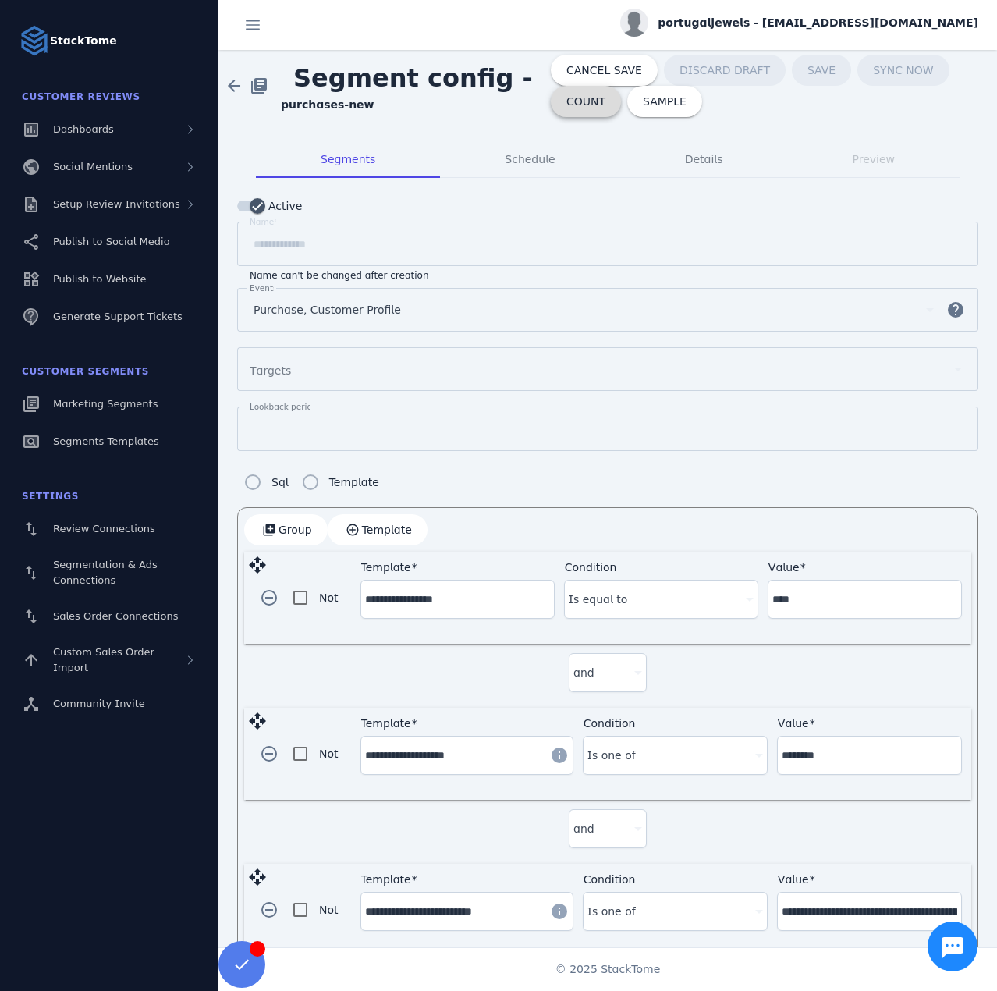
click at [564, 112] on span at bounding box center [586, 101] width 70 height 37
